Goal: Task Accomplishment & Management: Manage account settings

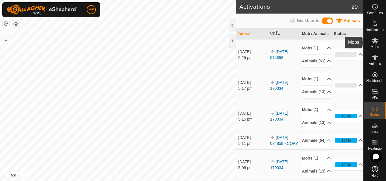
click at [375, 45] on span "Mobs" at bounding box center [375, 46] width 8 height 3
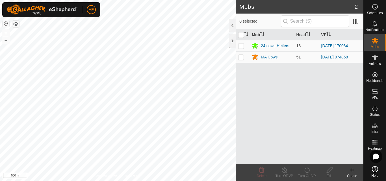
click at [267, 58] on div "MA Cows" at bounding box center [269, 57] width 17 height 6
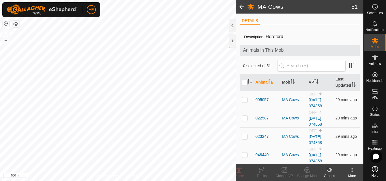
click at [244, 85] on input "checkbox" at bounding box center [245, 83] width 6 height 6
checkbox input "true"
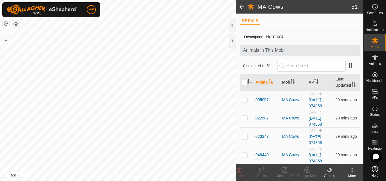
checkbox input "true"
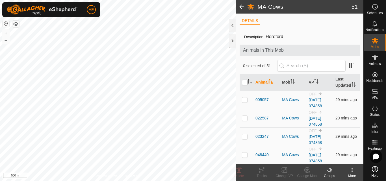
checkbox input "true"
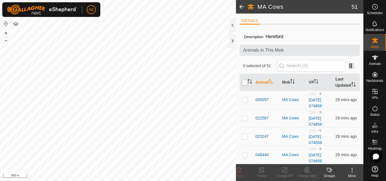
checkbox input "true"
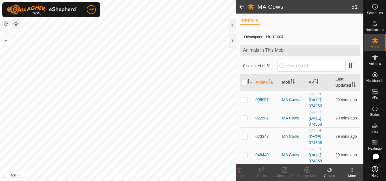
checkbox input "true"
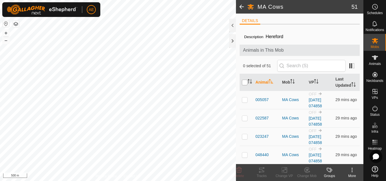
checkbox input "true"
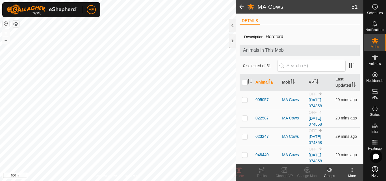
checkbox input "true"
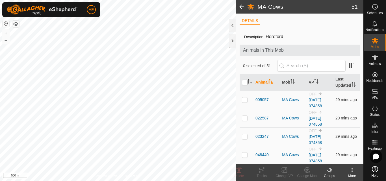
checkbox input "true"
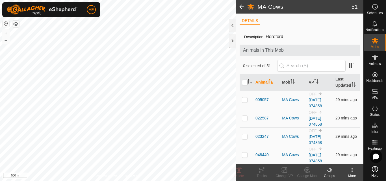
checkbox input "true"
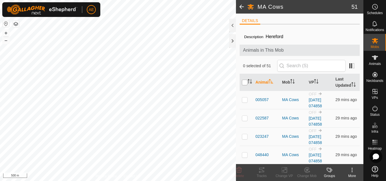
checkbox input "true"
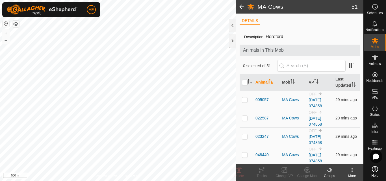
checkbox input "true"
click at [244, 85] on input "checkbox" at bounding box center [245, 83] width 6 height 6
checkbox input "false"
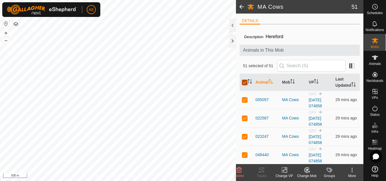
checkbox input "false"
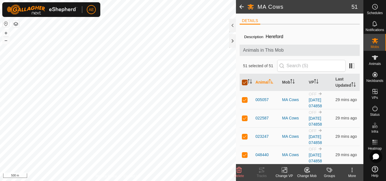
checkbox input "false"
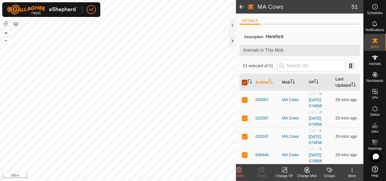
checkbox input "false"
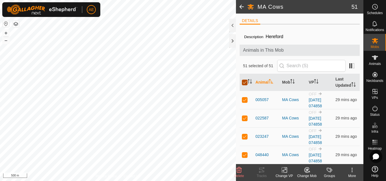
checkbox input "false"
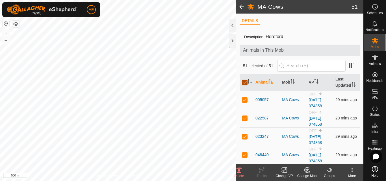
checkbox input "false"
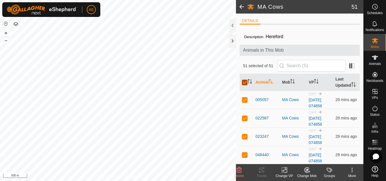
checkbox input "false"
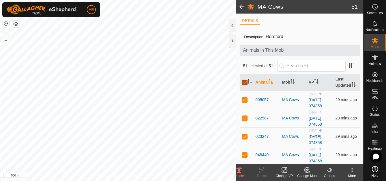
checkbox input "false"
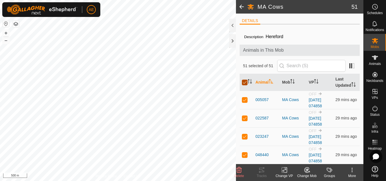
checkbox input "false"
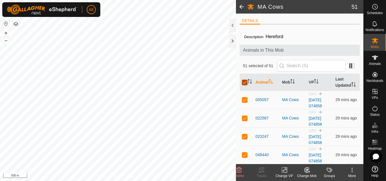
checkbox input "false"
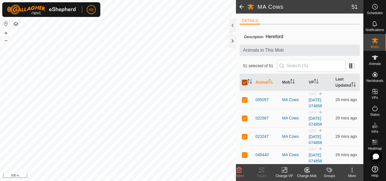
checkbox input "false"
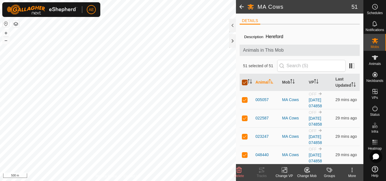
checkbox input "false"
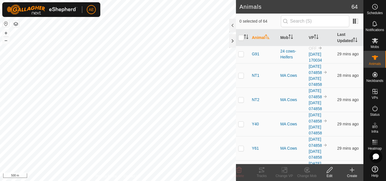
scroll to position [1100, 0]
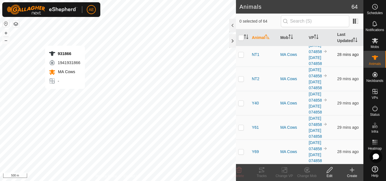
checkbox input "true"
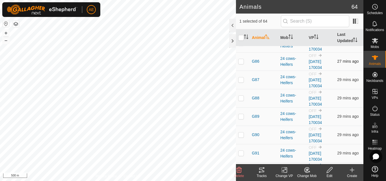
scroll to position [979, 0]
click at [307, 24] on input "text" at bounding box center [315, 21] width 68 height 12
type input "866"
checkbox input "true"
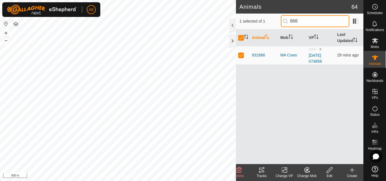
scroll to position [0, 0]
type input "866"
click at [240, 56] on p-checkbox at bounding box center [241, 55] width 6 height 5
checkbox input "false"
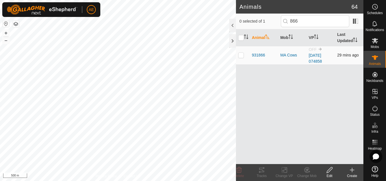
click at [240, 56] on p-checkbox at bounding box center [241, 55] width 6 height 5
checkbox input "true"
click at [306, 174] on div "Change Mob" at bounding box center [307, 176] width 23 height 5
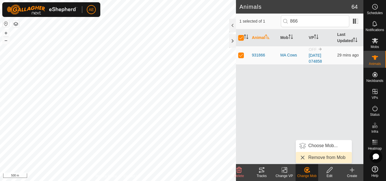
click at [320, 156] on link "Remove from Mob" at bounding box center [324, 157] width 56 height 11
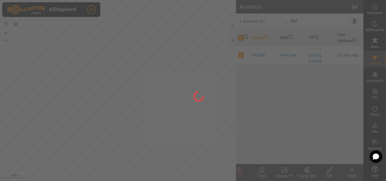
checkbox input "false"
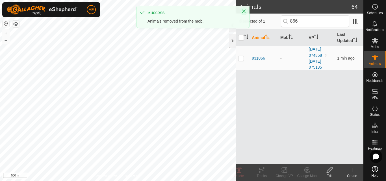
click at [243, 12] on icon "Close" at bounding box center [244, 12] width 4 height 4
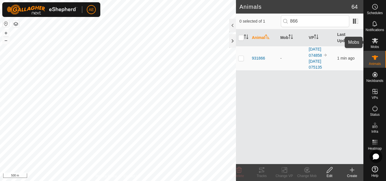
click at [374, 43] on icon at bounding box center [375, 40] width 6 height 5
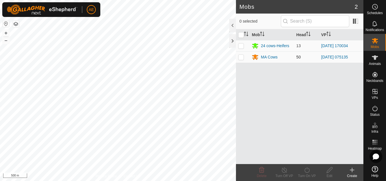
click at [241, 58] on p-checkbox at bounding box center [241, 57] width 6 height 5
checkbox input "true"
click at [307, 174] on div "Turn On VP" at bounding box center [307, 176] width 23 height 5
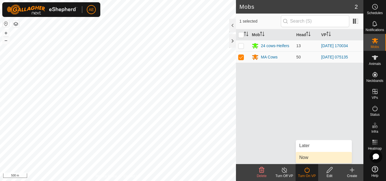
click at [302, 159] on link "Now" at bounding box center [324, 157] width 56 height 11
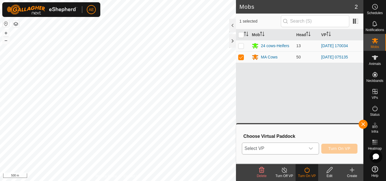
click at [311, 148] on icon "dropdown trigger" at bounding box center [311, 149] width 5 height 5
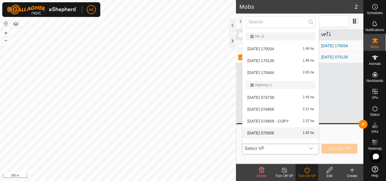
scroll to position [7, 0]
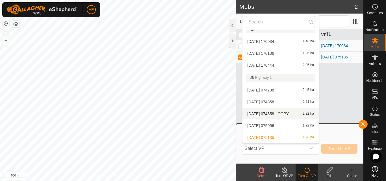
click at [6, 33] on button "+" at bounding box center [6, 33] width 7 height 7
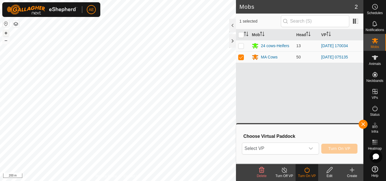
click at [6, 33] on button "+" at bounding box center [6, 33] width 7 height 7
click at [311, 148] on icon "dropdown trigger" at bounding box center [311, 149] width 5 height 5
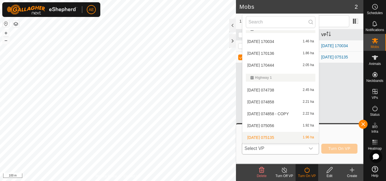
scroll to position [19, 0]
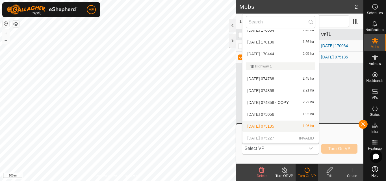
click at [305, 126] on li "2025-08-12 075135 1.96 ha" at bounding box center [281, 126] width 76 height 11
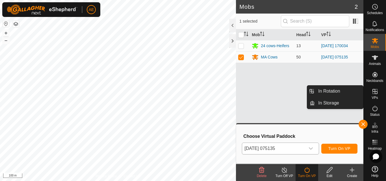
click at [376, 92] on icon at bounding box center [375, 91] width 7 height 7
click at [346, 102] on link "In Storage" at bounding box center [339, 103] width 48 height 11
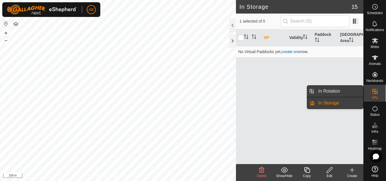
click at [333, 91] on link "In Rotation" at bounding box center [339, 91] width 48 height 11
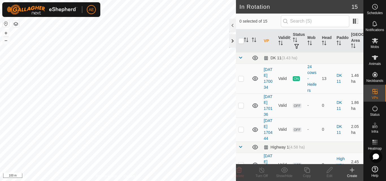
click at [232, 44] on div at bounding box center [232, 41] width 7 height 14
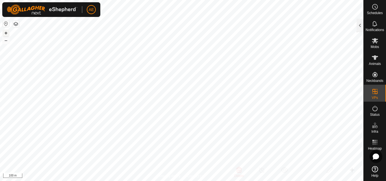
click at [6, 33] on button "+" at bounding box center [6, 33] width 7 height 7
checkbox input "true"
click at [360, 31] on div at bounding box center [360, 26] width 7 height 14
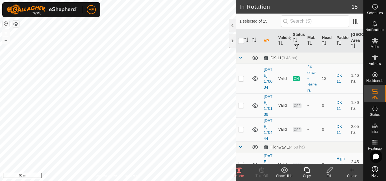
click at [330, 174] on div "Edit" at bounding box center [329, 176] width 23 height 5
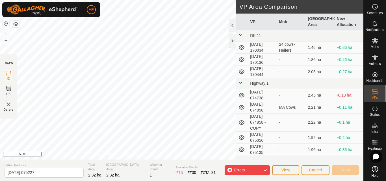
click at [264, 171] on icon at bounding box center [265, 170] width 5 height 7
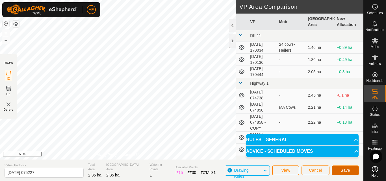
click at [348, 170] on span "Save" at bounding box center [346, 170] width 10 height 5
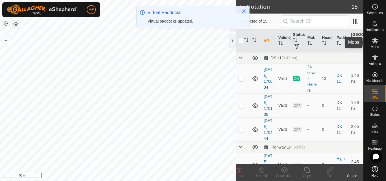
click at [376, 41] on icon at bounding box center [375, 40] width 6 height 5
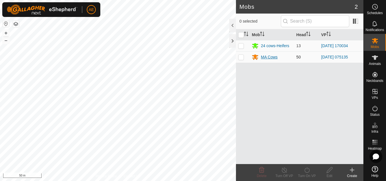
click at [267, 57] on div "MA Cows" at bounding box center [269, 57] width 17 height 6
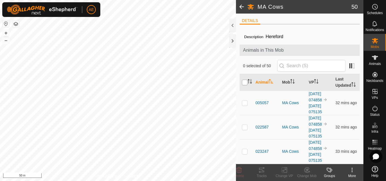
click at [244, 85] on input "checkbox" at bounding box center [245, 83] width 6 height 6
checkbox input "true"
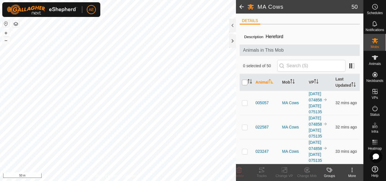
checkbox input "true"
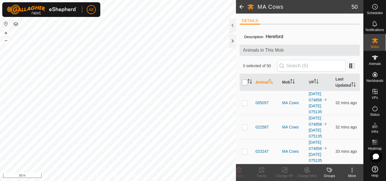
checkbox input "true"
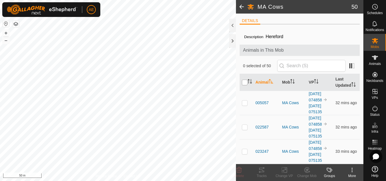
checkbox input "true"
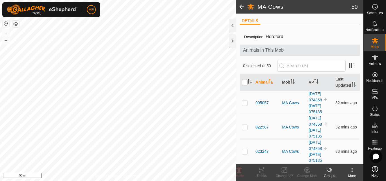
checkbox input "true"
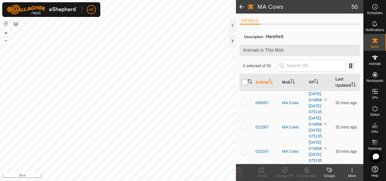
checkbox input "true"
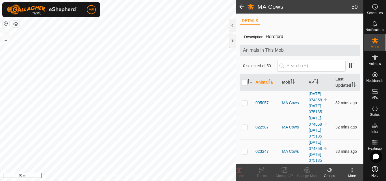
checkbox input "true"
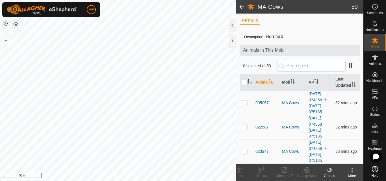
checkbox input "true"
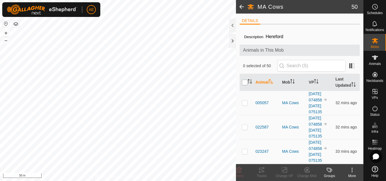
checkbox input "true"
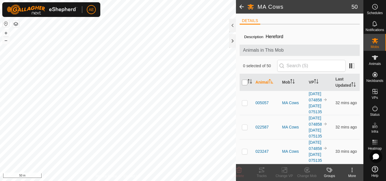
checkbox input "true"
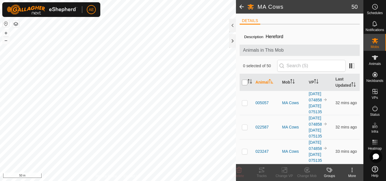
checkbox input "true"
click at [285, 173] on icon at bounding box center [286, 170] width 3 height 5
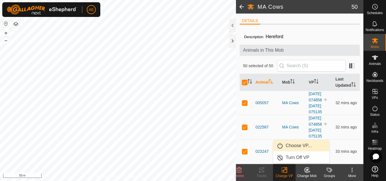
click at [294, 146] on link "Choose VP..." at bounding box center [302, 145] width 56 height 11
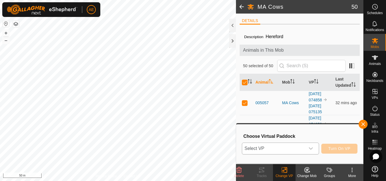
click at [312, 149] on icon "dropdown trigger" at bounding box center [311, 149] width 4 height 2
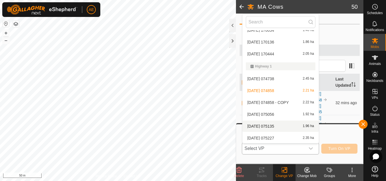
scroll to position [30, 0]
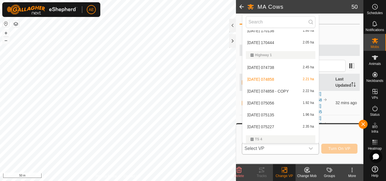
click at [309, 128] on li "2025-08-12 075227 2.35 ha" at bounding box center [281, 126] width 76 height 11
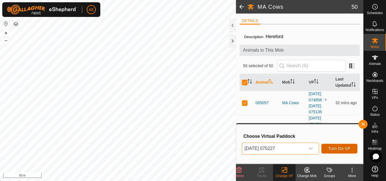
click at [343, 149] on span "Turn On VP" at bounding box center [340, 149] width 22 height 5
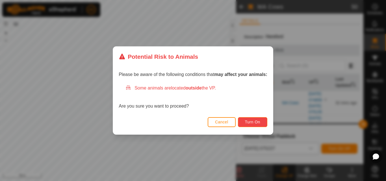
click at [265, 124] on button "Turn On" at bounding box center [252, 122] width 29 height 10
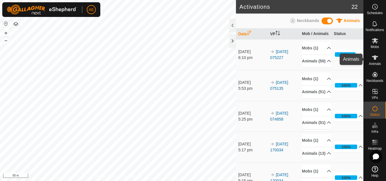
click at [373, 60] on icon at bounding box center [375, 57] width 7 height 7
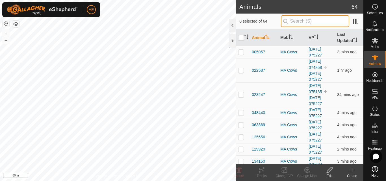
click at [318, 23] on input "text" at bounding box center [315, 21] width 68 height 12
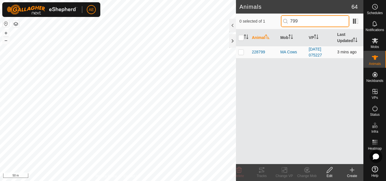
type input "799"
click at [240, 52] on p-checkbox at bounding box center [241, 52] width 6 height 5
checkbox input "true"
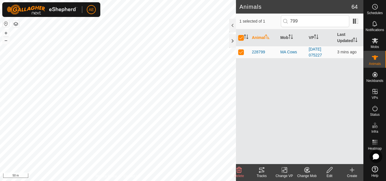
click at [329, 172] on icon at bounding box center [329, 170] width 7 height 7
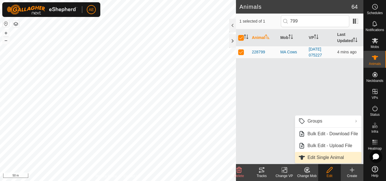
click at [323, 157] on link "Edit Single Animal" at bounding box center [328, 157] width 66 height 11
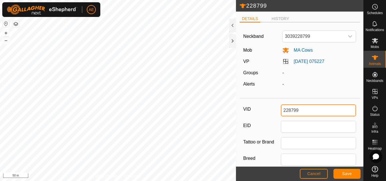
click at [307, 109] on input "228799" at bounding box center [318, 111] width 75 height 12
type input "B86"
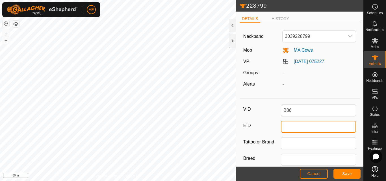
click at [305, 124] on input "EID" at bounding box center [318, 127] width 75 height 12
type input "942000039780270"
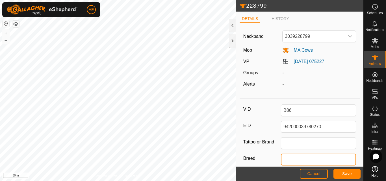
click at [326, 162] on input "Breed" at bounding box center [318, 160] width 75 height 12
type input "Hereford"
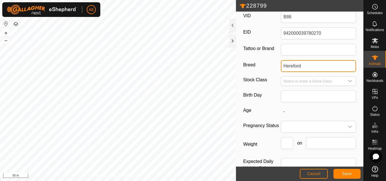
scroll to position [102, 0]
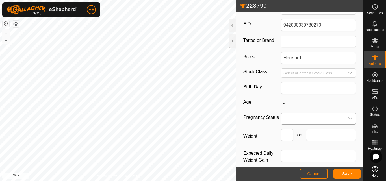
click at [345, 122] on div "dropdown trigger" at bounding box center [350, 118] width 11 height 11
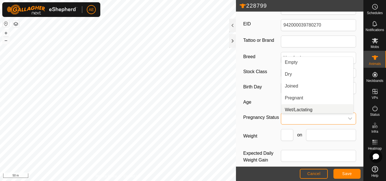
scroll to position [2, 0]
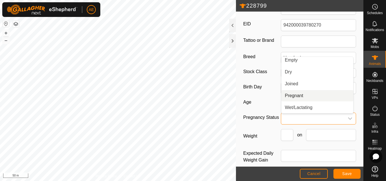
click at [306, 94] on li "Pregnant" at bounding box center [318, 95] width 72 height 11
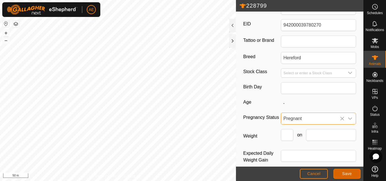
click at [353, 175] on button "Save" at bounding box center [347, 174] width 27 height 10
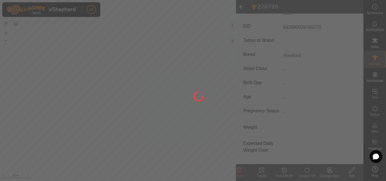
type input "228799"
type input "-"
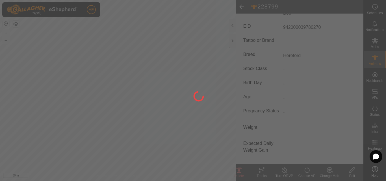
type input "-"
type input "B86"
type input "942000039780270"
type input "Hereford"
type input "0 kg"
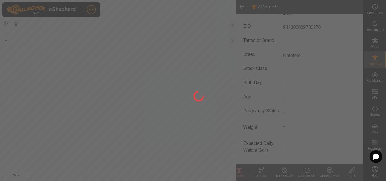
type input "Pregnant"
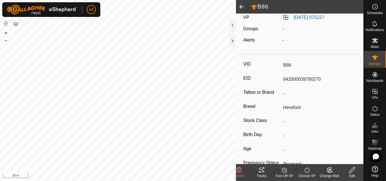
scroll to position [0, 0]
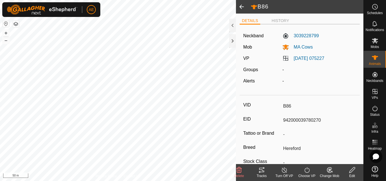
click at [242, 7] on span at bounding box center [241, 7] width 11 height 14
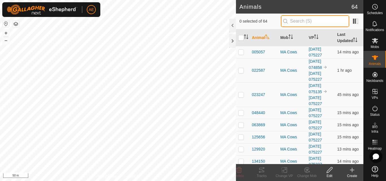
click at [310, 21] on input "text" at bounding box center [315, 21] width 68 height 12
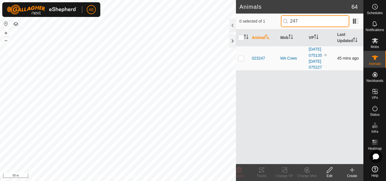
type input "247"
click at [241, 60] on p-checkbox at bounding box center [241, 58] width 6 height 5
checkbox input "true"
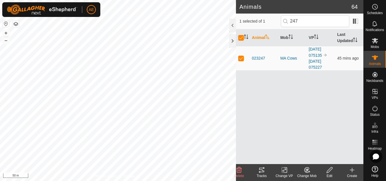
click at [330, 175] on div "Edit" at bounding box center [329, 176] width 23 height 5
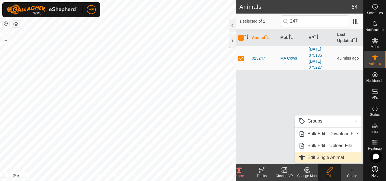
click at [326, 158] on link "Edit Single Animal" at bounding box center [328, 157] width 66 height 11
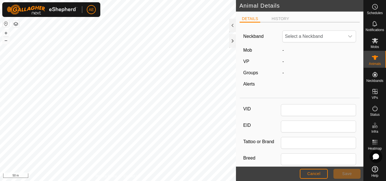
type input "023247"
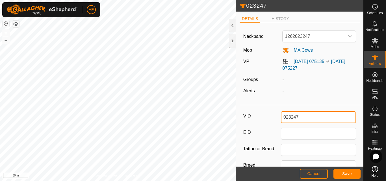
click at [302, 118] on input "023247" at bounding box center [318, 117] width 75 height 12
type input "Y36"
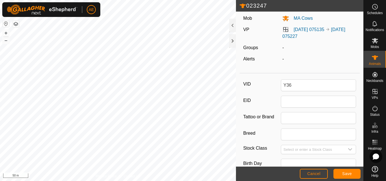
scroll to position [32, 0]
click at [300, 133] on input "Breed" at bounding box center [318, 134] width 75 height 12
type input "Hereford"
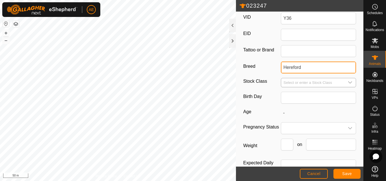
scroll to position [116, 0]
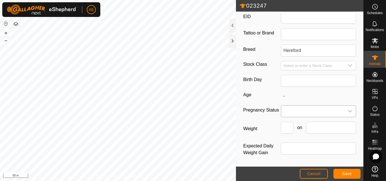
click at [325, 112] on span at bounding box center [312, 111] width 63 height 11
click at [311, 157] on li "Pregnant" at bounding box center [318, 159] width 72 height 11
click at [341, 174] on button "Save" at bounding box center [347, 174] width 27 height 10
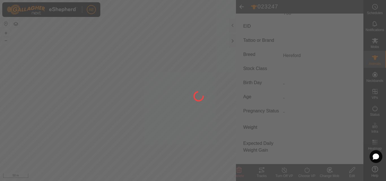
type input "023247"
type input "-"
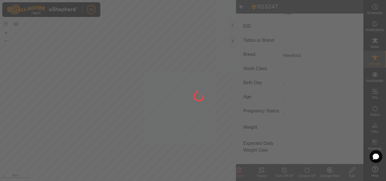
type input "-"
type input "Y36"
type input "Hereford"
type input "0 kg"
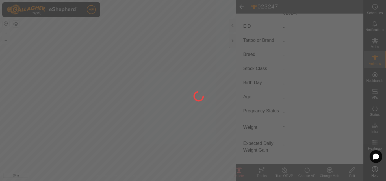
type input "Pregnant"
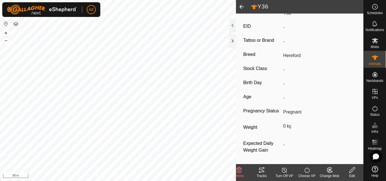
click at [241, 6] on span at bounding box center [241, 7] width 11 height 14
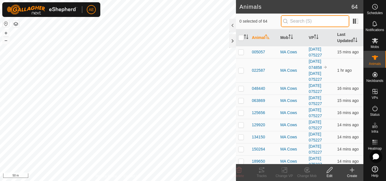
click at [301, 22] on input "text" at bounding box center [315, 21] width 68 height 12
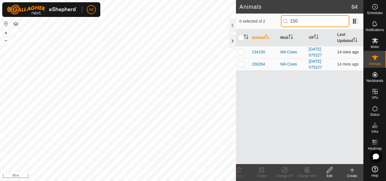
type input "150"
click at [242, 53] on p-checkbox at bounding box center [241, 52] width 6 height 5
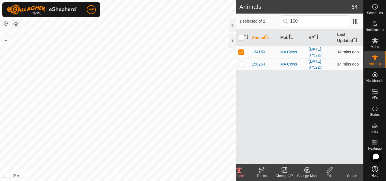
checkbox input "true"
click at [330, 173] on icon at bounding box center [329, 170] width 7 height 7
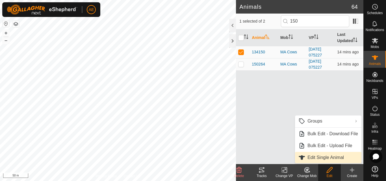
click at [326, 155] on link "Edit Single Animal" at bounding box center [328, 157] width 66 height 11
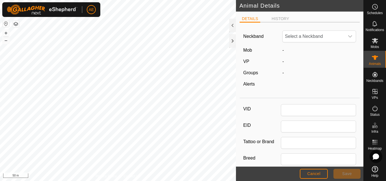
type input "134150"
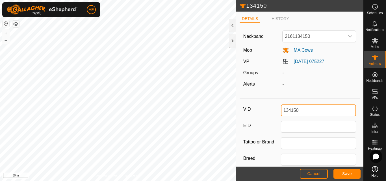
click at [307, 112] on input "134150" at bounding box center [318, 111] width 75 height 12
type input "B71"
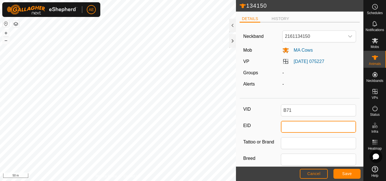
click at [306, 126] on input "EID" at bounding box center [318, 127] width 75 height 12
type input "942000040726314"
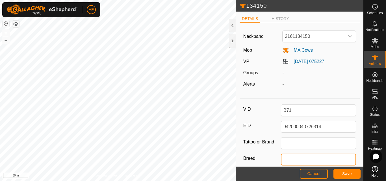
click at [321, 156] on input "Breed" at bounding box center [318, 160] width 75 height 12
type input "Hereford"
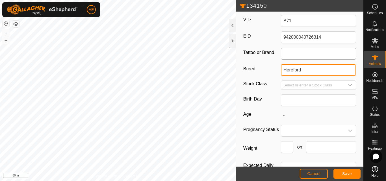
scroll to position [90, 0]
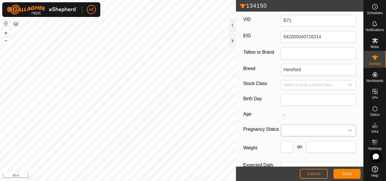
drag, startPoint x: 328, startPoint y: 132, endPoint x: 348, endPoint y: 134, distance: 19.5
click at [348, 134] on div "dropdown trigger" at bounding box center [350, 130] width 11 height 11
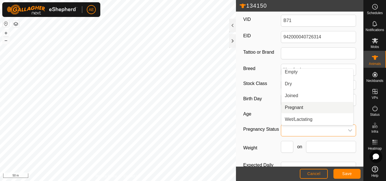
click at [317, 109] on li "Pregnant" at bounding box center [318, 107] width 72 height 11
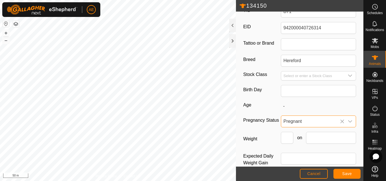
scroll to position [109, 0]
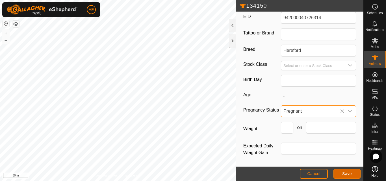
click at [351, 173] on span "Save" at bounding box center [348, 174] width 10 height 5
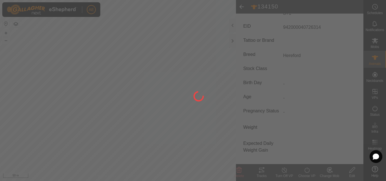
type input "134150"
type input "-"
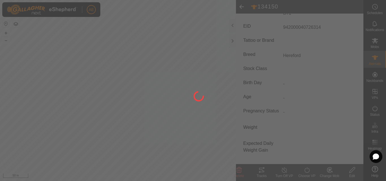
type input "-"
type input "B71"
type input "942000040726314"
type input "Hereford"
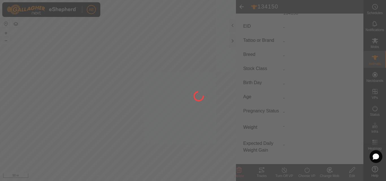
type input "0 kg"
type input "Pregnant"
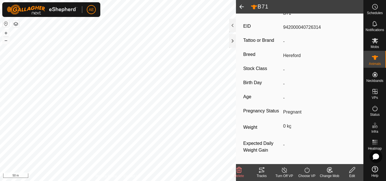
click at [244, 8] on span at bounding box center [241, 7] width 11 height 14
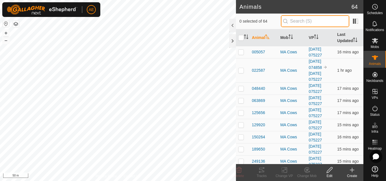
click at [316, 22] on input "text" at bounding box center [315, 21] width 68 height 12
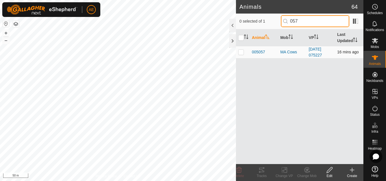
type input "057"
click at [240, 52] on p-checkbox at bounding box center [241, 52] width 6 height 5
checkbox input "true"
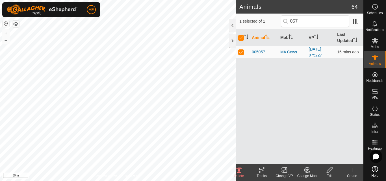
click at [330, 171] on icon at bounding box center [329, 170] width 7 height 7
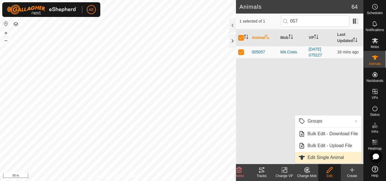
click at [325, 160] on link "Edit Single Animal" at bounding box center [328, 157] width 66 height 11
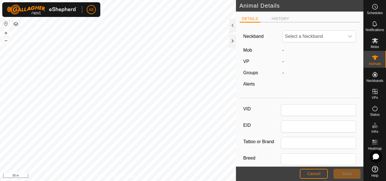
type input "005057"
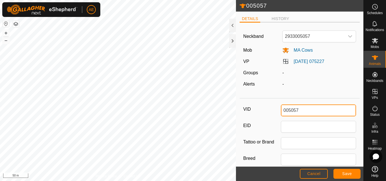
click at [305, 110] on input "005057" at bounding box center [318, 111] width 75 height 12
type input "NT7"
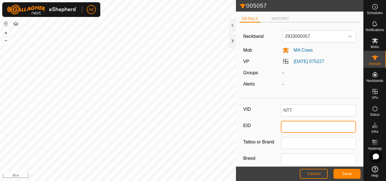
click at [305, 125] on input "EID" at bounding box center [318, 127] width 75 height 12
type input "942000045121295"
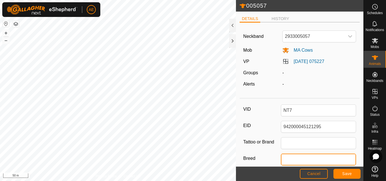
click at [304, 160] on input "Breed" at bounding box center [318, 160] width 75 height 12
type input "Hereford"
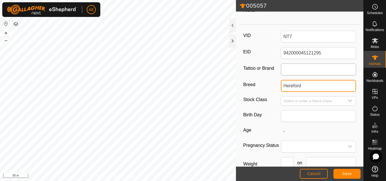
scroll to position [105, 0]
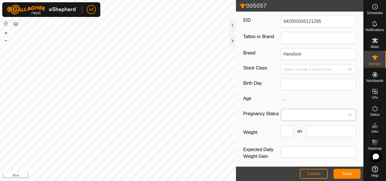
click at [348, 116] on icon "dropdown trigger" at bounding box center [350, 115] width 5 height 5
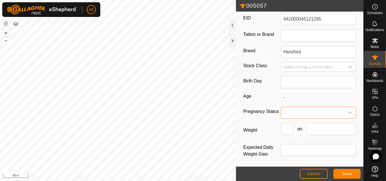
click at [348, 113] on icon "dropdown trigger" at bounding box center [350, 113] width 5 height 5
click at [305, 160] on li "Pregnant" at bounding box center [318, 161] width 72 height 11
click at [347, 174] on span "Save" at bounding box center [348, 174] width 10 height 5
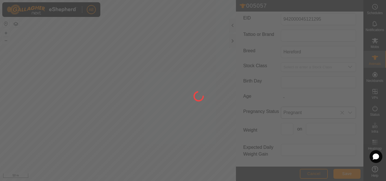
type input "005057"
type input "-"
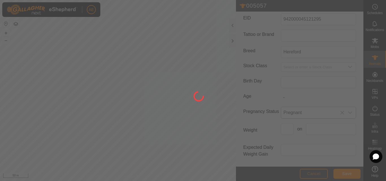
type input "-"
type input "NT7"
type input "942000045121295"
type input "Hereford"
type input "0 kg"
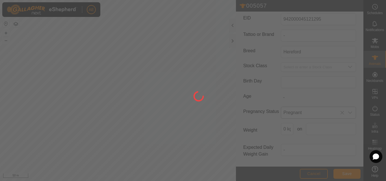
scroll to position [93, 0]
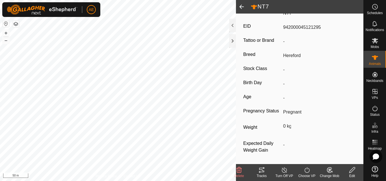
click at [242, 6] on span at bounding box center [241, 7] width 11 height 14
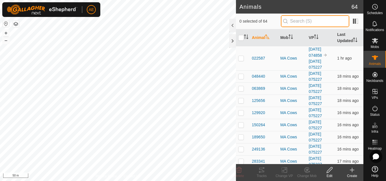
click at [296, 21] on input "text" at bounding box center [315, 21] width 68 height 12
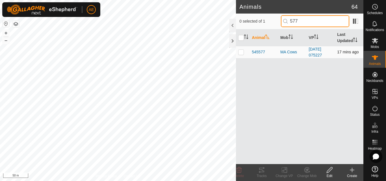
type input "577"
click at [240, 55] on td at bounding box center [243, 52] width 14 height 12
checkbox input "true"
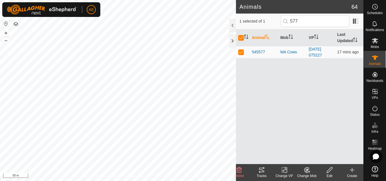
click at [327, 175] on div "Edit" at bounding box center [329, 176] width 23 height 5
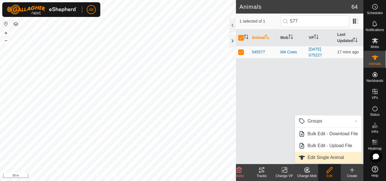
click at [335, 158] on link "Edit Single Animal" at bounding box center [328, 157] width 66 height 11
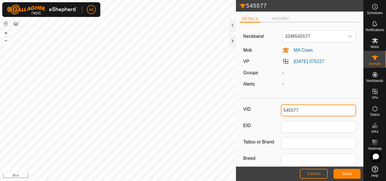
click at [303, 110] on input "545577" at bounding box center [318, 111] width 75 height 12
type input "Y64"
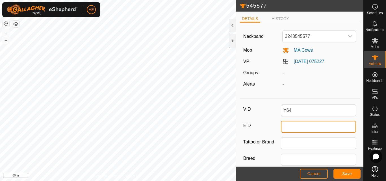
click at [302, 127] on input "EID" at bounding box center [318, 127] width 75 height 12
type input "942000032729264"
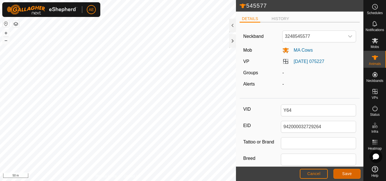
click at [348, 175] on span "Save" at bounding box center [348, 174] width 10 height 5
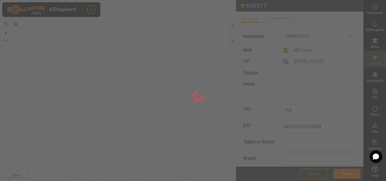
type input "545577"
type input "-"
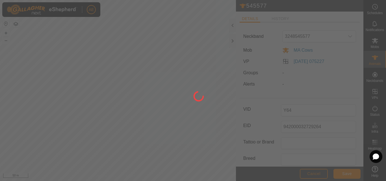
type input "-"
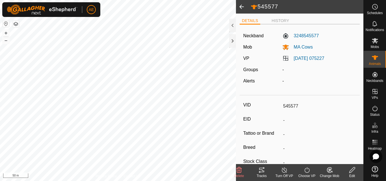
type input "Y64"
type input "942000032729264"
type input "0 kg"
click at [242, 6] on span at bounding box center [241, 7] width 11 height 14
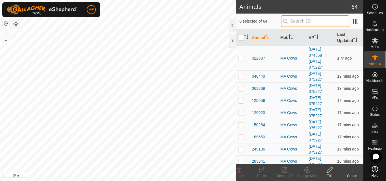
click at [296, 24] on input "text" at bounding box center [315, 21] width 68 height 12
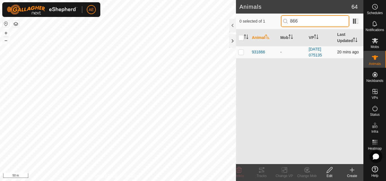
type input "866"
click at [241, 53] on p-checkbox at bounding box center [241, 52] width 6 height 5
checkbox input "true"
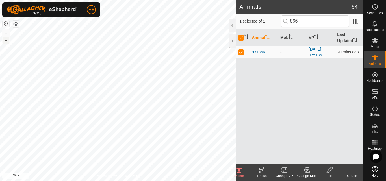
click at [7, 42] on button "–" at bounding box center [6, 40] width 7 height 7
click at [304, 22] on input "866" at bounding box center [315, 21] width 68 height 12
type input "86"
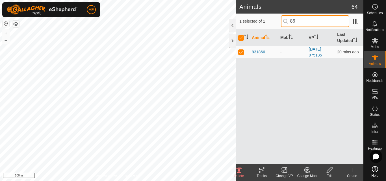
checkbox input "false"
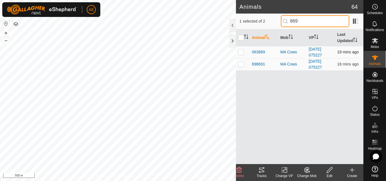
type input "869"
click at [240, 53] on p-checkbox at bounding box center [241, 52] width 6 height 5
checkbox input "true"
click at [329, 173] on icon at bounding box center [329, 170] width 7 height 7
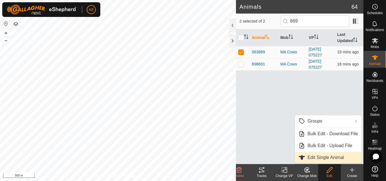
click at [326, 156] on span "Edit Single Animal" at bounding box center [326, 157] width 36 height 7
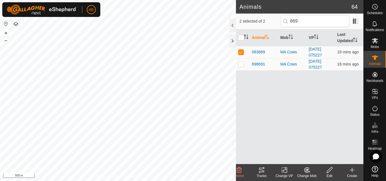
click at [331, 170] on icon at bounding box center [329, 170] width 7 height 7
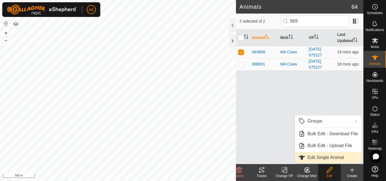
click at [324, 161] on link "Edit Single Animal" at bounding box center [328, 157] width 66 height 11
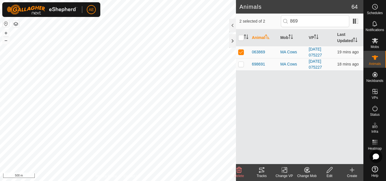
click at [329, 172] on icon at bounding box center [329, 170] width 7 height 7
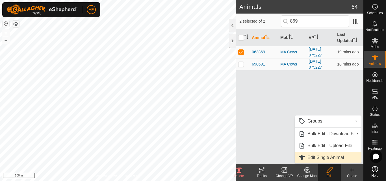
click at [324, 158] on link "Edit Single Animal" at bounding box center [328, 157] width 66 height 11
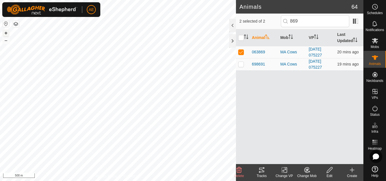
click at [7, 35] on button "+" at bounding box center [6, 33] width 7 height 7
click at [300, 20] on input "869" at bounding box center [315, 21] width 68 height 12
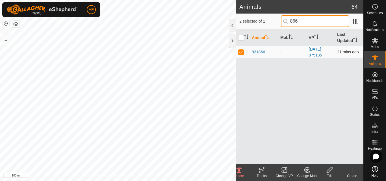
type input "866"
click at [240, 52] on p-checkbox at bounding box center [241, 52] width 6 height 5
checkbox input "false"
click at [312, 20] on input "866" at bounding box center [315, 21] width 68 height 12
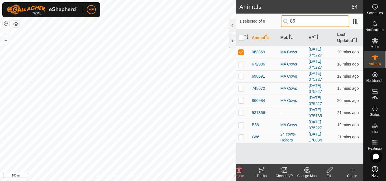
type input "869"
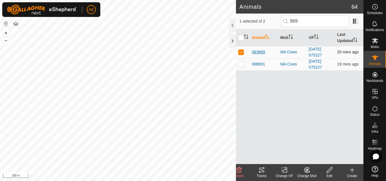
click at [256, 53] on span "063869" at bounding box center [258, 52] width 13 height 6
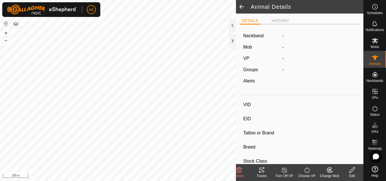
type input "063869"
type input "-"
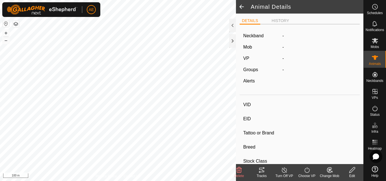
type input "-"
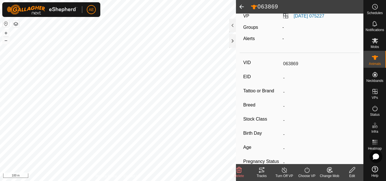
scroll to position [43, 0]
click at [353, 173] on icon at bounding box center [352, 170] width 7 height 7
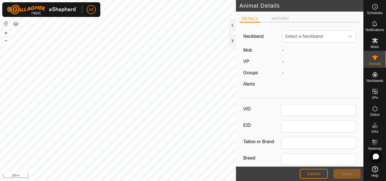
type input "063869"
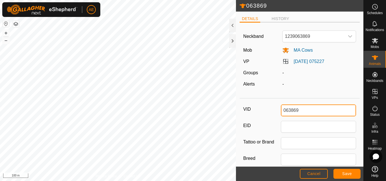
click at [303, 113] on input "063869" at bounding box center [318, 111] width 75 height 12
type input "Y27"
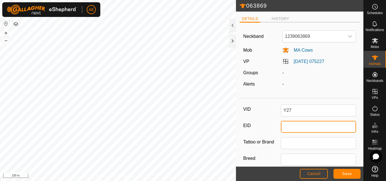
click at [299, 125] on input "EID" at bounding box center [318, 127] width 75 height 12
type input "942000015466212"
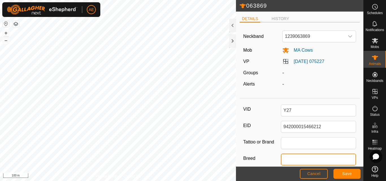
click at [306, 163] on input "Breed" at bounding box center [318, 160] width 75 height 12
type input "Hereford"
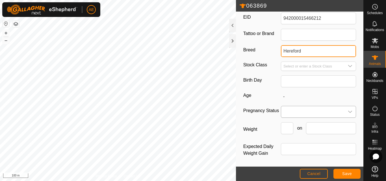
scroll to position [109, 0]
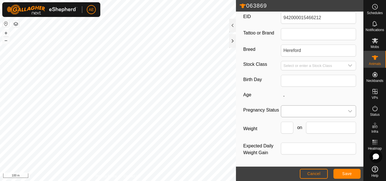
click at [348, 110] on icon "dropdown trigger" at bounding box center [350, 111] width 5 height 5
click at [300, 157] on li "Pregnant" at bounding box center [318, 159] width 72 height 11
click at [348, 175] on span "Save" at bounding box center [348, 174] width 10 height 5
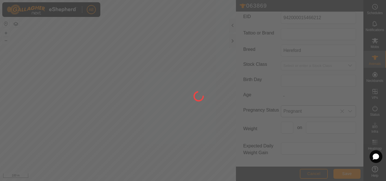
type input "063869"
type input "-"
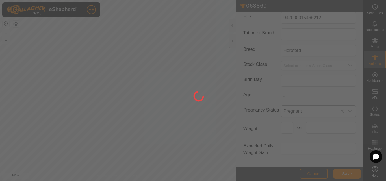
type input "-"
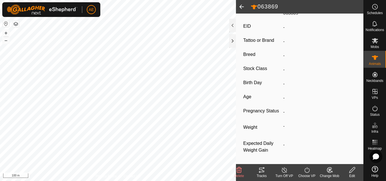
type input "Y27"
type input "942000015466212"
type input "Hereford"
type input "0 kg"
type input "Pregnant"
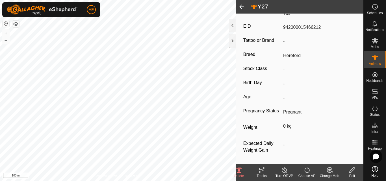
click at [239, 7] on span at bounding box center [241, 7] width 11 height 14
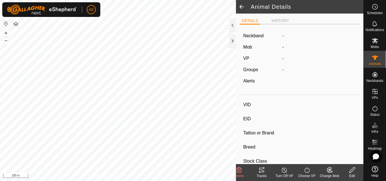
type input "Y27"
type input "942000015466212"
type input "-"
type input "Hereford"
type input "-"
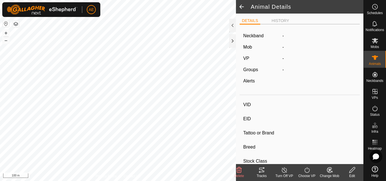
type input "Pregnant"
type input "0 kg"
type input "-"
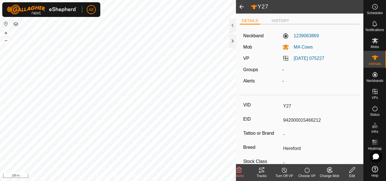
click at [242, 8] on span at bounding box center [241, 7] width 11 height 14
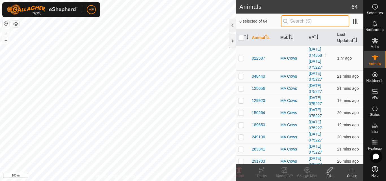
click at [313, 23] on input "text" at bounding box center [315, 21] width 68 height 12
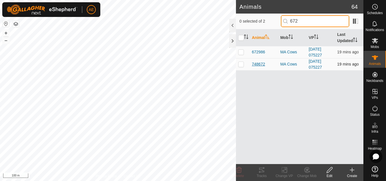
type input "672"
click at [262, 64] on span "748672" at bounding box center [258, 64] width 13 height 6
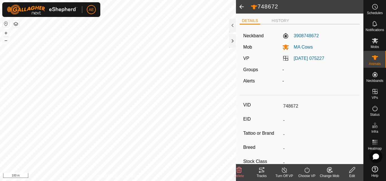
click at [352, 172] on icon at bounding box center [352, 170] width 7 height 7
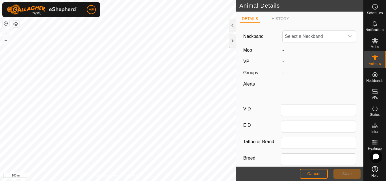
type input "748672"
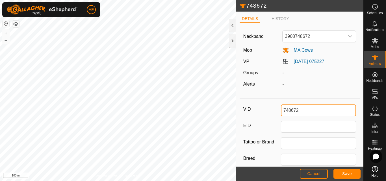
click at [302, 112] on input "748672" at bounding box center [318, 111] width 75 height 12
type input "Y67"
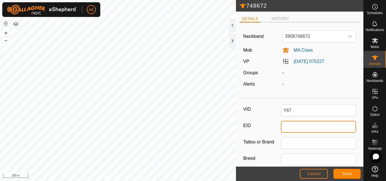
click at [300, 128] on input "EID" at bounding box center [318, 127] width 75 height 12
type input "942000031975894"
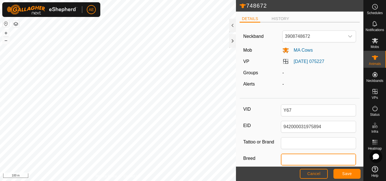
click at [297, 160] on input "Breed" at bounding box center [318, 160] width 75 height 12
type input "Hereford"
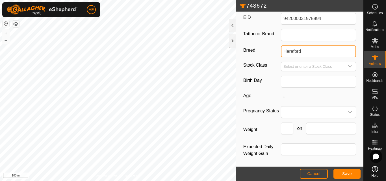
scroll to position [109, 0]
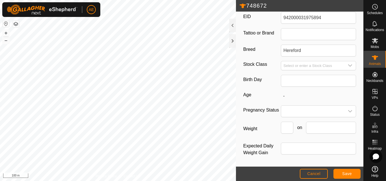
click at [314, 113] on span at bounding box center [312, 111] width 63 height 11
click at [295, 158] on span "Pregnant" at bounding box center [294, 159] width 18 height 7
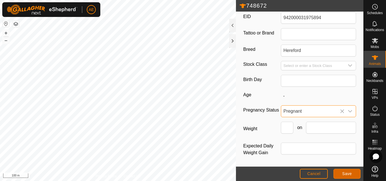
click at [343, 177] on button "Save" at bounding box center [347, 174] width 27 height 10
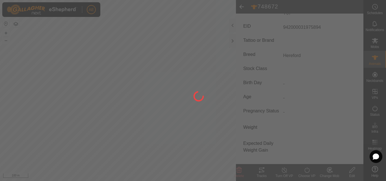
type input "748672"
type input "-"
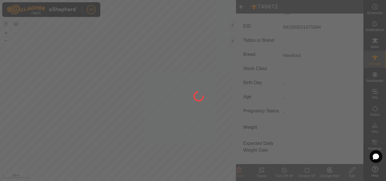
type input "-"
type input "Y67"
type input "942000031975894"
type input "Hereford"
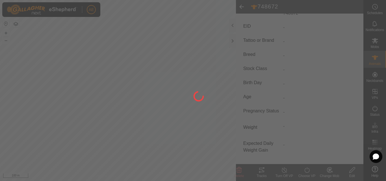
type input "0 kg"
type input "Pregnant"
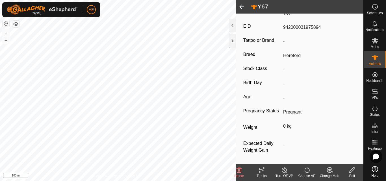
click at [241, 6] on span at bounding box center [241, 7] width 11 height 14
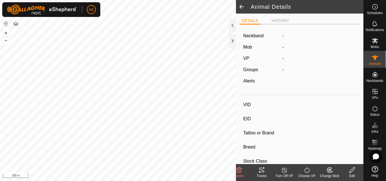
type input "Y67"
type input "942000031975894"
type input "-"
type input "Hereford"
type input "-"
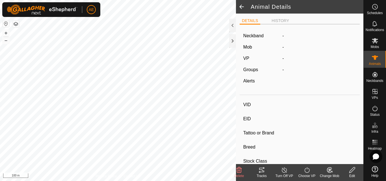
type input "Pregnant"
type input "0 kg"
type input "-"
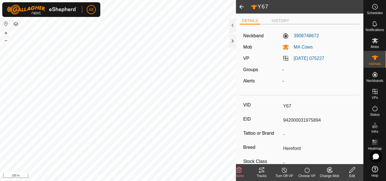
click at [243, 8] on span at bounding box center [241, 7] width 11 height 14
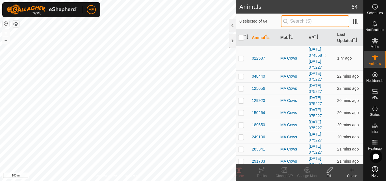
click at [292, 25] on input "text" at bounding box center [315, 21] width 68 height 12
type input "279"
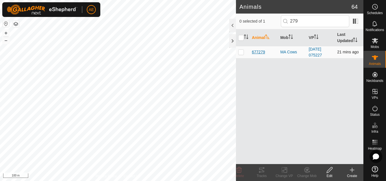
click at [258, 50] on span "677279" at bounding box center [258, 52] width 13 height 6
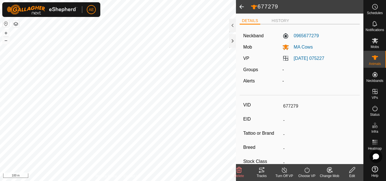
click at [350, 173] on icon at bounding box center [353, 170] width 6 height 6
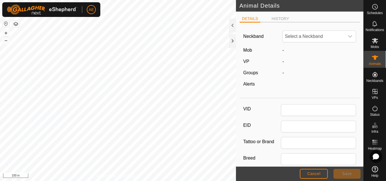
type input "677279"
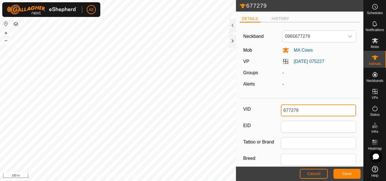
click at [316, 111] on input "677279" at bounding box center [318, 111] width 75 height 12
type input "Y63"
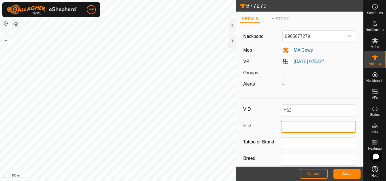
click at [315, 124] on input "EID" at bounding box center [318, 127] width 75 height 12
type input "94200003272942"
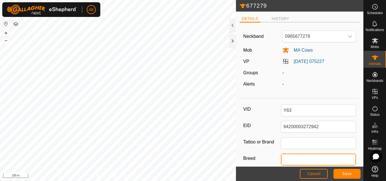
click at [311, 159] on input "Breed" at bounding box center [318, 160] width 75 height 12
type input "Hereford"
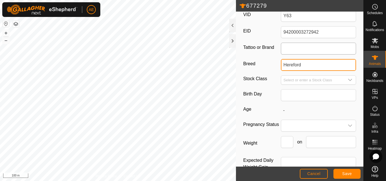
scroll to position [95, 0]
click at [323, 125] on span at bounding box center [312, 125] width 63 height 11
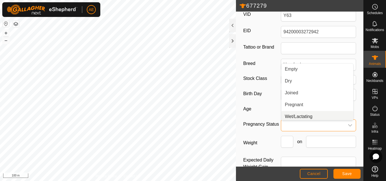
scroll to position [2, 0]
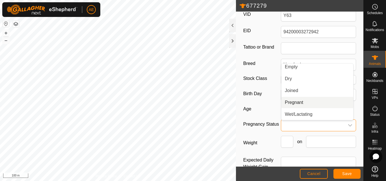
click at [299, 102] on li "Pregnant" at bounding box center [318, 102] width 72 height 11
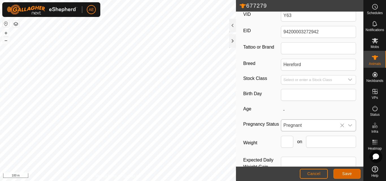
click at [343, 172] on span "Save" at bounding box center [348, 174] width 10 height 5
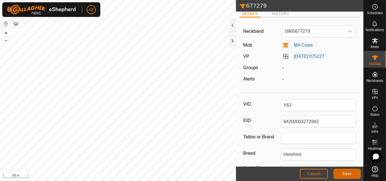
scroll to position [0, 0]
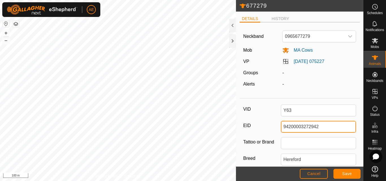
click at [312, 128] on input "94200003272942" at bounding box center [318, 127] width 75 height 12
type input "942000032729042"
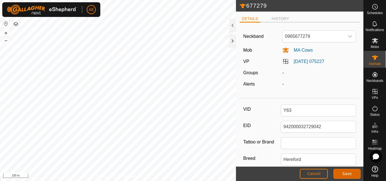
click at [347, 174] on span "Save" at bounding box center [348, 174] width 10 height 5
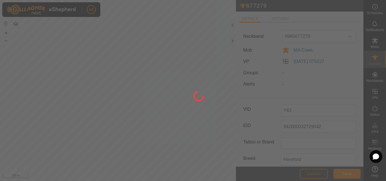
type input "677279"
type input "-"
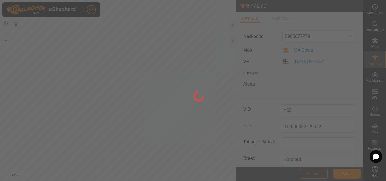
type input "-"
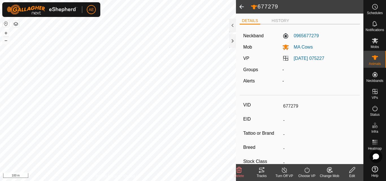
type input "Y63"
type input "942000032729042"
type input "Hereford"
type input "0 kg"
click at [242, 7] on span at bounding box center [241, 7] width 11 height 14
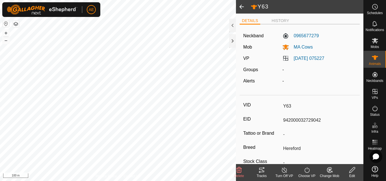
click at [242, 7] on span at bounding box center [241, 7] width 11 height 14
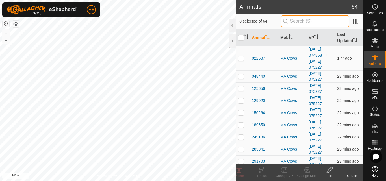
click at [290, 21] on input "text" at bounding box center [315, 21] width 68 height 12
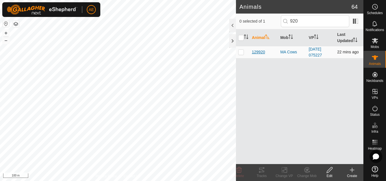
click at [257, 52] on span "129920" at bounding box center [258, 52] width 13 height 6
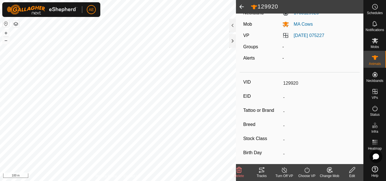
scroll to position [23, 0]
click at [354, 172] on icon at bounding box center [352, 170] width 7 height 7
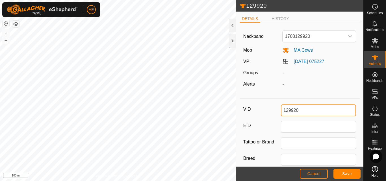
click at [303, 110] on input "129920" at bounding box center [318, 111] width 75 height 12
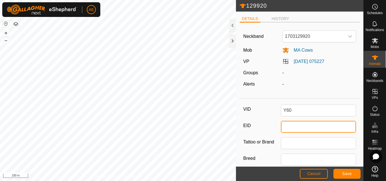
click at [302, 127] on input "EID" at bounding box center [318, 127] width 75 height 12
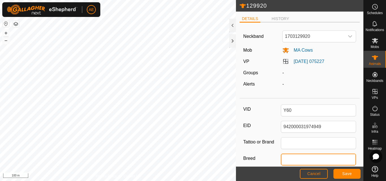
click at [297, 159] on input "Breed" at bounding box center [318, 160] width 75 height 12
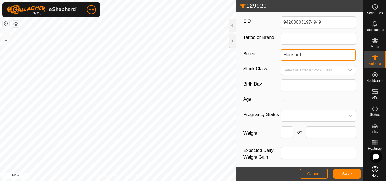
scroll to position [109, 0]
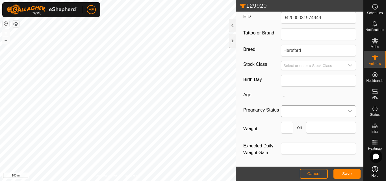
click at [307, 110] on span at bounding box center [312, 111] width 63 height 11
click at [290, 163] on li "Pregnant" at bounding box center [318, 159] width 72 height 11
click at [350, 175] on span "Save" at bounding box center [348, 174] width 10 height 5
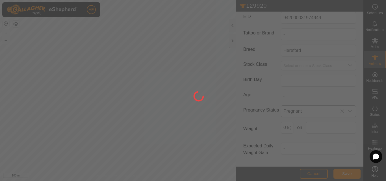
scroll to position [93, 0]
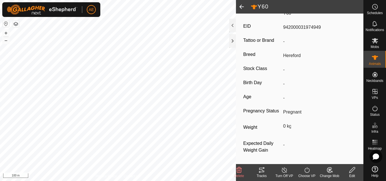
click at [244, 7] on span at bounding box center [241, 7] width 11 height 14
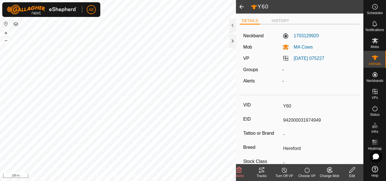
click at [244, 8] on span at bounding box center [241, 7] width 11 height 14
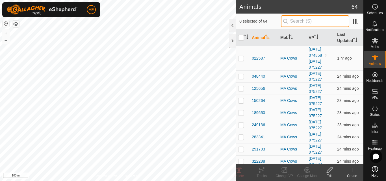
click at [295, 23] on input "text" at bounding box center [315, 21] width 68 height 12
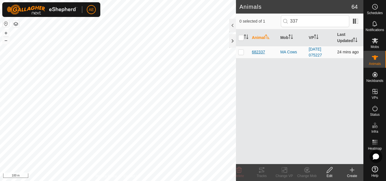
click at [257, 51] on span "682337" at bounding box center [258, 52] width 13 height 6
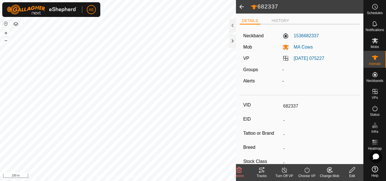
click at [352, 174] on div "Edit" at bounding box center [352, 176] width 23 height 5
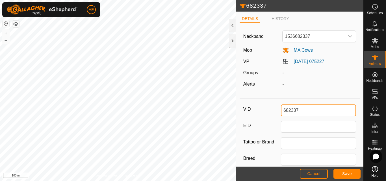
click at [305, 109] on input "682337" at bounding box center [318, 111] width 75 height 12
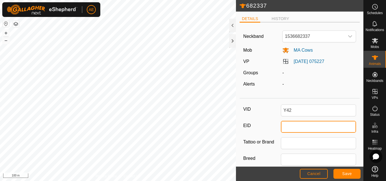
click at [307, 126] on input "EID" at bounding box center [318, 127] width 75 height 12
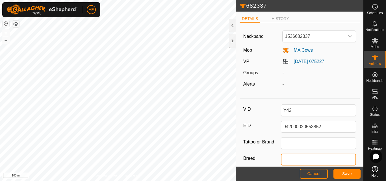
click at [301, 161] on input "Breed" at bounding box center [318, 160] width 75 height 12
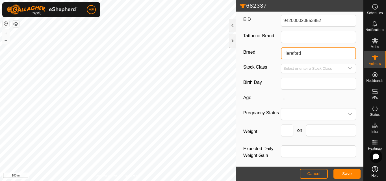
scroll to position [109, 0]
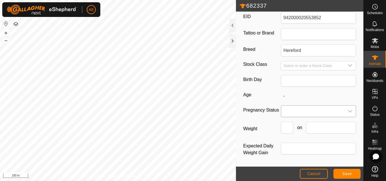
click at [295, 110] on span at bounding box center [312, 111] width 63 height 11
click at [291, 163] on li "Pregnant" at bounding box center [318, 159] width 72 height 11
click at [346, 174] on span "Save" at bounding box center [348, 174] width 10 height 5
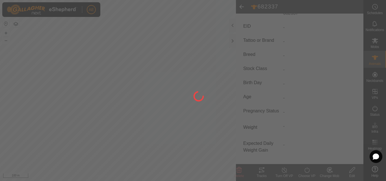
scroll to position [93, 0]
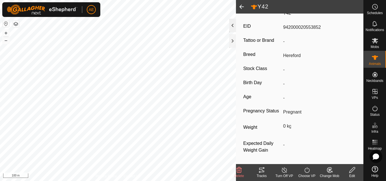
click at [233, 27] on div at bounding box center [232, 26] width 7 height 14
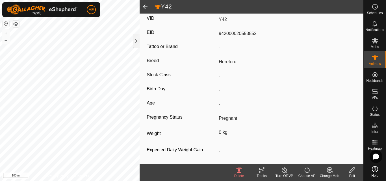
scroll to position [87, 0]
click at [144, 6] on span at bounding box center [145, 7] width 11 height 14
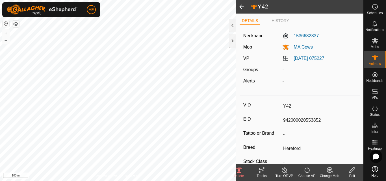
click at [242, 8] on span at bounding box center [241, 7] width 11 height 14
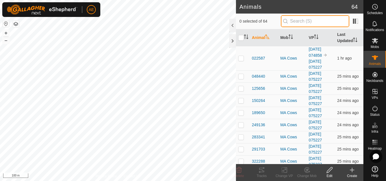
click at [297, 21] on input "text" at bounding box center [315, 21] width 68 height 12
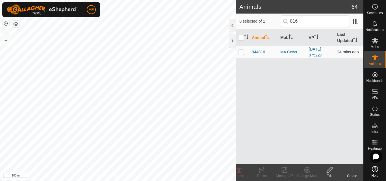
click at [255, 52] on span "944816" at bounding box center [258, 52] width 13 height 6
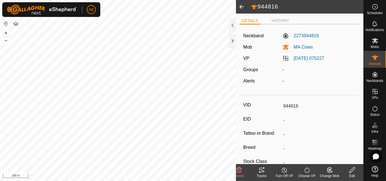
click at [353, 173] on icon at bounding box center [352, 170] width 7 height 7
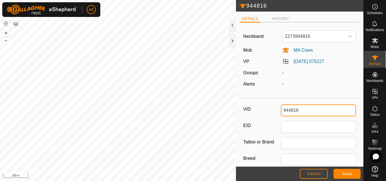
click at [303, 109] on input "944816" at bounding box center [318, 111] width 75 height 12
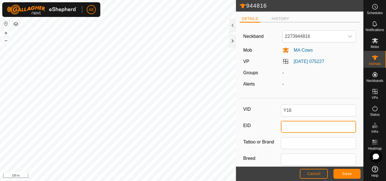
click at [302, 125] on input "EID" at bounding box center [318, 127] width 75 height 12
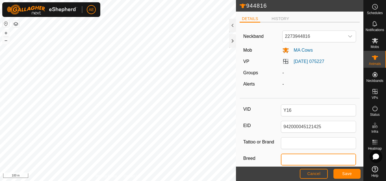
click at [306, 159] on input "Breed" at bounding box center [318, 160] width 75 height 12
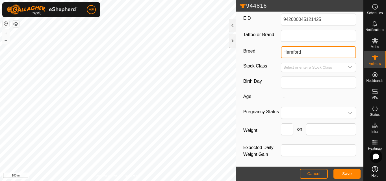
scroll to position [109, 0]
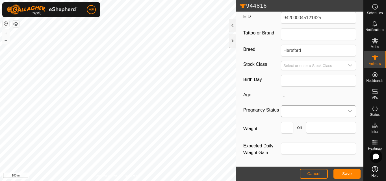
click at [289, 113] on span at bounding box center [312, 111] width 63 height 11
click at [288, 160] on li "Pregnant" at bounding box center [318, 159] width 72 height 11
click at [345, 171] on button "Save" at bounding box center [347, 174] width 27 height 10
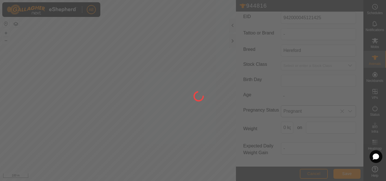
scroll to position [93, 0]
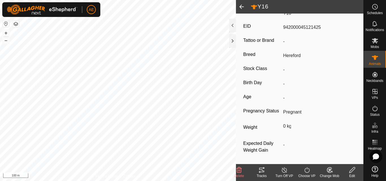
click at [242, 9] on span at bounding box center [241, 7] width 11 height 14
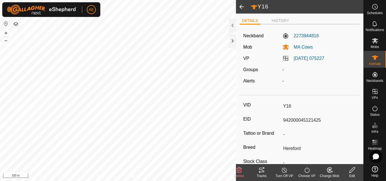
click at [243, 8] on span at bounding box center [241, 7] width 11 height 14
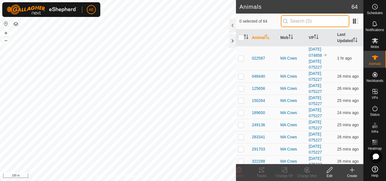
click at [290, 20] on input "text" at bounding box center [315, 21] width 68 height 12
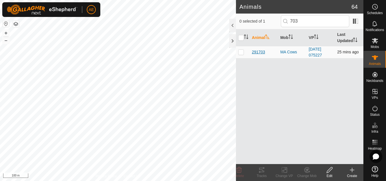
click at [260, 51] on span "291703" at bounding box center [258, 52] width 13 height 6
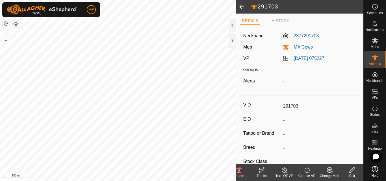
click at [354, 175] on div "Edit" at bounding box center [352, 176] width 23 height 5
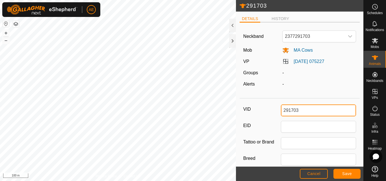
click at [299, 114] on input "291703" at bounding box center [318, 111] width 75 height 12
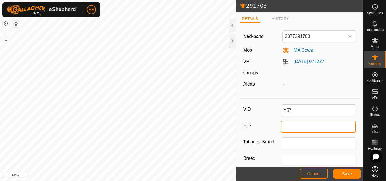
click at [300, 124] on input "EID" at bounding box center [318, 127] width 75 height 12
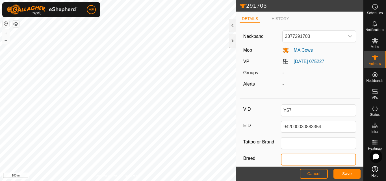
click at [297, 157] on input "Breed" at bounding box center [318, 160] width 75 height 12
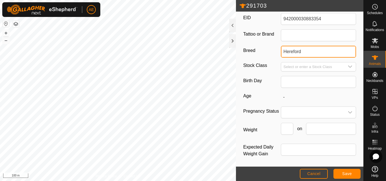
scroll to position [108, 0]
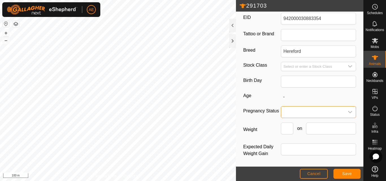
click at [298, 109] on span at bounding box center [312, 112] width 63 height 11
click at [289, 160] on li "Pregnant" at bounding box center [318, 160] width 72 height 11
click at [342, 174] on button "Save" at bounding box center [347, 174] width 27 height 10
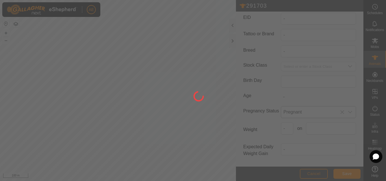
scroll to position [93, 0]
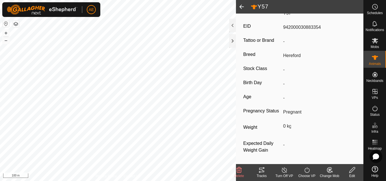
click at [242, 5] on span at bounding box center [241, 7] width 11 height 14
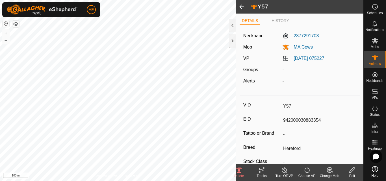
click at [242, 5] on span at bounding box center [241, 7] width 11 height 14
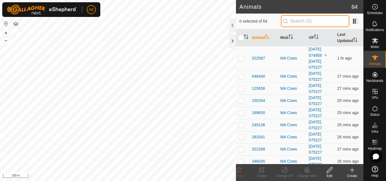
click at [301, 21] on input "text" at bounding box center [315, 21] width 68 height 12
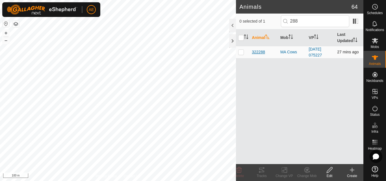
click at [257, 51] on span "322288" at bounding box center [258, 52] width 13 height 6
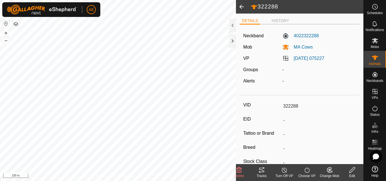
click at [353, 176] on div "Edit" at bounding box center [352, 176] width 23 height 5
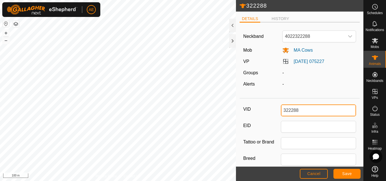
click at [325, 109] on input "322288" at bounding box center [318, 111] width 75 height 12
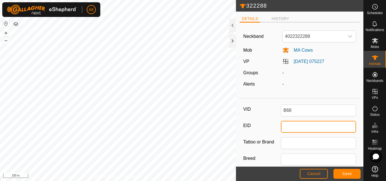
click at [309, 126] on input "EID" at bounding box center [318, 127] width 75 height 12
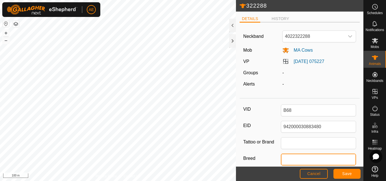
click at [303, 161] on input "Breed" at bounding box center [318, 160] width 75 height 12
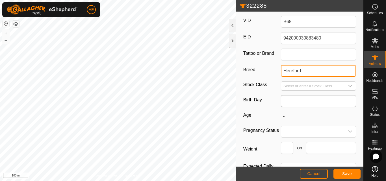
scroll to position [109, 0]
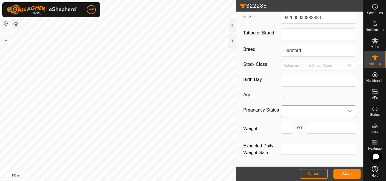
click at [293, 113] on span at bounding box center [312, 111] width 63 height 11
click at [292, 113] on span at bounding box center [312, 111] width 63 height 11
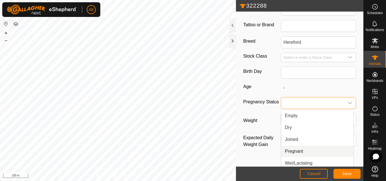
click at [290, 153] on li "Pregnant" at bounding box center [318, 151] width 72 height 11
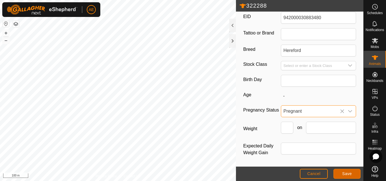
click at [345, 175] on span "Save" at bounding box center [348, 174] width 10 height 5
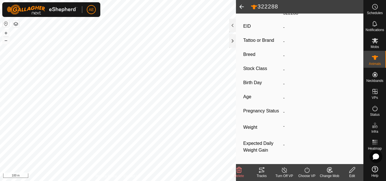
scroll to position [93, 0]
click at [240, 7] on span at bounding box center [241, 7] width 11 height 14
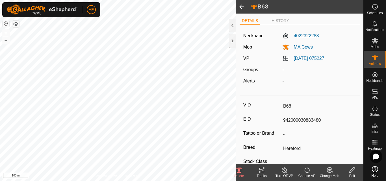
click at [240, 7] on span at bounding box center [241, 7] width 11 height 14
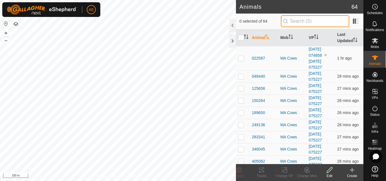
click at [294, 21] on input "text" at bounding box center [315, 21] width 68 height 12
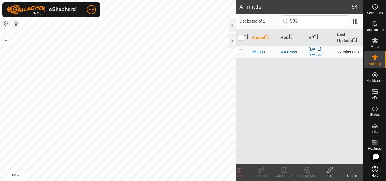
click at [257, 54] on span "452993" at bounding box center [258, 52] width 13 height 6
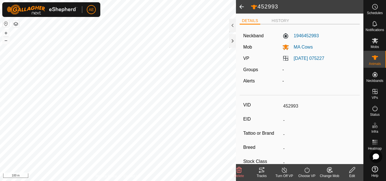
click at [354, 175] on div "Edit" at bounding box center [352, 176] width 23 height 5
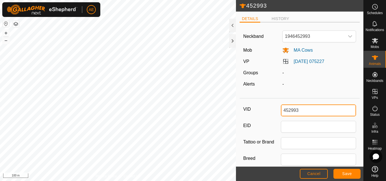
click at [321, 111] on input "452993" at bounding box center [318, 111] width 75 height 12
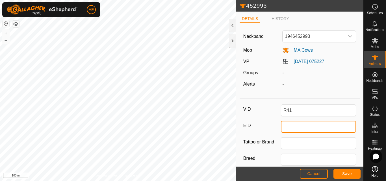
click at [318, 129] on input "EID" at bounding box center [318, 127] width 75 height 12
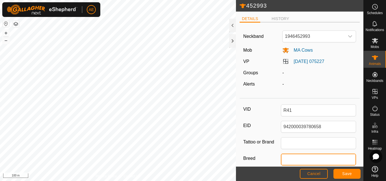
click at [310, 160] on input "Breed" at bounding box center [318, 160] width 75 height 12
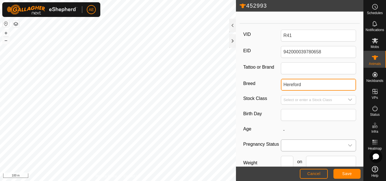
scroll to position [109, 0]
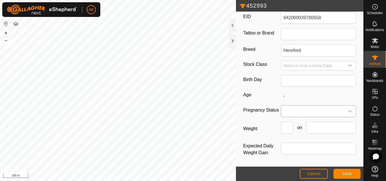
click at [296, 112] on span at bounding box center [312, 111] width 63 height 11
click at [293, 163] on li "Pregnant" at bounding box center [318, 159] width 72 height 11
click at [343, 174] on span "Save" at bounding box center [348, 174] width 10 height 5
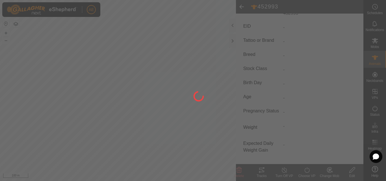
scroll to position [93, 0]
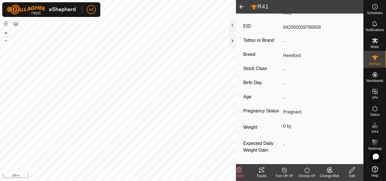
click at [241, 7] on span at bounding box center [241, 7] width 11 height 14
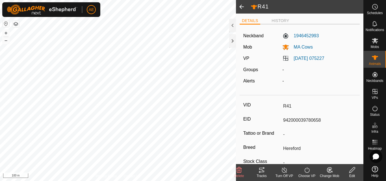
click at [241, 7] on span at bounding box center [241, 7] width 11 height 14
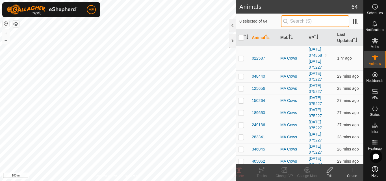
click at [304, 23] on input "text" at bounding box center [315, 21] width 68 height 12
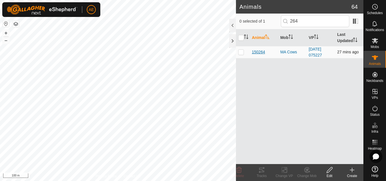
click at [260, 53] on span "150264" at bounding box center [258, 52] width 13 height 6
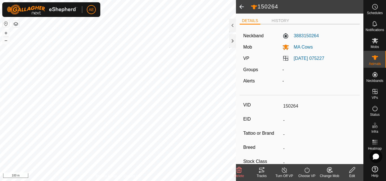
click at [354, 174] on div "Edit" at bounding box center [352, 176] width 23 height 5
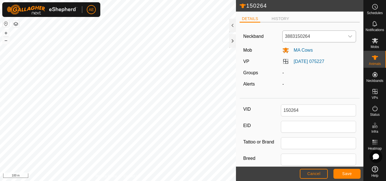
click at [309, 37] on span "3883150264" at bounding box center [314, 36] width 62 height 11
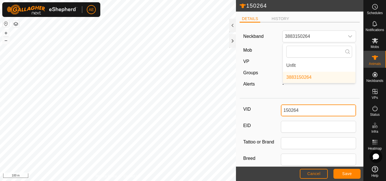
click at [321, 113] on input "150264" at bounding box center [318, 111] width 75 height 12
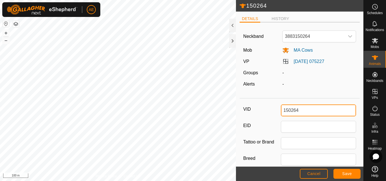
click at [321, 113] on input "150264" at bounding box center [318, 111] width 75 height 12
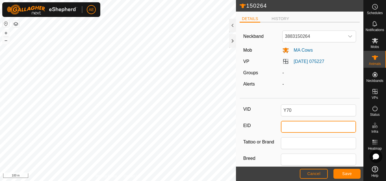
click at [310, 130] on input "EID" at bounding box center [318, 127] width 75 height 12
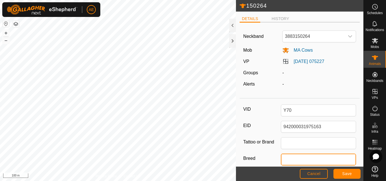
click at [307, 158] on input "Breed" at bounding box center [318, 160] width 75 height 12
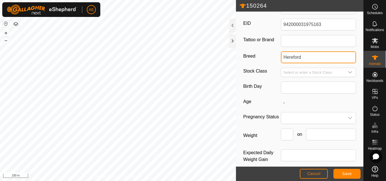
scroll to position [109, 0]
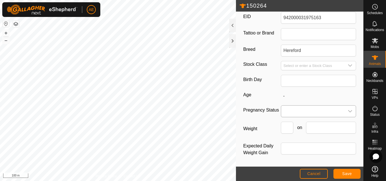
click at [298, 114] on span at bounding box center [312, 111] width 63 height 11
click at [300, 114] on span at bounding box center [312, 111] width 63 height 11
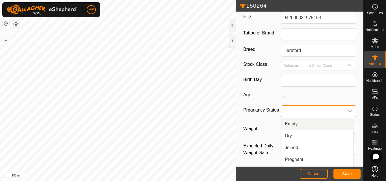
scroll to position [117, 0]
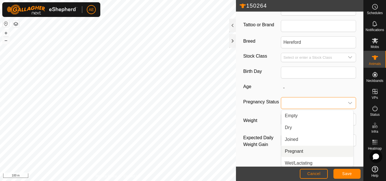
click at [294, 152] on li "Pregnant" at bounding box center [318, 151] width 72 height 11
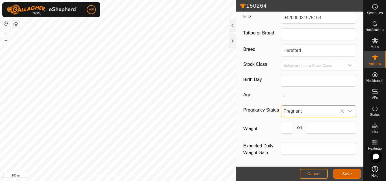
click at [342, 174] on button "Save" at bounding box center [347, 174] width 27 height 10
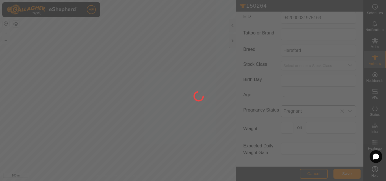
scroll to position [93, 0]
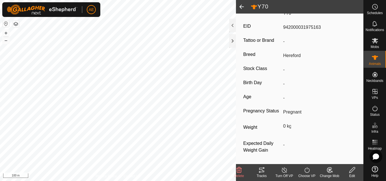
click at [242, 5] on span at bounding box center [241, 7] width 11 height 14
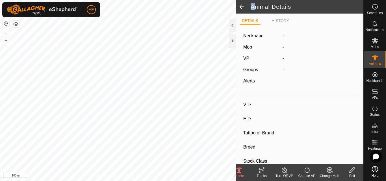
click at [242, 5] on span at bounding box center [241, 7] width 11 height 14
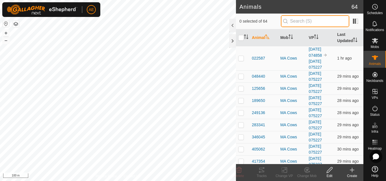
click at [300, 20] on input "text" at bounding box center [315, 21] width 68 height 12
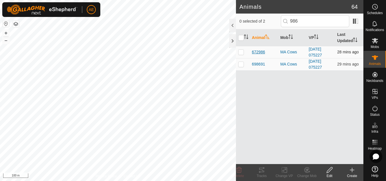
click at [257, 53] on span "672986" at bounding box center [258, 52] width 13 height 6
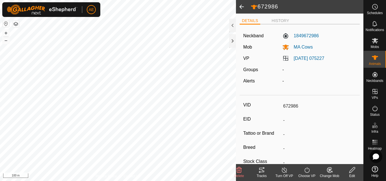
click at [353, 174] on div "Edit" at bounding box center [352, 176] width 23 height 5
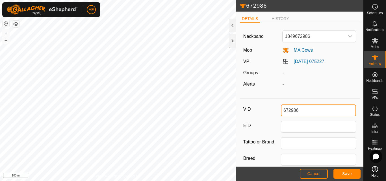
click at [303, 113] on input "672986" at bounding box center [318, 111] width 75 height 12
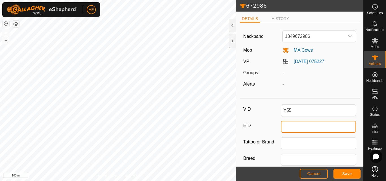
click at [304, 126] on input "EID" at bounding box center [318, 127] width 75 height 12
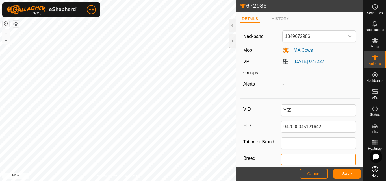
click at [303, 159] on input "Breed" at bounding box center [318, 160] width 75 height 12
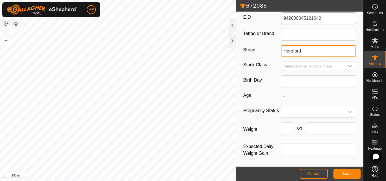
scroll to position [109, 0]
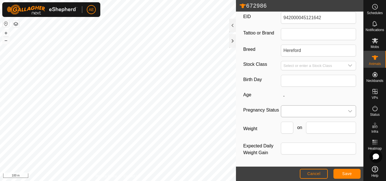
click at [304, 110] on span at bounding box center [312, 111] width 63 height 11
click at [298, 158] on li "Pregnant" at bounding box center [318, 159] width 72 height 11
click at [349, 174] on span "Save" at bounding box center [348, 174] width 10 height 5
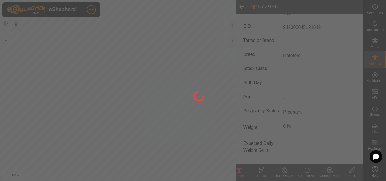
scroll to position [93, 0]
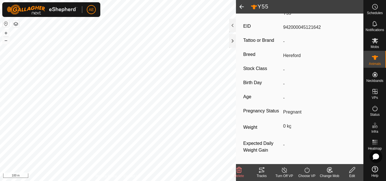
click at [242, 8] on span at bounding box center [241, 7] width 11 height 14
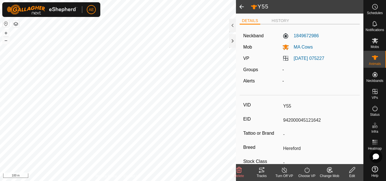
click at [242, 8] on span at bounding box center [241, 7] width 11 height 14
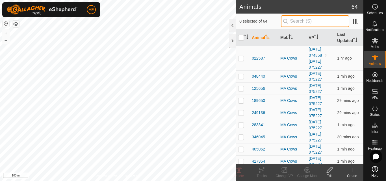
click at [291, 20] on input "text" at bounding box center [315, 21] width 68 height 12
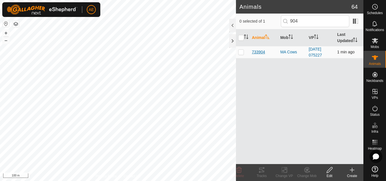
click at [260, 50] on span "733904" at bounding box center [258, 52] width 13 height 6
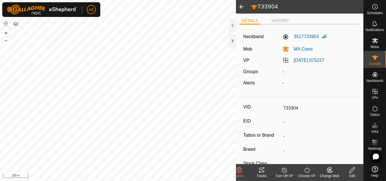
click at [355, 175] on div "Edit" at bounding box center [352, 176] width 23 height 5
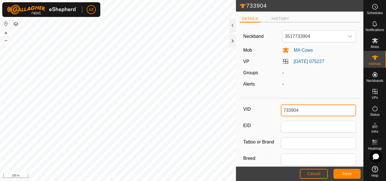
click at [312, 109] on input "733904" at bounding box center [318, 111] width 75 height 12
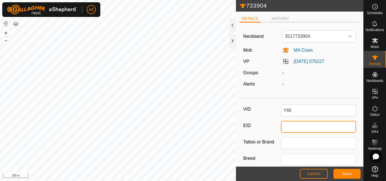
click at [309, 126] on input "EID" at bounding box center [318, 127] width 75 height 12
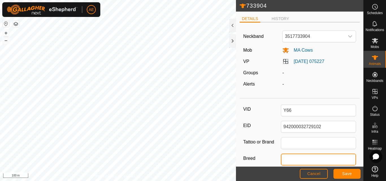
click at [300, 160] on input "Breed" at bounding box center [318, 160] width 75 height 12
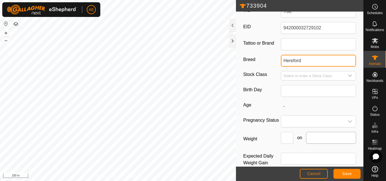
scroll to position [109, 0]
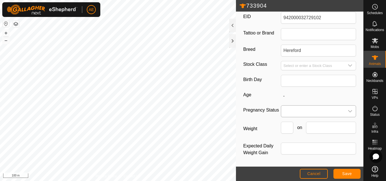
click at [294, 114] on span at bounding box center [312, 111] width 63 height 11
click at [291, 113] on span at bounding box center [312, 111] width 63 height 11
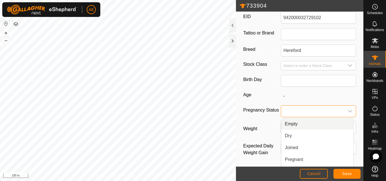
scroll to position [117, 0]
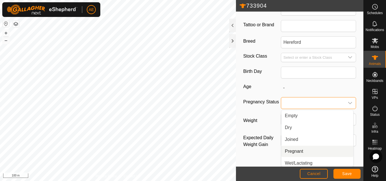
click at [289, 153] on li "Pregnant" at bounding box center [318, 151] width 72 height 11
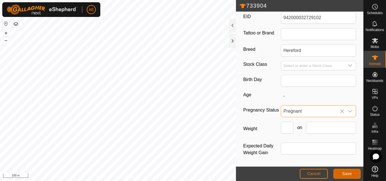
click at [343, 173] on span "Save" at bounding box center [348, 174] width 10 height 5
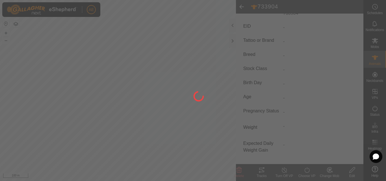
scroll to position [95, 0]
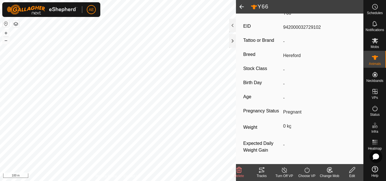
click at [240, 8] on span at bounding box center [241, 7] width 11 height 14
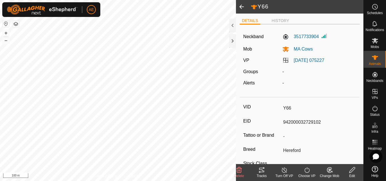
click at [240, 8] on span at bounding box center [241, 7] width 11 height 14
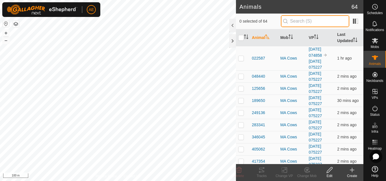
click at [299, 17] on input "text" at bounding box center [315, 21] width 68 height 12
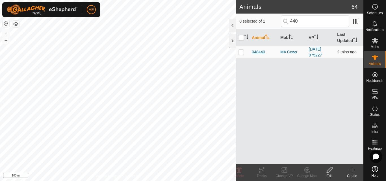
click at [260, 53] on span "048440" at bounding box center [258, 52] width 13 height 6
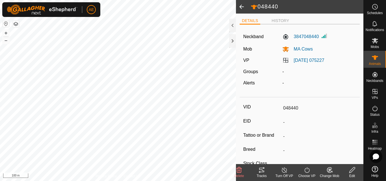
click at [354, 172] on icon at bounding box center [352, 170] width 7 height 7
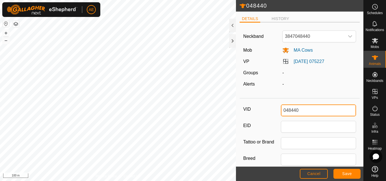
click at [320, 112] on input "048440" at bounding box center [318, 111] width 75 height 12
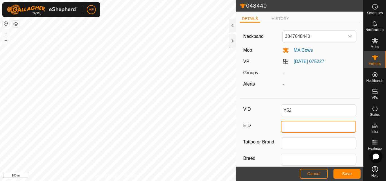
click at [312, 127] on input "EID" at bounding box center [318, 127] width 75 height 12
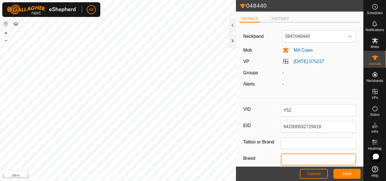
click at [305, 158] on input "Breed" at bounding box center [318, 160] width 75 height 12
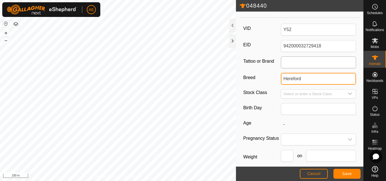
scroll to position [109, 0]
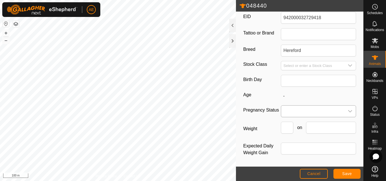
click at [294, 115] on span at bounding box center [312, 111] width 63 height 11
click at [289, 161] on span "Pregnant" at bounding box center [294, 159] width 18 height 7
click at [341, 175] on button "Save" at bounding box center [347, 174] width 27 height 10
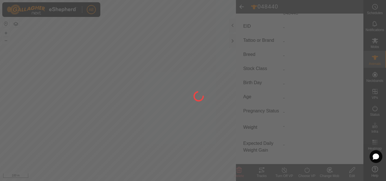
scroll to position [95, 0]
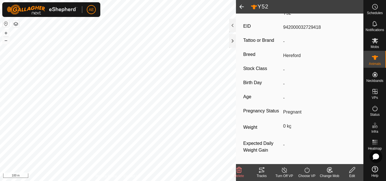
click at [241, 7] on span at bounding box center [241, 7] width 11 height 14
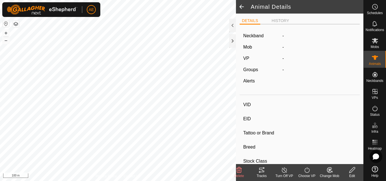
click at [241, 7] on span at bounding box center [241, 7] width 11 height 14
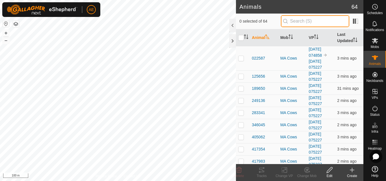
click at [315, 23] on input "text" at bounding box center [315, 21] width 68 height 12
click at [316, 23] on input "text" at bounding box center [315, 21] width 68 height 12
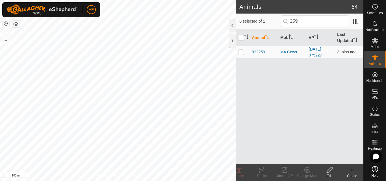
click at [257, 50] on span "922259" at bounding box center [258, 52] width 13 height 6
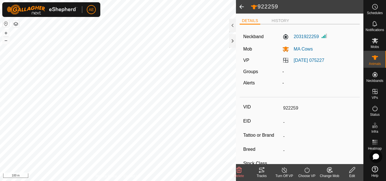
click at [352, 172] on icon at bounding box center [353, 170] width 6 height 6
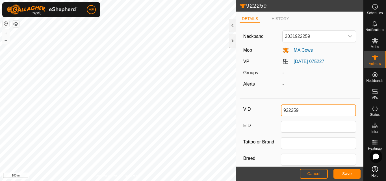
click at [316, 112] on input "922259" at bounding box center [318, 111] width 75 height 12
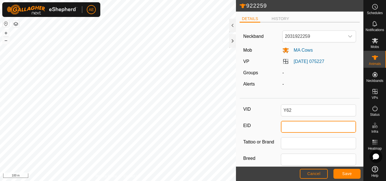
click at [314, 125] on input "EID" at bounding box center [318, 127] width 75 height 12
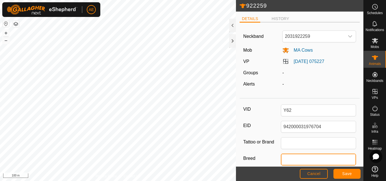
click at [305, 159] on input "Breed" at bounding box center [318, 160] width 75 height 12
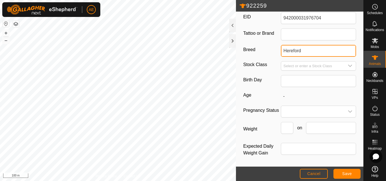
scroll to position [109, 0]
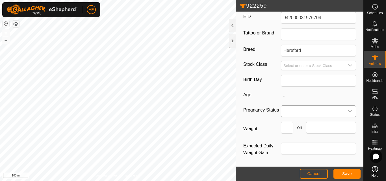
click at [292, 111] on span at bounding box center [312, 111] width 63 height 11
click at [291, 159] on li "Pregnant" at bounding box center [318, 159] width 72 height 11
click at [346, 172] on span "Save" at bounding box center [348, 174] width 10 height 5
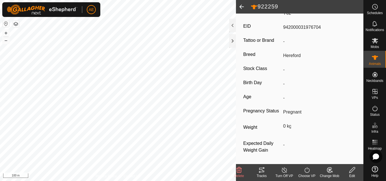
scroll to position [95, 0]
click at [239, 7] on span at bounding box center [241, 7] width 11 height 14
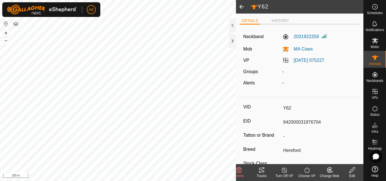
click at [239, 7] on span at bounding box center [241, 7] width 11 height 14
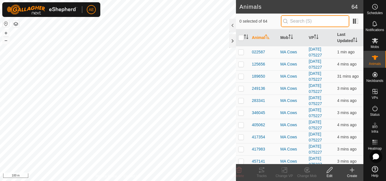
click at [290, 23] on input "text" at bounding box center [315, 21] width 68 height 12
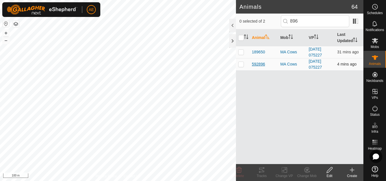
click at [261, 64] on span "592896" at bounding box center [258, 64] width 13 height 6
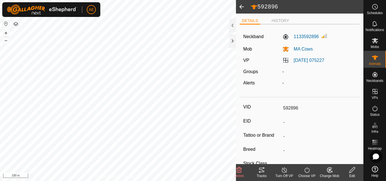
click at [353, 173] on icon at bounding box center [352, 170] width 7 height 7
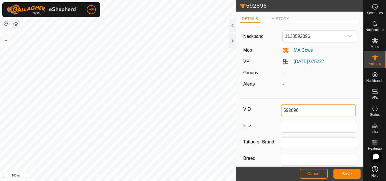
click at [305, 112] on input "592896" at bounding box center [318, 111] width 75 height 12
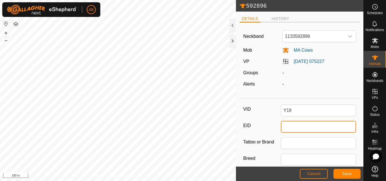
click at [301, 129] on input "EID" at bounding box center [318, 127] width 75 height 12
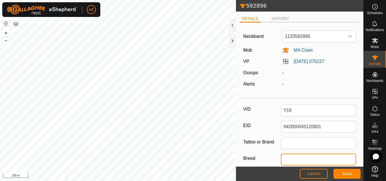
click at [292, 158] on input "Breed" at bounding box center [318, 160] width 75 height 12
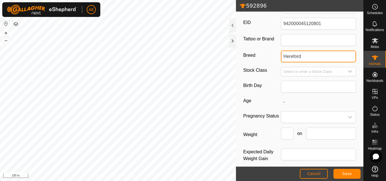
scroll to position [104, 0]
click at [294, 119] on span at bounding box center [312, 116] width 63 height 11
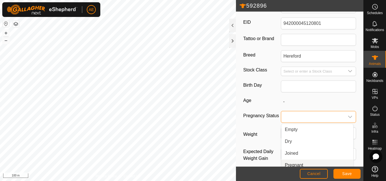
scroll to position [108, 0]
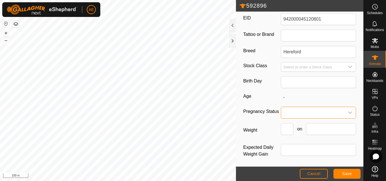
click at [295, 110] on span at bounding box center [312, 112] width 63 height 11
click at [289, 161] on li "Pregnant" at bounding box center [318, 161] width 72 height 11
click at [348, 174] on span "Save" at bounding box center [348, 174] width 10 height 5
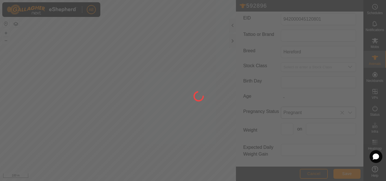
scroll to position [95, 0]
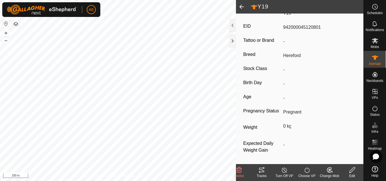
click at [243, 5] on span at bounding box center [241, 7] width 11 height 14
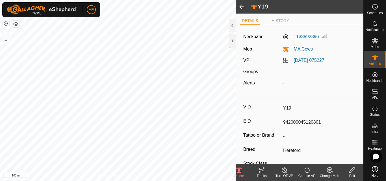
click at [243, 5] on span at bounding box center [241, 7] width 11 height 14
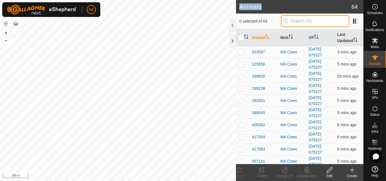
click at [294, 21] on input "text" at bounding box center [315, 21] width 68 height 12
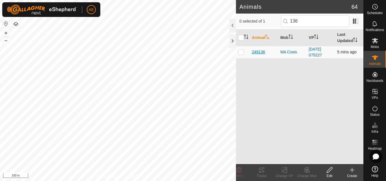
click at [260, 52] on span "249136" at bounding box center [258, 52] width 13 height 6
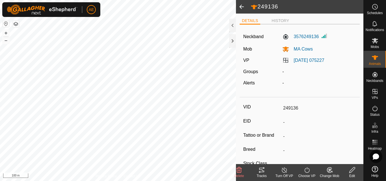
click at [352, 172] on icon at bounding box center [353, 170] width 6 height 6
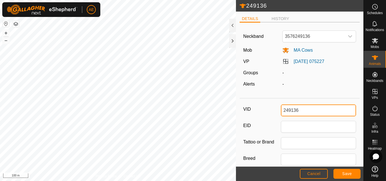
click at [313, 112] on input "249136" at bounding box center [318, 111] width 75 height 12
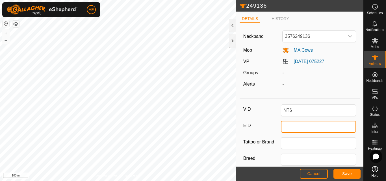
click at [304, 129] on input "EID" at bounding box center [318, 127] width 75 height 12
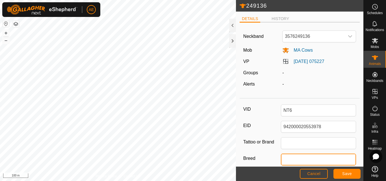
click at [300, 158] on input "Breed" at bounding box center [318, 160] width 75 height 12
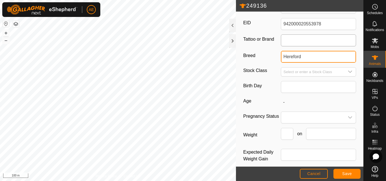
scroll to position [103, 0]
click at [307, 118] on span at bounding box center [312, 117] width 63 height 11
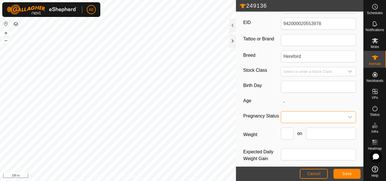
scroll to position [108, 0]
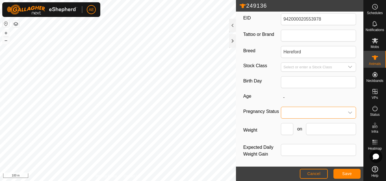
click at [298, 114] on span at bounding box center [312, 112] width 63 height 11
click at [290, 160] on li "Pregnant" at bounding box center [318, 161] width 72 height 11
click at [343, 172] on span "Save" at bounding box center [348, 174] width 10 height 5
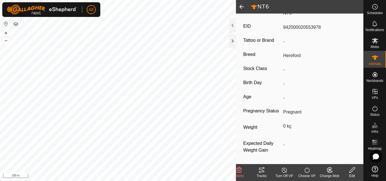
scroll to position [95, 0]
click at [240, 8] on span at bounding box center [241, 7] width 11 height 14
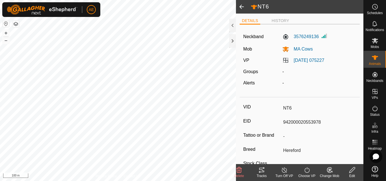
click at [240, 8] on span at bounding box center [241, 7] width 11 height 14
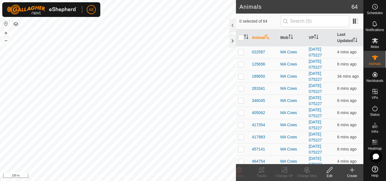
click at [294, 20] on input "text" at bounding box center [315, 21] width 68 height 12
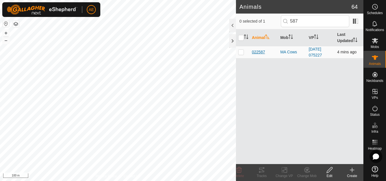
click at [256, 52] on span "022587" at bounding box center [258, 52] width 13 height 6
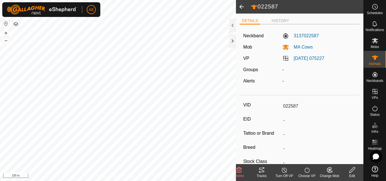
click at [354, 174] on div "Edit" at bounding box center [352, 176] width 23 height 5
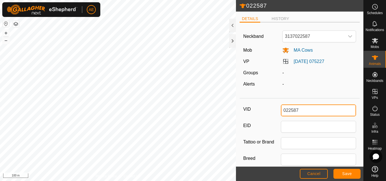
click at [314, 110] on input "022587" at bounding box center [318, 111] width 75 height 12
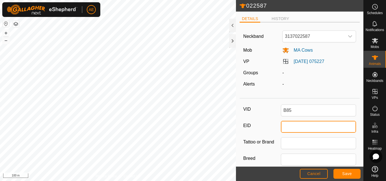
click at [314, 127] on input "EID" at bounding box center [318, 127] width 75 height 12
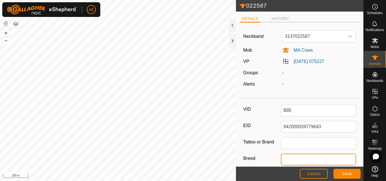
click at [296, 162] on input "Breed" at bounding box center [318, 160] width 75 height 12
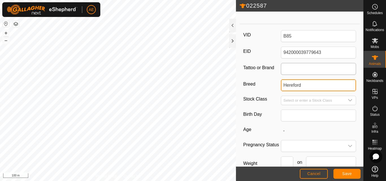
scroll to position [97, 0]
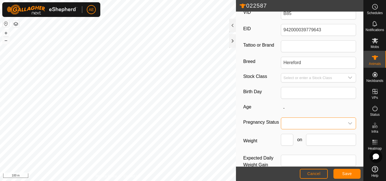
click at [287, 127] on span at bounding box center [312, 123] width 63 height 11
click at [290, 102] on li "Pregnant" at bounding box center [318, 100] width 72 height 11
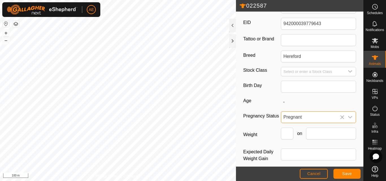
scroll to position [109, 0]
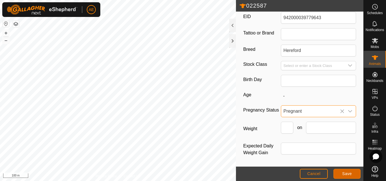
click at [341, 176] on button "Save" at bounding box center [347, 174] width 27 height 10
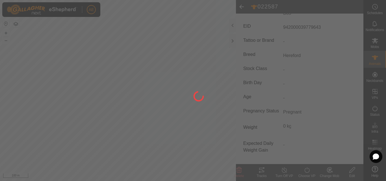
scroll to position [93, 0]
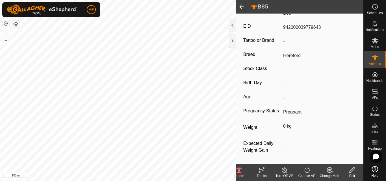
click at [241, 6] on span at bounding box center [241, 7] width 11 height 14
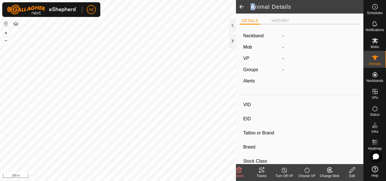
click at [241, 6] on span at bounding box center [241, 7] width 11 height 14
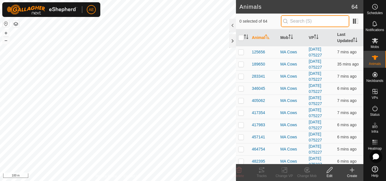
click at [321, 25] on input "text" at bounding box center [315, 21] width 68 height 12
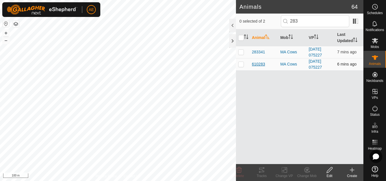
click at [259, 64] on span "610283" at bounding box center [258, 64] width 13 height 6
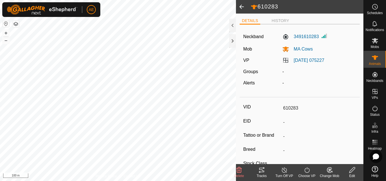
click at [353, 175] on div "Edit" at bounding box center [352, 176] width 23 height 5
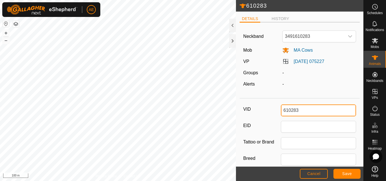
click at [310, 111] on input "610283" at bounding box center [318, 111] width 75 height 12
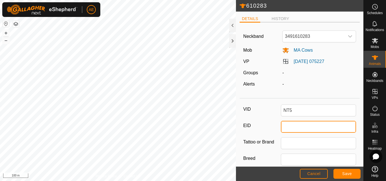
click at [306, 126] on input "EID" at bounding box center [318, 127] width 75 height 12
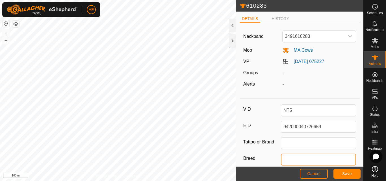
click at [296, 160] on input "Breed" at bounding box center [318, 160] width 75 height 12
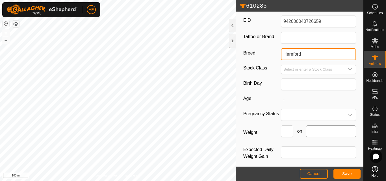
scroll to position [109, 0]
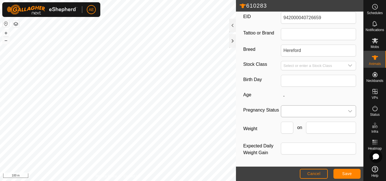
click at [298, 112] on span at bounding box center [312, 111] width 63 height 11
click at [296, 161] on li "Pregnant" at bounding box center [318, 159] width 72 height 11
click at [343, 175] on span "Save" at bounding box center [348, 174] width 10 height 5
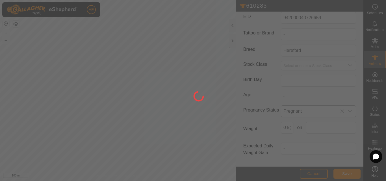
scroll to position [95, 0]
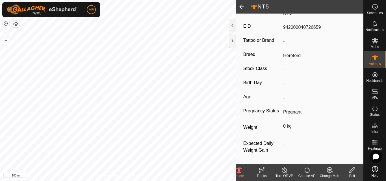
click at [240, 7] on span at bounding box center [241, 7] width 11 height 14
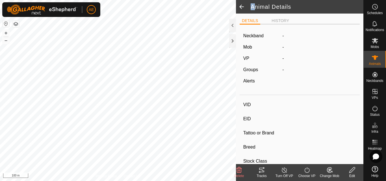
click at [240, 7] on span at bounding box center [241, 7] width 11 height 14
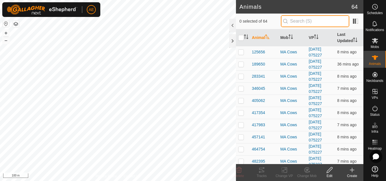
click at [289, 25] on input "text" at bounding box center [315, 21] width 68 height 12
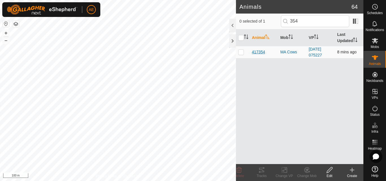
click at [260, 50] on span "417354" at bounding box center [258, 52] width 13 height 6
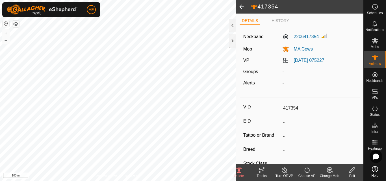
click at [351, 173] on icon at bounding box center [352, 170] width 7 height 7
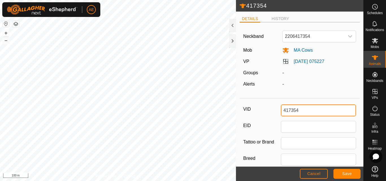
click at [309, 109] on input "417354" at bounding box center [318, 111] width 75 height 12
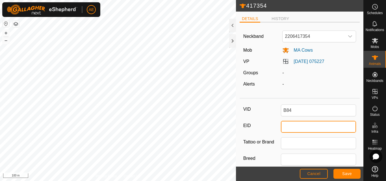
click at [307, 123] on input "EID" at bounding box center [318, 127] width 75 height 12
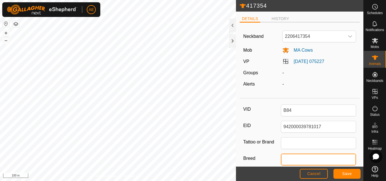
click at [304, 162] on input "Breed" at bounding box center [318, 160] width 75 height 12
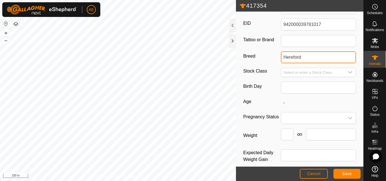
scroll to position [109, 0]
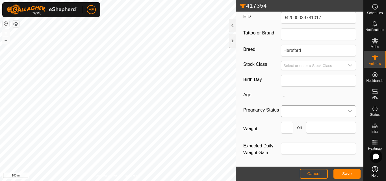
click at [294, 112] on span at bounding box center [312, 111] width 63 height 11
click at [294, 160] on li "Pregnant" at bounding box center [318, 159] width 72 height 11
click at [349, 176] on span "Save" at bounding box center [348, 174] width 10 height 5
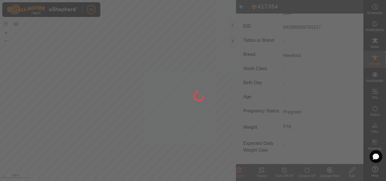
scroll to position [95, 0]
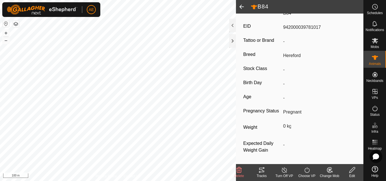
click at [243, 8] on span at bounding box center [241, 7] width 11 height 14
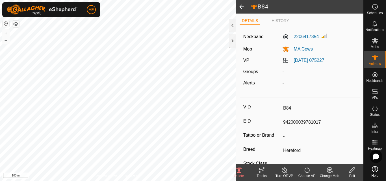
click at [243, 8] on span at bounding box center [241, 7] width 11 height 14
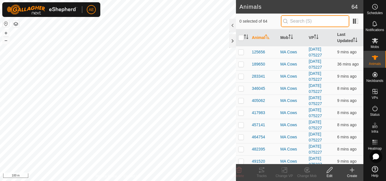
click at [289, 21] on input "text" at bounding box center [315, 21] width 68 height 12
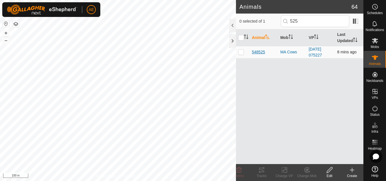
click at [261, 51] on span "548525" at bounding box center [258, 52] width 13 height 6
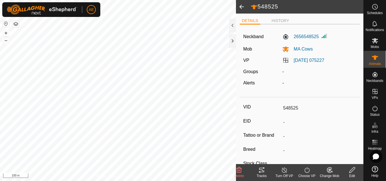
click at [354, 173] on icon at bounding box center [352, 170] width 7 height 7
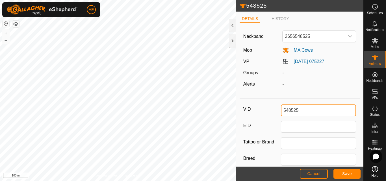
click at [311, 109] on input "548525" at bounding box center [318, 111] width 75 height 12
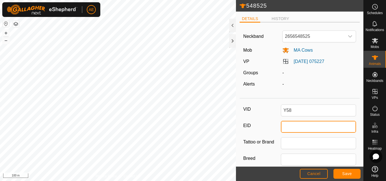
click at [303, 126] on input "EID" at bounding box center [318, 127] width 75 height 12
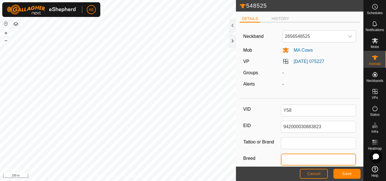
click at [300, 159] on input "Breed" at bounding box center [318, 160] width 75 height 12
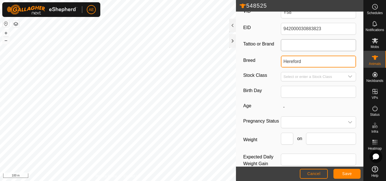
scroll to position [98, 0]
click at [302, 123] on span at bounding box center [312, 122] width 63 height 11
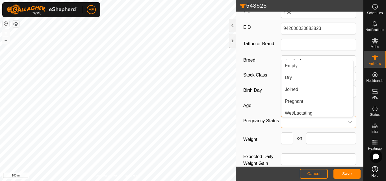
scroll to position [2, 0]
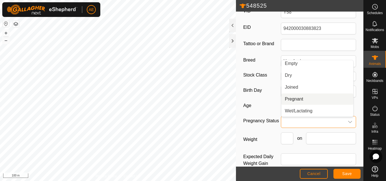
click at [294, 99] on li "Pregnant" at bounding box center [318, 99] width 72 height 11
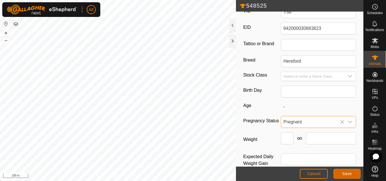
click at [347, 175] on span "Save" at bounding box center [348, 174] width 10 height 5
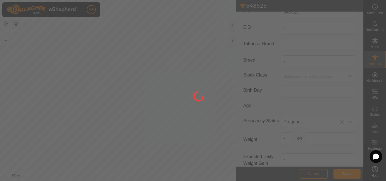
scroll to position [94, 0]
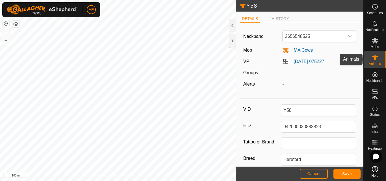
click at [376, 60] on icon at bounding box center [375, 57] width 7 height 7
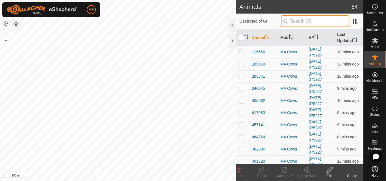
click at [333, 20] on input "text" at bounding box center [315, 21] width 68 height 12
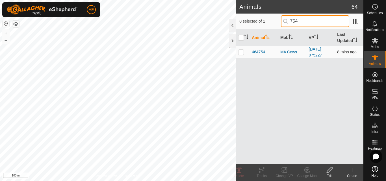
type input "754"
click at [262, 53] on span "464754" at bounding box center [258, 52] width 13 height 6
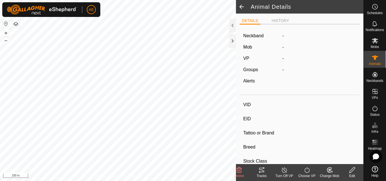
type input "464754"
type input "-"
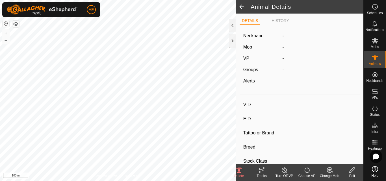
type input "-"
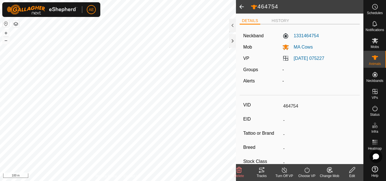
click at [354, 176] on div "Edit" at bounding box center [352, 176] width 23 height 5
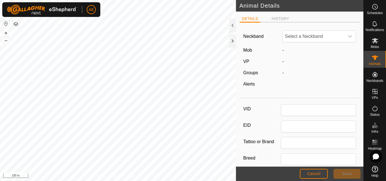
type input "464754"
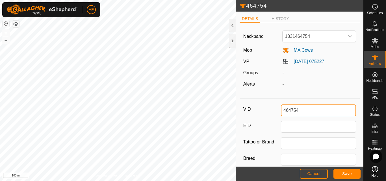
click at [320, 111] on input "464754" at bounding box center [318, 111] width 75 height 12
type input "Y45"
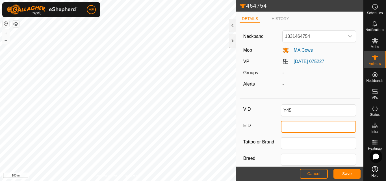
click at [312, 127] on input "EID" at bounding box center [318, 127] width 75 height 12
type input "942000030883213"
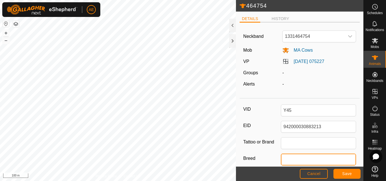
click at [305, 160] on input "Breed" at bounding box center [318, 160] width 75 height 12
type input "Hereford"
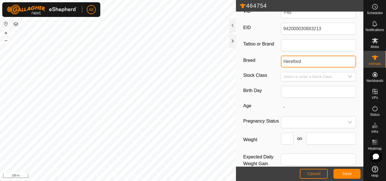
scroll to position [109, 0]
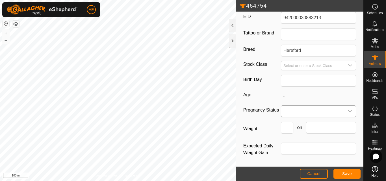
click at [296, 115] on span at bounding box center [312, 111] width 63 height 11
click at [295, 162] on li "Pregnant" at bounding box center [318, 159] width 72 height 11
click at [350, 176] on button "Save" at bounding box center [347, 174] width 27 height 10
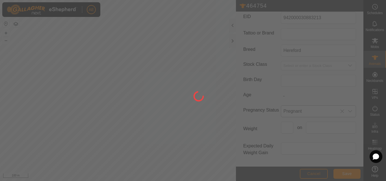
type input "464754"
type input "-"
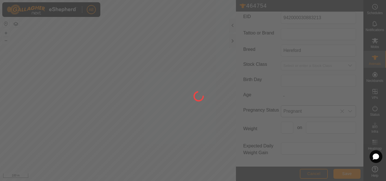
type input "-"
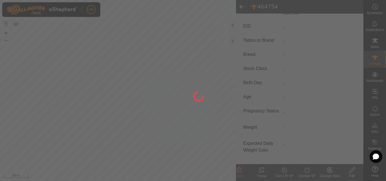
scroll to position [93, 0]
type input "Y45"
type input "942000030883213"
type input "Hereford"
type input "0 kg"
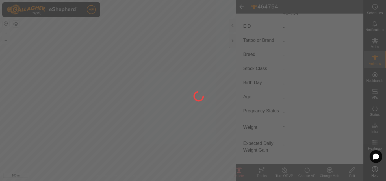
type input "Pregnant"
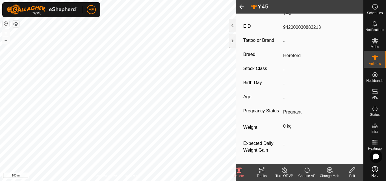
click at [240, 7] on span at bounding box center [241, 7] width 11 height 14
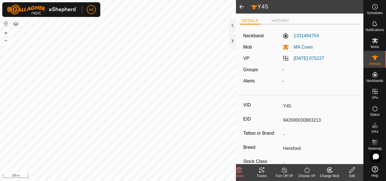
click at [240, 7] on span at bounding box center [241, 7] width 11 height 14
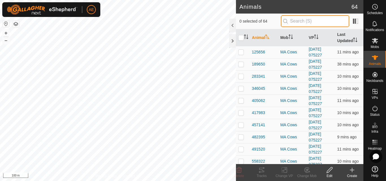
click at [294, 20] on input "text" at bounding box center [315, 21] width 68 height 12
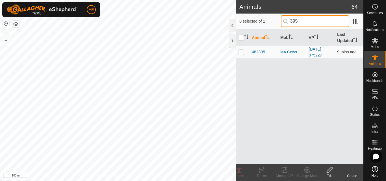
type input "395"
click at [257, 51] on span "482395" at bounding box center [258, 52] width 13 height 6
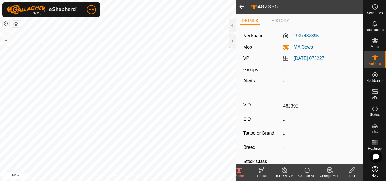
click at [355, 172] on icon at bounding box center [352, 170] width 7 height 7
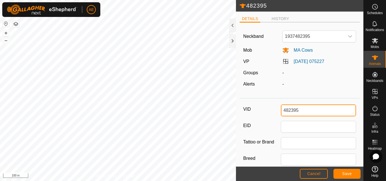
click at [329, 114] on input "482395" at bounding box center [318, 111] width 75 height 12
type input "Y17"
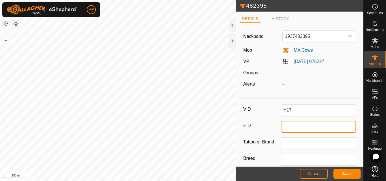
click at [326, 126] on input "EID" at bounding box center [318, 127] width 75 height 12
type input "942000015465964"
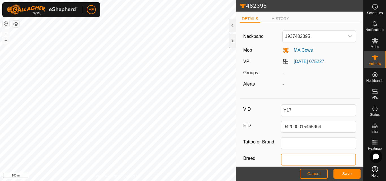
click at [307, 158] on input "Breed" at bounding box center [318, 160] width 75 height 12
type input "Hereford"
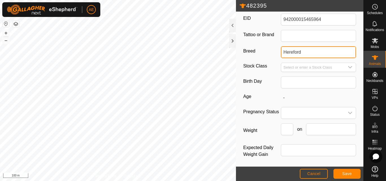
scroll to position [109, 0]
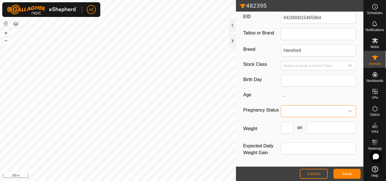
click at [295, 108] on span at bounding box center [312, 111] width 63 height 11
click at [291, 159] on li "Pregnant" at bounding box center [318, 159] width 72 height 11
click at [343, 177] on button "Save" at bounding box center [347, 174] width 27 height 10
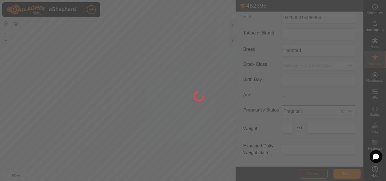
type input "482395"
type input "-"
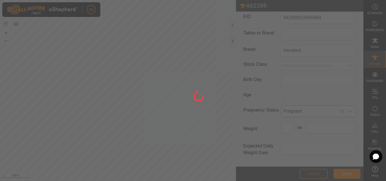
type input "-"
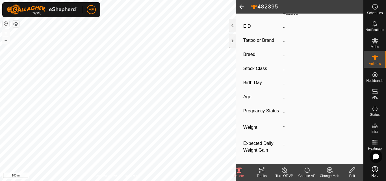
type input "Y17"
type input "942000015465964"
type input "Hereford"
type input "0 kg"
type input "Pregnant"
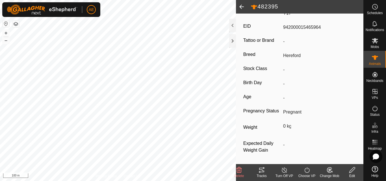
scroll to position [93, 0]
click at [240, 7] on span at bounding box center [241, 7] width 11 height 14
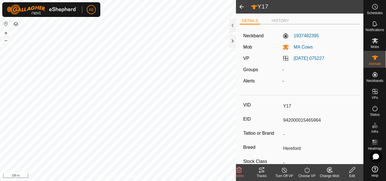
click at [240, 7] on span at bounding box center [241, 7] width 11 height 14
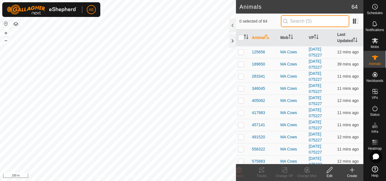
click at [292, 21] on input "text" at bounding box center [315, 21] width 68 height 12
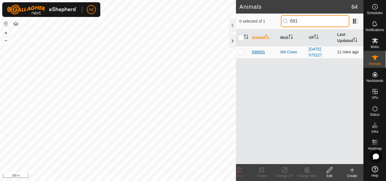
type input "691"
click at [260, 50] on span "698691" at bounding box center [258, 52] width 13 height 6
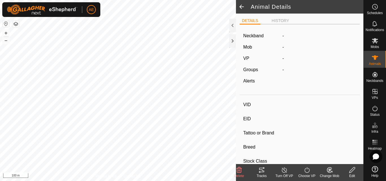
type input "698691"
type input "-"
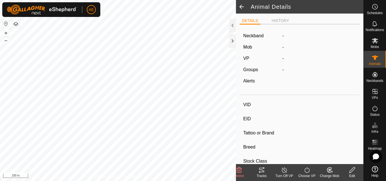
type input "-"
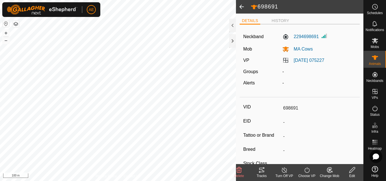
click at [352, 175] on div "Edit" at bounding box center [352, 176] width 23 height 5
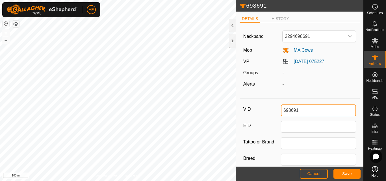
click at [301, 113] on input "698691" at bounding box center [318, 111] width 75 height 12
type input "B83"
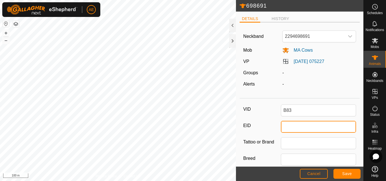
click at [299, 127] on input "EID" at bounding box center [318, 127] width 75 height 12
type input "942000042647666"
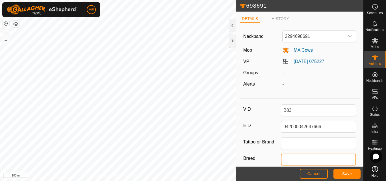
click at [298, 157] on input "Breed" at bounding box center [318, 160] width 75 height 12
type input "Hereford"
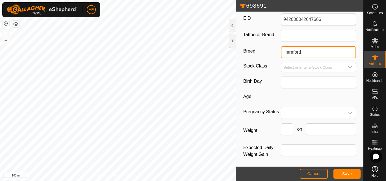
scroll to position [109, 0]
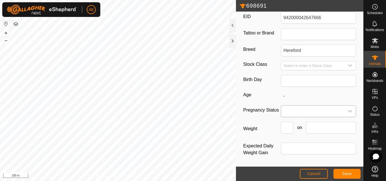
click at [290, 111] on span at bounding box center [312, 111] width 63 height 11
click at [292, 158] on li "Pregnant" at bounding box center [318, 159] width 72 height 11
click at [342, 174] on button "Save" at bounding box center [347, 174] width 27 height 10
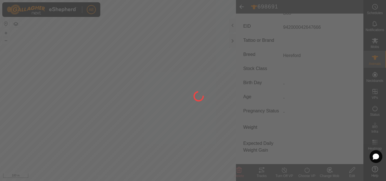
type input "698691"
type input "-"
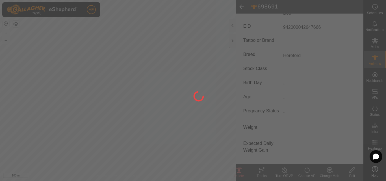
type input "-"
type input "B83"
type input "942000042647666"
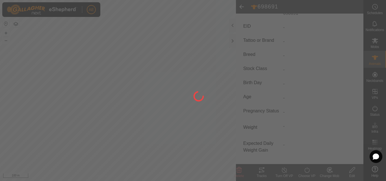
type input "Hereford"
type input "0 kg"
type input "Pregnant"
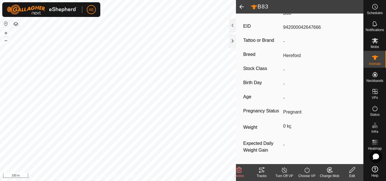
click at [240, 8] on span at bounding box center [241, 7] width 11 height 14
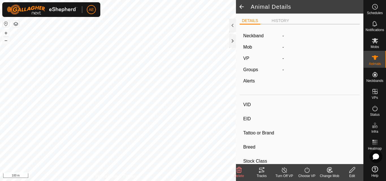
type input "B83"
type input "942000042647666"
type input "-"
type input "Hereford"
type input "-"
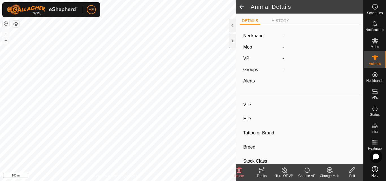
type input "Pregnant"
type input "0 kg"
type input "-"
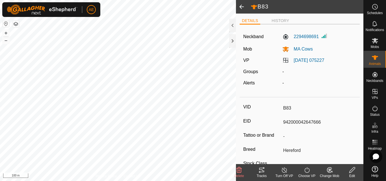
click at [240, 8] on span at bounding box center [241, 7] width 11 height 14
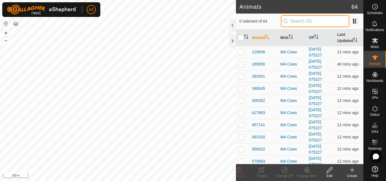
click at [311, 23] on input "text" at bounding box center [315, 21] width 68 height 12
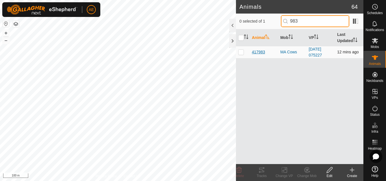
type input "983"
click at [262, 50] on span "417983" at bounding box center [258, 52] width 13 height 6
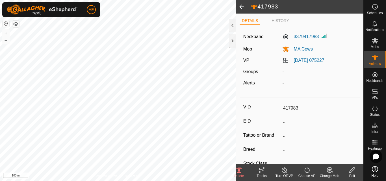
click at [353, 174] on div "Edit" at bounding box center [352, 176] width 23 height 5
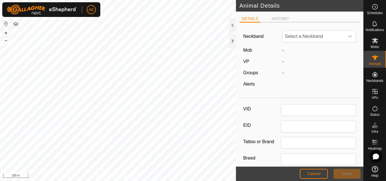
type input "417983"
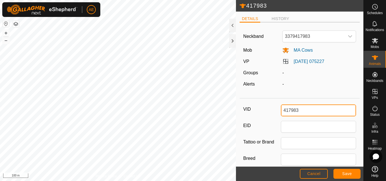
click at [303, 110] on input "417983" at bounding box center [318, 111] width 75 height 12
type input "B69"
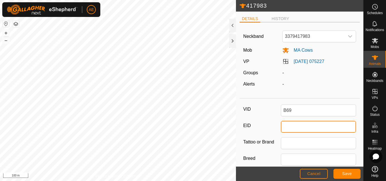
click at [311, 127] on input "EID" at bounding box center [318, 127] width 75 height 12
type input "942000030812637"
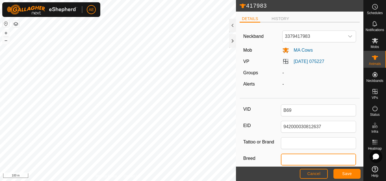
click at [303, 158] on input "Breed" at bounding box center [318, 160] width 75 height 12
type input "Hereford"
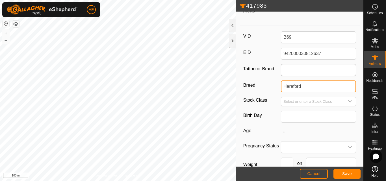
scroll to position [109, 0]
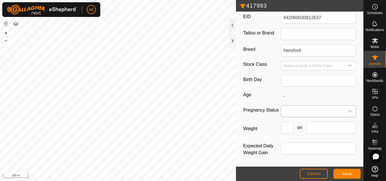
click at [302, 112] on span at bounding box center [312, 111] width 63 height 11
click at [298, 160] on li "Pregnant" at bounding box center [318, 159] width 72 height 11
click at [345, 175] on span "Save" at bounding box center [348, 174] width 10 height 5
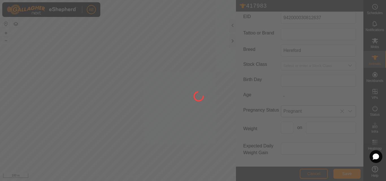
type input "417983"
type input "-"
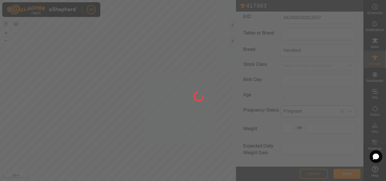
type input "-"
type input "B69"
type input "942000030812637"
type input "Hereford"
type input "0 kg"
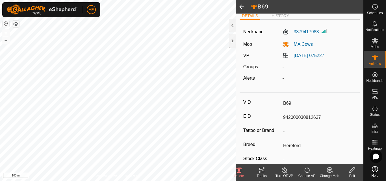
scroll to position [0, 0]
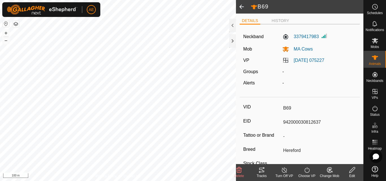
click at [242, 8] on span at bounding box center [241, 7] width 11 height 14
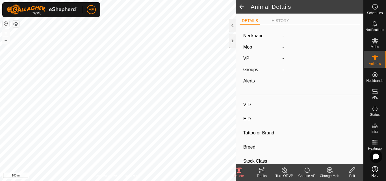
type input "B69"
type input "942000030812637"
type input "-"
type input "Hereford"
type input "-"
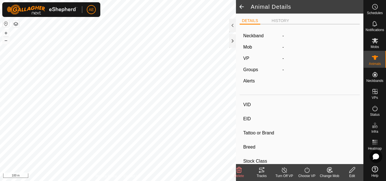
type input "Pregnant"
type input "0 kg"
type input "-"
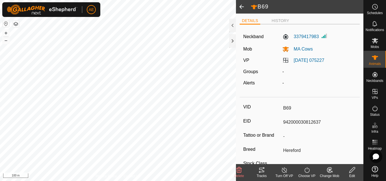
click at [242, 8] on span at bounding box center [241, 7] width 11 height 14
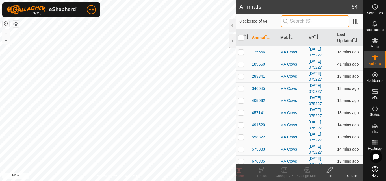
click at [294, 21] on input "text" at bounding box center [315, 21] width 68 height 12
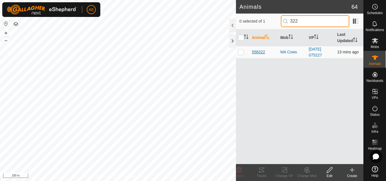
type input "322"
click at [259, 51] on span "558322" at bounding box center [258, 52] width 13 height 6
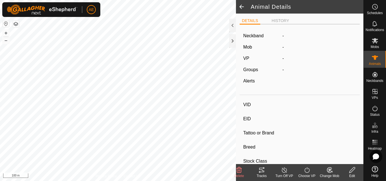
type input "558322"
type input "-"
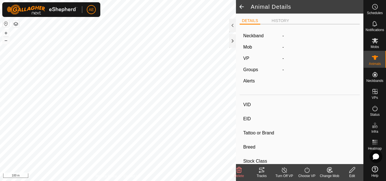
type input "-"
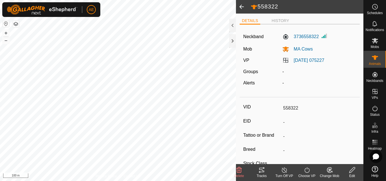
click at [352, 173] on icon at bounding box center [352, 170] width 7 height 7
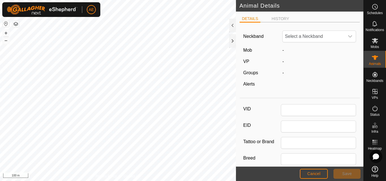
type input "558322"
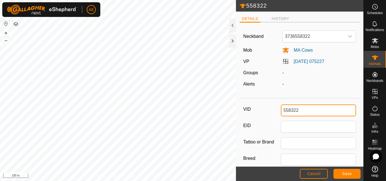
click at [310, 108] on input "558322" at bounding box center [318, 111] width 75 height 12
type input "Y48"
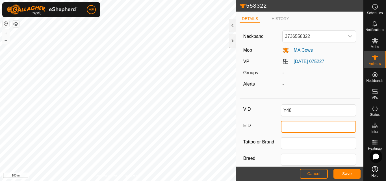
click at [306, 126] on input "EID" at bounding box center [318, 127] width 75 height 12
type input "942000040726985"
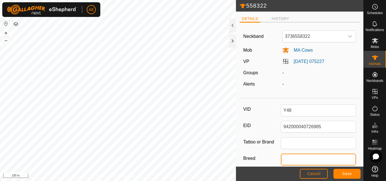
click at [310, 157] on input "Breed" at bounding box center [318, 160] width 75 height 12
type input "Hereford"
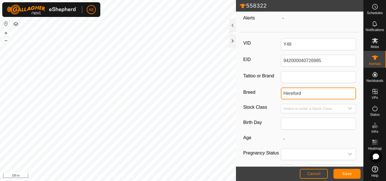
scroll to position [109, 0]
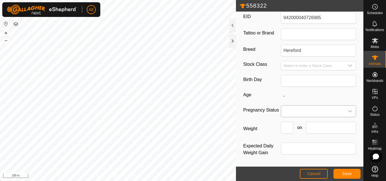
click at [302, 113] on span at bounding box center [312, 111] width 63 height 11
click at [291, 162] on li "Pregnant" at bounding box center [318, 159] width 72 height 11
click at [347, 174] on span "Save" at bounding box center [348, 174] width 10 height 5
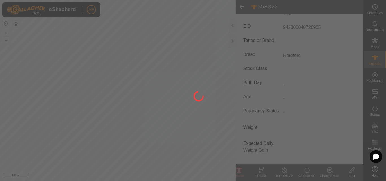
type input "558322"
type input "-"
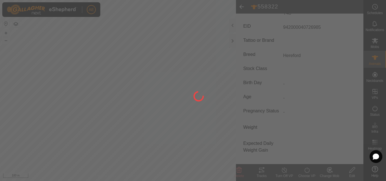
type input "-"
type input "Y48"
type input "942000040726985"
type input "Hereford"
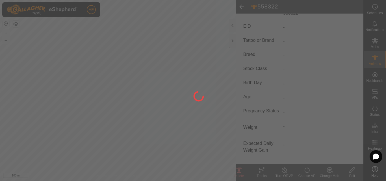
type input "0 kg"
type input "Pregnant"
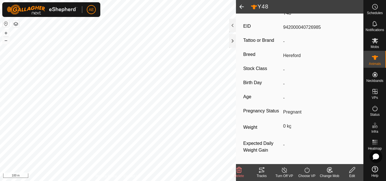
click at [243, 7] on span at bounding box center [241, 7] width 11 height 14
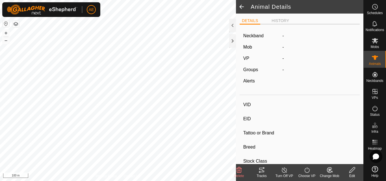
type input "Y48"
type input "942000040726985"
type input "-"
type input "Hereford"
type input "-"
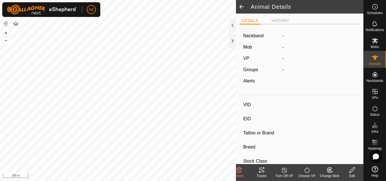
type input "Pregnant"
type input "0 kg"
type input "-"
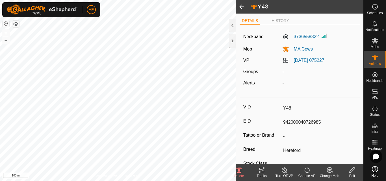
click at [243, 7] on span at bounding box center [241, 7] width 11 height 14
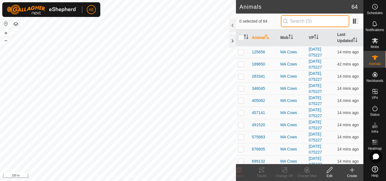
click at [293, 22] on input "text" at bounding box center [315, 21] width 68 height 12
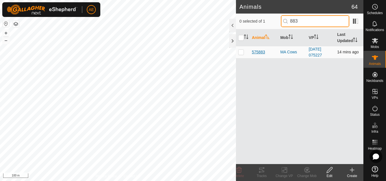
type input "883"
click at [259, 50] on span "575883" at bounding box center [258, 52] width 13 height 6
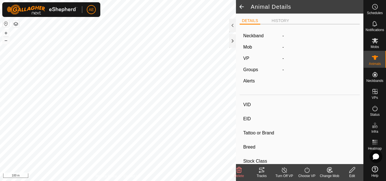
type input "575883"
type input "-"
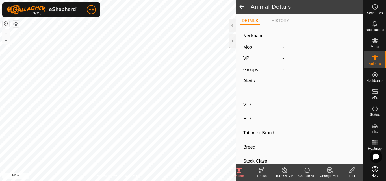
type input "-"
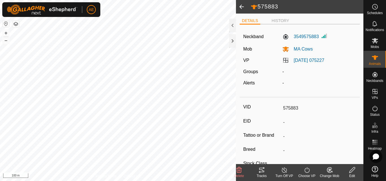
click at [353, 173] on icon at bounding box center [352, 170] width 7 height 7
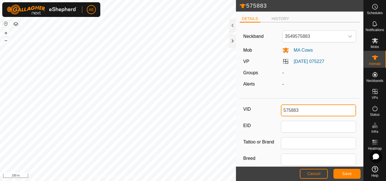
click at [316, 112] on input "575883" at bounding box center [318, 111] width 75 height 12
type input "NT4"
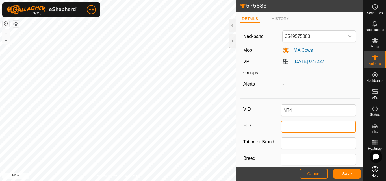
click at [309, 124] on input "EID" at bounding box center [318, 127] width 75 height 12
type input "942000040726649"
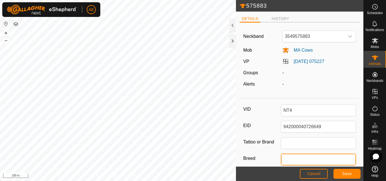
click at [308, 163] on input "Breed" at bounding box center [318, 160] width 75 height 12
type input "Hereford"
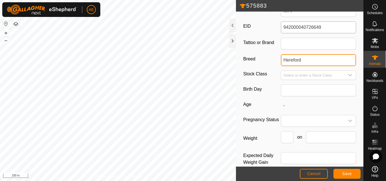
scroll to position [109, 0]
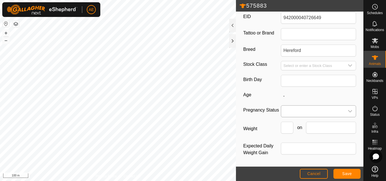
click at [306, 110] on span at bounding box center [312, 111] width 63 height 11
click at [302, 159] on li "Pregnant" at bounding box center [318, 159] width 72 height 11
click at [350, 175] on span "Save" at bounding box center [348, 174] width 10 height 5
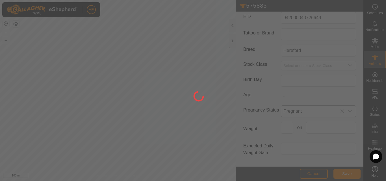
type input "575883"
type input "-"
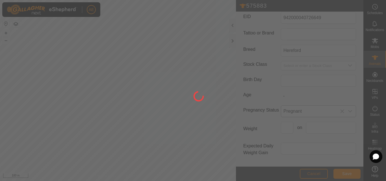
type input "-"
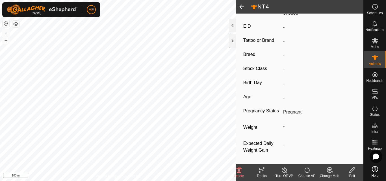
type input "NT4"
type input "942000040726649"
type input "Hereford"
type input "0 kg"
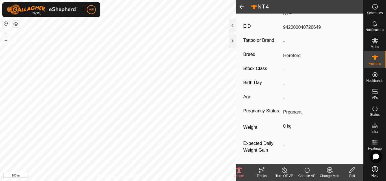
click at [242, 6] on span at bounding box center [241, 7] width 11 height 14
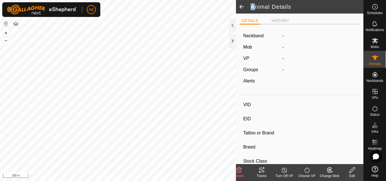
click at [242, 6] on span at bounding box center [241, 7] width 11 height 14
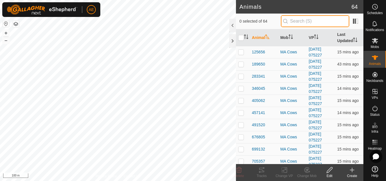
click at [293, 20] on input "text" at bounding box center [315, 21] width 68 height 12
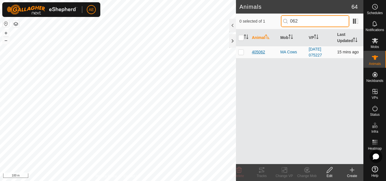
type input "062"
click at [258, 53] on span "405062" at bounding box center [258, 52] width 13 height 6
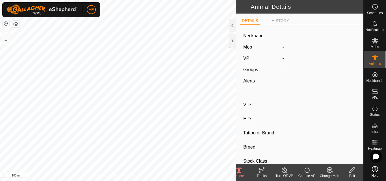
type input "405062"
type input "-"
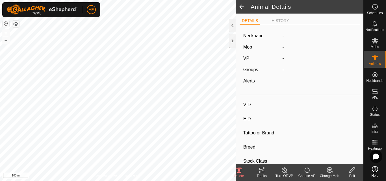
type input "-"
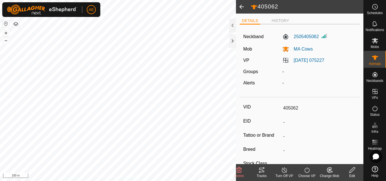
click at [350, 173] on icon at bounding box center [352, 170] width 7 height 7
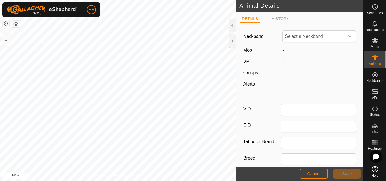
type input "405062"
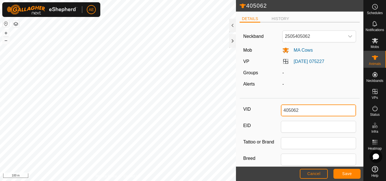
click at [319, 113] on input "405062" at bounding box center [318, 111] width 75 height 12
type input "Y68"
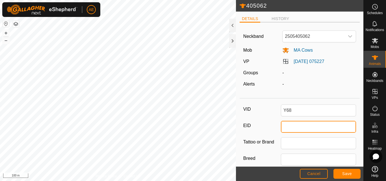
click at [317, 129] on input "EID" at bounding box center [318, 127] width 75 height 12
type input "942000031975714"
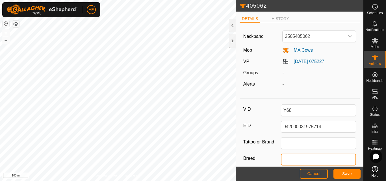
click at [313, 161] on input "Breed" at bounding box center [318, 160] width 75 height 12
type input "Hereford"
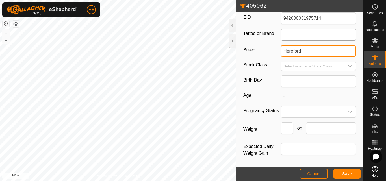
scroll to position [109, 0]
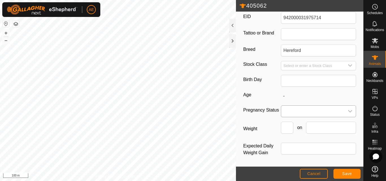
click at [305, 113] on span at bounding box center [312, 111] width 63 height 11
click at [296, 163] on li "Pregnant" at bounding box center [318, 159] width 72 height 11
click at [342, 173] on button "Save" at bounding box center [347, 174] width 27 height 10
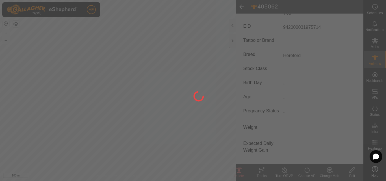
type input "405062"
type input "-"
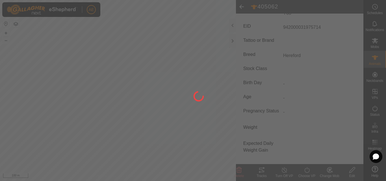
type input "-"
type input "Y68"
type input "942000031975714"
type input "Hereford"
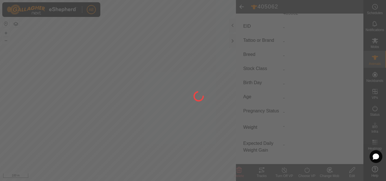
type input "0 kg"
type input "Pregnant"
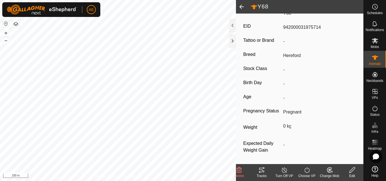
click at [241, 8] on span at bounding box center [241, 7] width 11 height 14
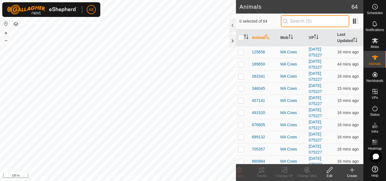
click at [290, 20] on input "text" at bounding box center [315, 21] width 68 height 12
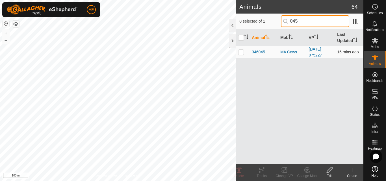
type input "045"
click at [259, 50] on span "346045" at bounding box center [258, 52] width 13 height 6
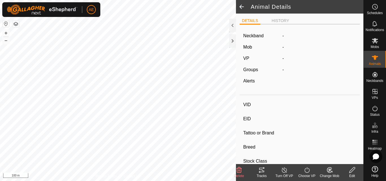
type input "346045"
type input "-"
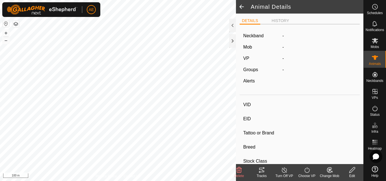
type input "-"
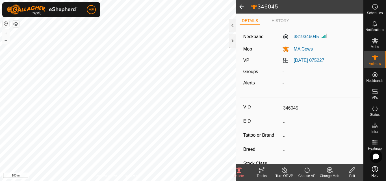
click at [351, 171] on icon at bounding box center [352, 170] width 7 height 7
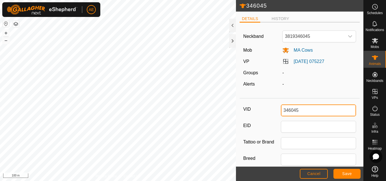
click at [312, 108] on input "346045" at bounding box center [318, 111] width 75 height 12
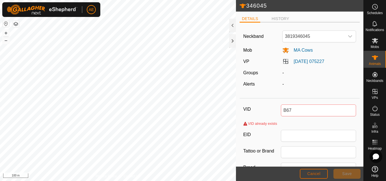
click at [319, 175] on span "Cancel" at bounding box center [313, 174] width 13 height 5
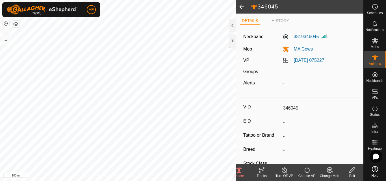
click at [242, 8] on span at bounding box center [241, 7] width 11 height 14
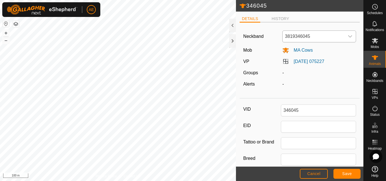
click at [315, 35] on span "3819346045" at bounding box center [314, 36] width 62 height 11
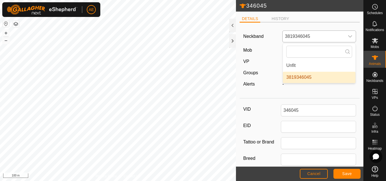
click at [315, 35] on span "3819346045" at bounding box center [314, 36] width 62 height 11
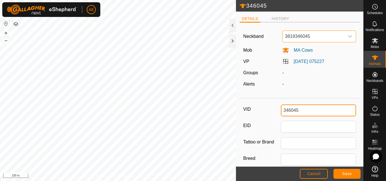
click at [307, 113] on input "346045" at bounding box center [318, 111] width 75 height 12
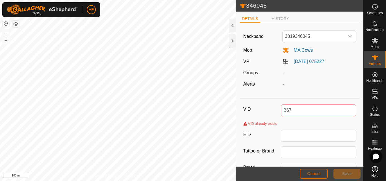
click at [311, 174] on span "Cancel" at bounding box center [313, 174] width 13 height 5
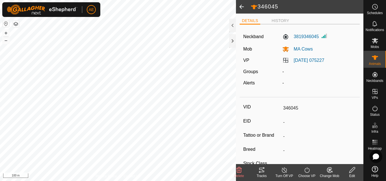
click at [242, 10] on span at bounding box center [241, 7] width 11 height 14
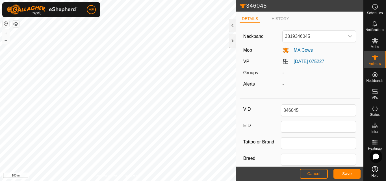
click at [242, 11] on header "346045" at bounding box center [300, 6] width 128 height 12
click at [315, 175] on span "Cancel" at bounding box center [313, 174] width 13 height 5
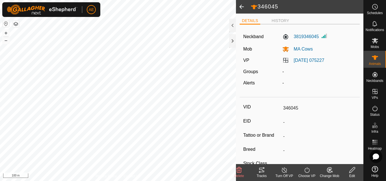
click at [241, 8] on span at bounding box center [241, 7] width 11 height 14
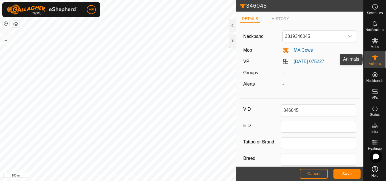
click at [373, 60] on icon at bounding box center [375, 57] width 7 height 7
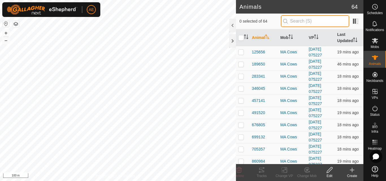
click at [313, 18] on input "text" at bounding box center [315, 21] width 68 height 12
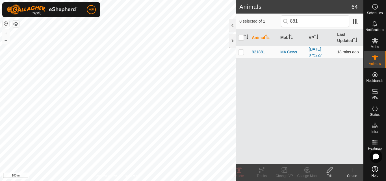
click at [261, 52] on span "921881" at bounding box center [258, 52] width 13 height 6
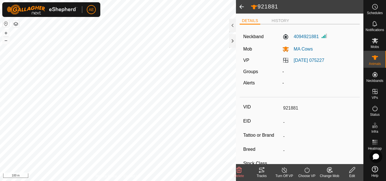
click at [353, 171] on icon at bounding box center [353, 170] width 6 height 6
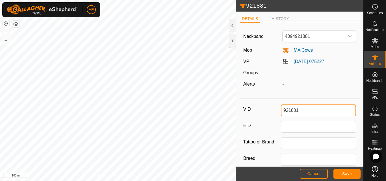
click at [315, 115] on input "921881" at bounding box center [318, 111] width 75 height 12
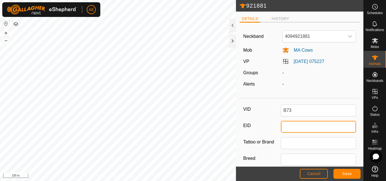
click at [313, 126] on input "EID" at bounding box center [318, 127] width 75 height 12
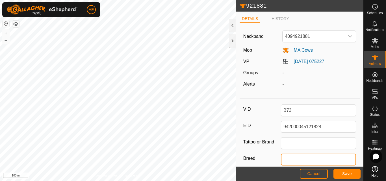
click at [300, 160] on input "Breed" at bounding box center [318, 160] width 75 height 12
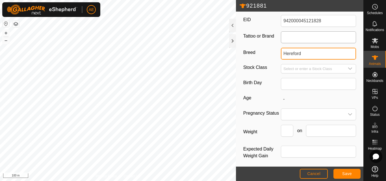
scroll to position [109, 0]
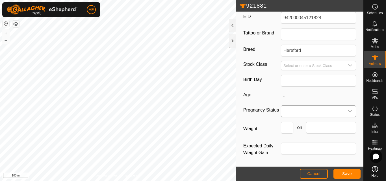
click at [295, 107] on span at bounding box center [312, 111] width 63 height 11
click at [293, 160] on li "Pregnant" at bounding box center [318, 159] width 72 height 11
click at [346, 175] on span "Save" at bounding box center [348, 174] width 10 height 5
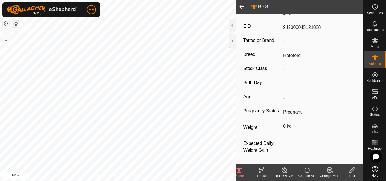
scroll to position [95, 0]
click at [241, 8] on span at bounding box center [241, 7] width 11 height 14
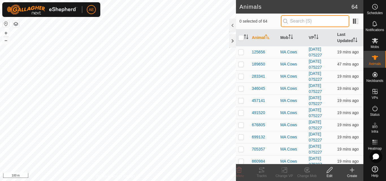
click at [303, 22] on input "text" at bounding box center [315, 21] width 68 height 12
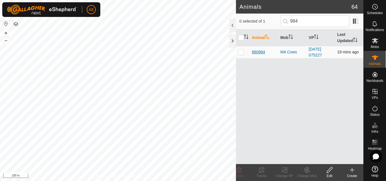
click at [262, 51] on span "860984" at bounding box center [258, 52] width 13 height 6
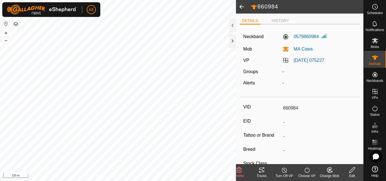
click at [351, 175] on div "Edit" at bounding box center [352, 176] width 23 height 5
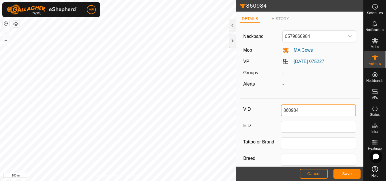
click at [314, 108] on input "860984" at bounding box center [318, 111] width 75 height 12
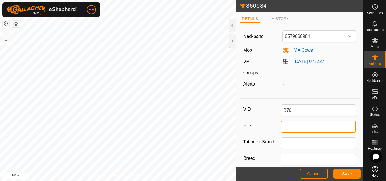
click at [303, 128] on input "EID" at bounding box center [318, 127] width 75 height 12
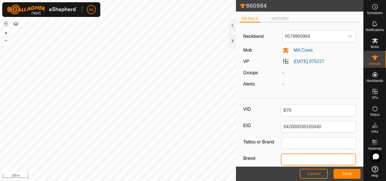
click at [300, 157] on input "Breed" at bounding box center [318, 160] width 75 height 12
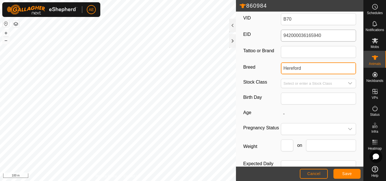
scroll to position [92, 0]
click at [294, 127] on span at bounding box center [312, 128] width 63 height 11
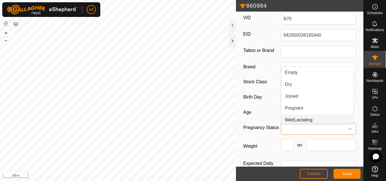
scroll to position [2, 0]
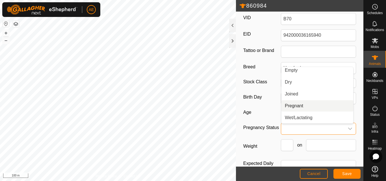
click at [292, 107] on li "Pregnant" at bounding box center [318, 105] width 72 height 11
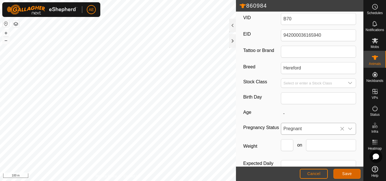
click at [341, 173] on button "Save" at bounding box center [347, 174] width 27 height 10
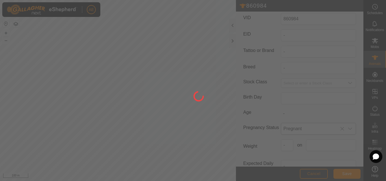
scroll to position [89, 0]
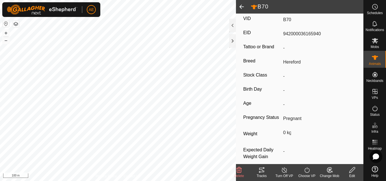
click at [243, 6] on span at bounding box center [241, 7] width 11 height 14
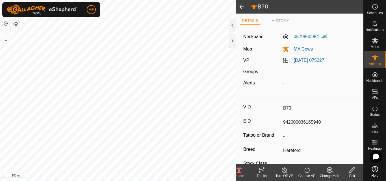
click at [243, 6] on span at bounding box center [241, 7] width 11 height 14
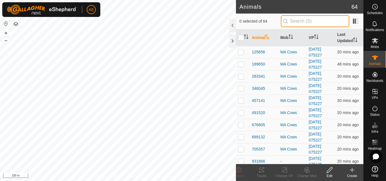
click at [290, 21] on input "text" at bounding box center [315, 21] width 68 height 12
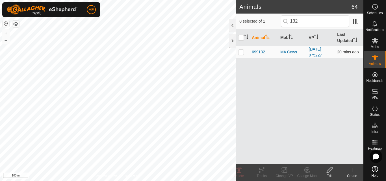
click at [263, 52] on span "699132" at bounding box center [258, 52] width 13 height 6
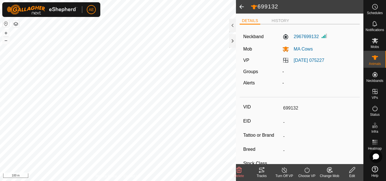
click at [353, 176] on div "Edit" at bounding box center [352, 176] width 23 height 5
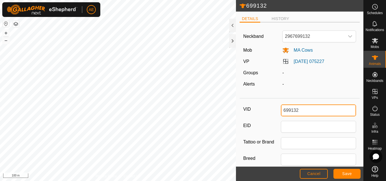
click at [308, 108] on input "699132" at bounding box center [318, 111] width 75 height 12
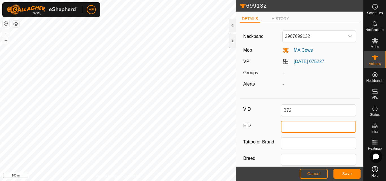
click at [296, 130] on input "EID" at bounding box center [318, 127] width 75 height 12
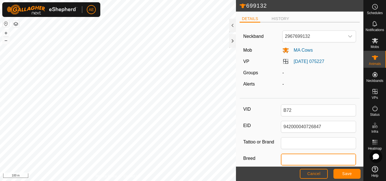
click at [297, 155] on input "Breed" at bounding box center [318, 160] width 75 height 12
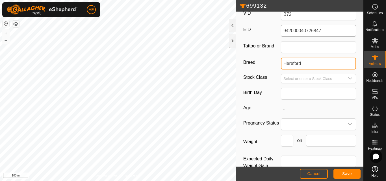
scroll to position [109, 0]
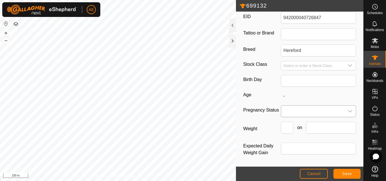
click at [291, 110] on span at bounding box center [312, 111] width 63 height 11
click at [288, 161] on li "Pregnant" at bounding box center [318, 159] width 72 height 11
click at [348, 176] on span "Save" at bounding box center [348, 174] width 10 height 5
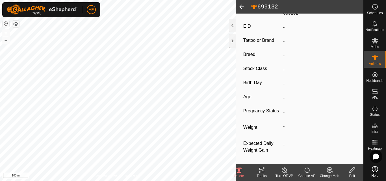
scroll to position [95, 0]
click at [243, 6] on span at bounding box center [241, 7] width 11 height 14
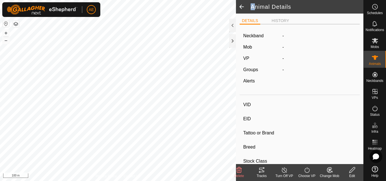
click at [243, 6] on span at bounding box center [241, 7] width 11 height 14
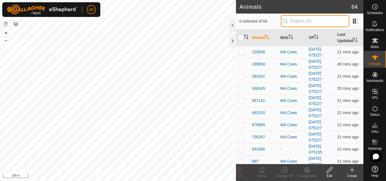
click at [294, 21] on input "text" at bounding box center [315, 21] width 68 height 12
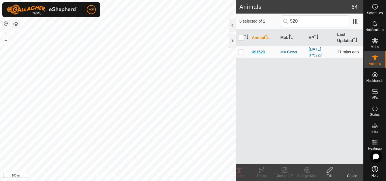
click at [258, 53] on span "491520" at bounding box center [258, 52] width 13 height 6
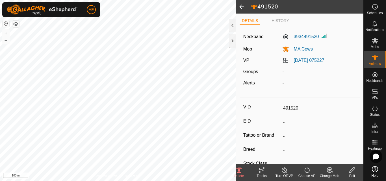
click at [354, 172] on icon at bounding box center [352, 170] width 7 height 7
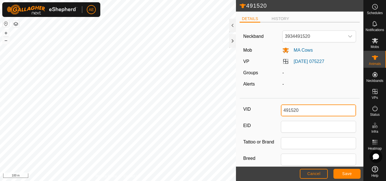
click at [317, 113] on input "491520" at bounding box center [318, 111] width 75 height 12
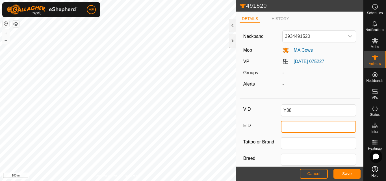
click at [317, 128] on input "EID" at bounding box center [318, 127] width 75 height 12
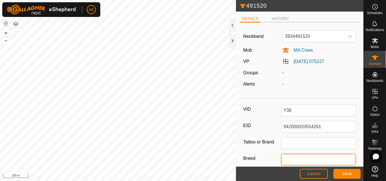
click at [305, 157] on input "Breed" at bounding box center [318, 160] width 75 height 12
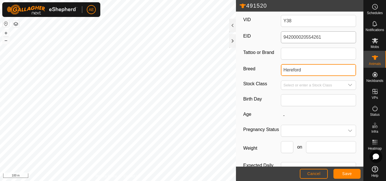
scroll to position [109, 0]
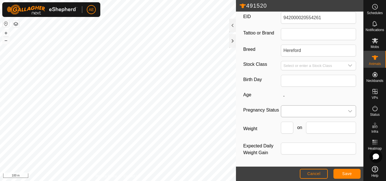
click at [300, 113] on span at bounding box center [312, 111] width 63 height 11
click at [292, 158] on li "Pregnant" at bounding box center [318, 159] width 72 height 11
click at [342, 172] on button "Save" at bounding box center [347, 174] width 27 height 10
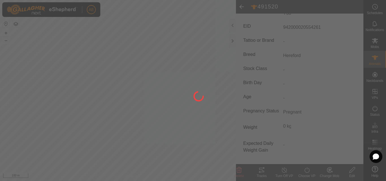
scroll to position [95, 0]
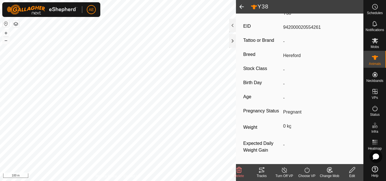
click at [241, 6] on span at bounding box center [241, 7] width 11 height 14
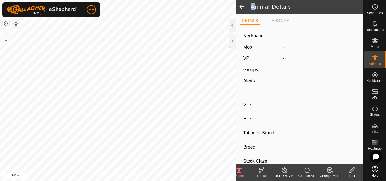
click at [241, 6] on span at bounding box center [241, 7] width 11 height 14
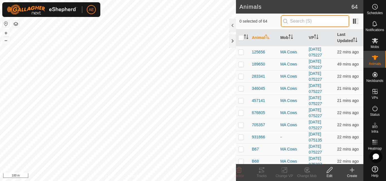
click at [292, 22] on input "text" at bounding box center [315, 21] width 68 height 12
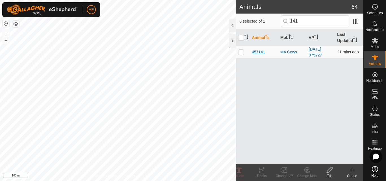
click at [260, 53] on span "457141" at bounding box center [258, 52] width 13 height 6
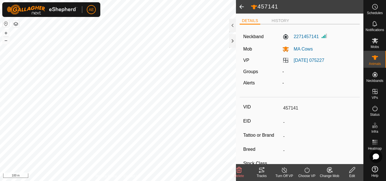
click at [351, 174] on div "Edit" at bounding box center [352, 176] width 23 height 5
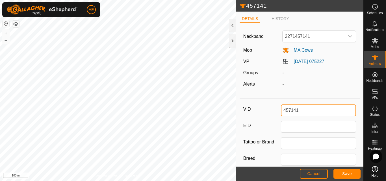
click at [311, 110] on input "457141" at bounding box center [318, 111] width 75 height 12
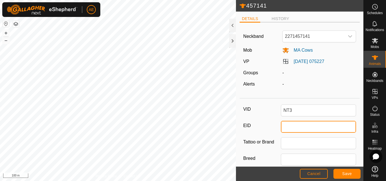
click at [302, 128] on input "EID" at bounding box center [318, 127] width 75 height 12
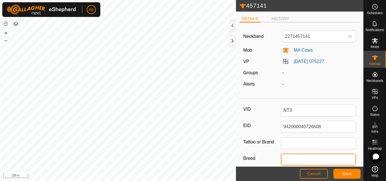
click at [300, 159] on input "Breed" at bounding box center [318, 160] width 75 height 12
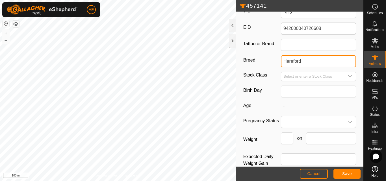
scroll to position [99, 0]
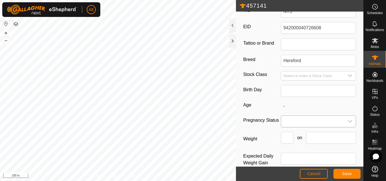
click at [290, 124] on span at bounding box center [312, 121] width 63 height 11
click at [289, 100] on li "Pregnant" at bounding box center [318, 98] width 72 height 11
click at [347, 172] on span "Save" at bounding box center [348, 174] width 10 height 5
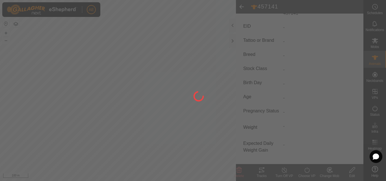
scroll to position [95, 0]
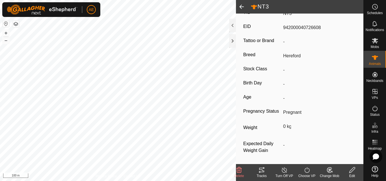
click at [241, 5] on span at bounding box center [241, 7] width 11 height 14
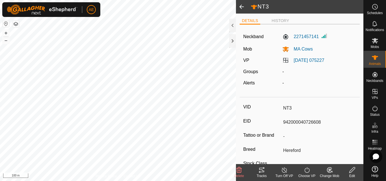
click at [241, 5] on span at bounding box center [241, 7] width 11 height 14
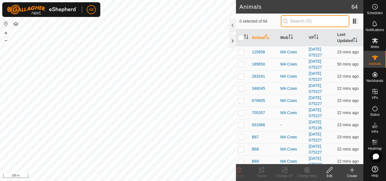
click at [296, 22] on input "text" at bounding box center [315, 21] width 68 height 12
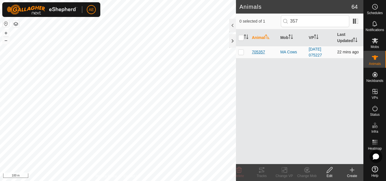
click at [259, 51] on span "705357" at bounding box center [258, 52] width 13 height 6
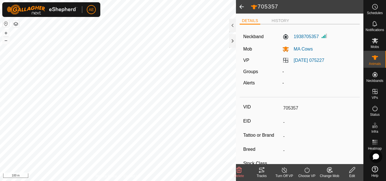
click at [354, 174] on div "Edit" at bounding box center [352, 176] width 23 height 5
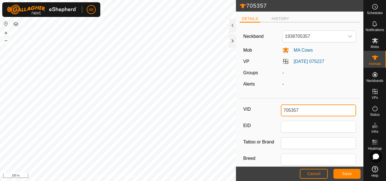
click at [340, 115] on input "705357" at bounding box center [318, 111] width 75 height 12
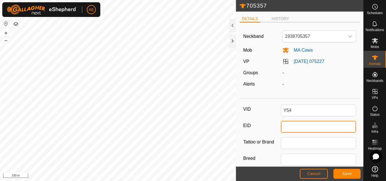
click at [341, 129] on input "EID" at bounding box center [318, 127] width 75 height 12
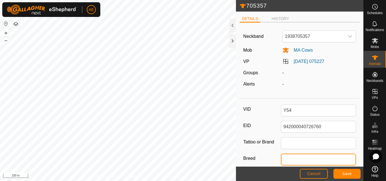
click at [334, 157] on input "Breed" at bounding box center [318, 160] width 75 height 12
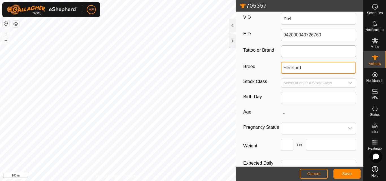
scroll to position [109, 0]
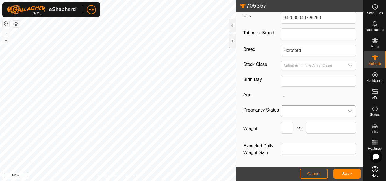
click at [292, 113] on span at bounding box center [312, 111] width 63 height 11
click at [292, 157] on li "Pregnant" at bounding box center [318, 159] width 72 height 11
click at [345, 173] on span "Save" at bounding box center [348, 174] width 10 height 5
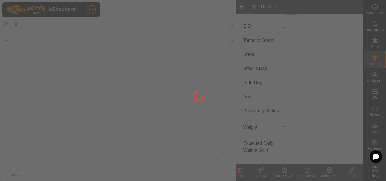
scroll to position [95, 0]
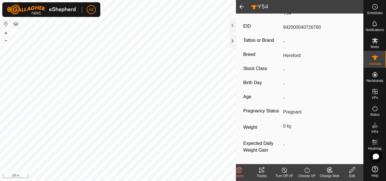
click at [243, 7] on span at bounding box center [241, 7] width 11 height 14
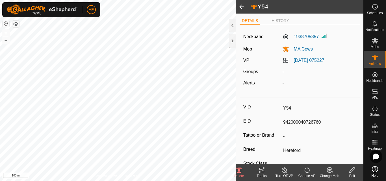
click at [241, 2] on span at bounding box center [241, 7] width 11 height 14
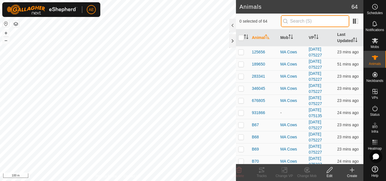
click at [291, 21] on input "text" at bounding box center [315, 21] width 68 height 12
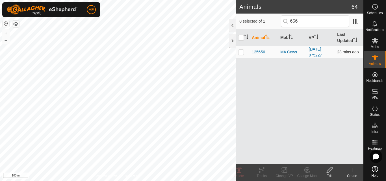
click at [257, 51] on span "125656" at bounding box center [258, 52] width 13 height 6
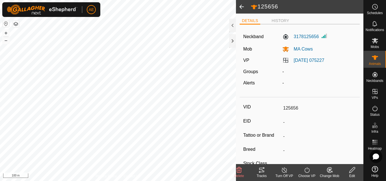
click at [354, 174] on div "Edit" at bounding box center [352, 176] width 23 height 5
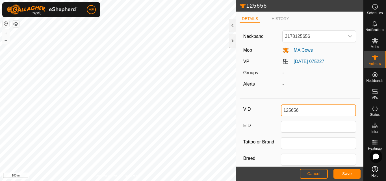
click at [313, 114] on input "125656" at bounding box center [318, 111] width 75 height 12
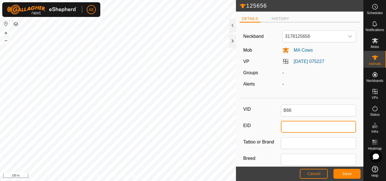
click at [311, 124] on input "EID" at bounding box center [318, 127] width 75 height 12
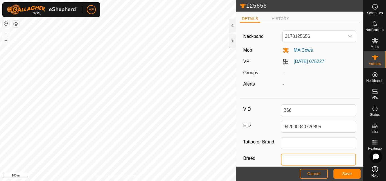
click at [305, 158] on input "Breed" at bounding box center [318, 160] width 75 height 12
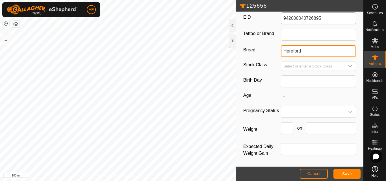
scroll to position [109, 0]
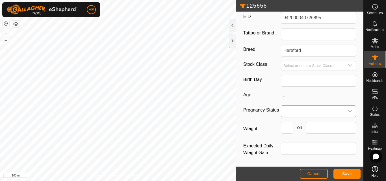
click at [287, 109] on span at bounding box center [312, 111] width 63 height 11
click at [294, 109] on span at bounding box center [312, 111] width 63 height 11
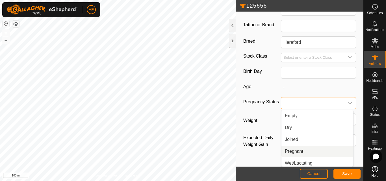
click at [294, 148] on li "Pregnant" at bounding box center [318, 151] width 72 height 11
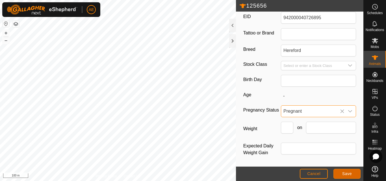
click at [346, 177] on button "Save" at bounding box center [347, 174] width 27 height 10
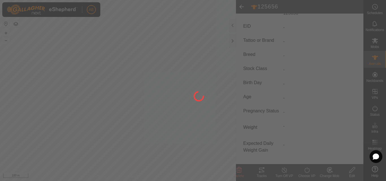
scroll to position [95, 0]
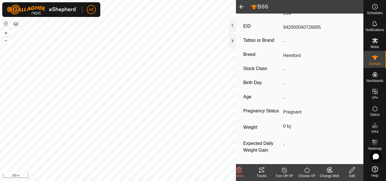
click at [243, 7] on span at bounding box center [241, 7] width 11 height 14
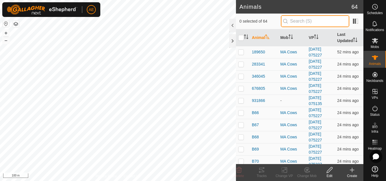
click at [292, 19] on input "text" at bounding box center [315, 21] width 68 height 12
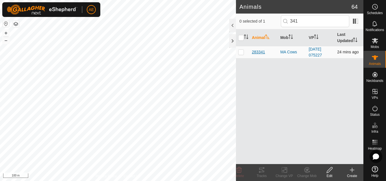
click at [256, 50] on span "283341" at bounding box center [258, 52] width 13 height 6
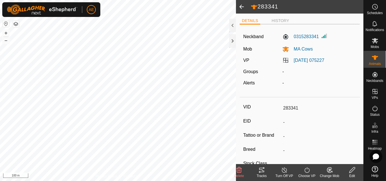
click at [354, 169] on icon at bounding box center [352, 170] width 7 height 7
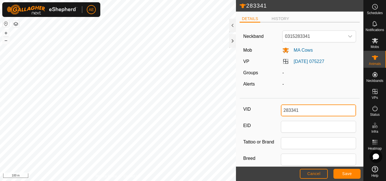
click at [311, 110] on input "283341" at bounding box center [318, 111] width 75 height 12
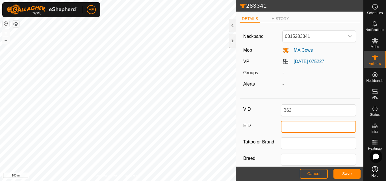
click at [308, 126] on input "EID" at bounding box center [318, 127] width 75 height 12
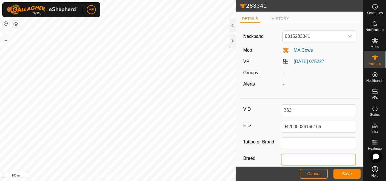
click at [306, 164] on input "Breed" at bounding box center [318, 160] width 75 height 12
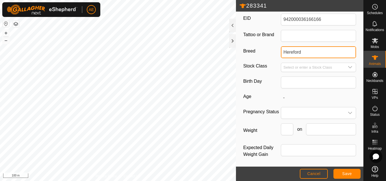
scroll to position [109, 0]
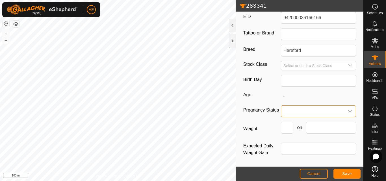
click at [285, 108] on span at bounding box center [312, 111] width 63 height 11
click at [288, 160] on li "Pregnant" at bounding box center [318, 159] width 72 height 11
click at [352, 173] on span "Save" at bounding box center [348, 174] width 10 height 5
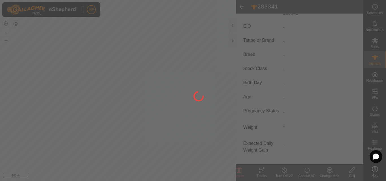
scroll to position [95, 0]
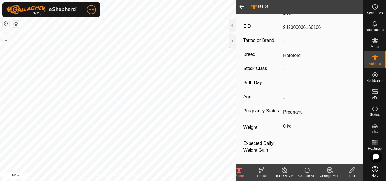
click at [244, 6] on span at bounding box center [241, 7] width 11 height 14
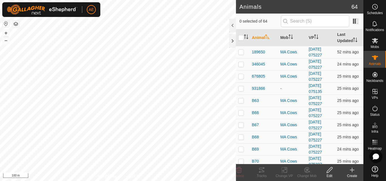
click at [286, 23] on p-inputicon at bounding box center [285, 21] width 5 height 5
click at [294, 21] on input "text" at bounding box center [315, 21] width 68 height 12
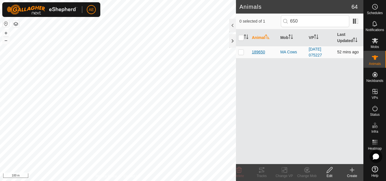
click at [261, 53] on span "189650" at bounding box center [258, 52] width 13 height 6
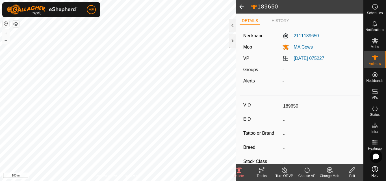
click at [353, 177] on div "Edit" at bounding box center [352, 176] width 23 height 5
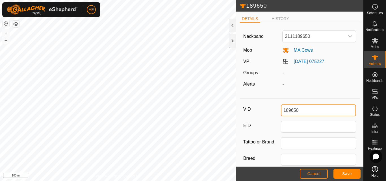
click at [309, 110] on input "189650" at bounding box center [318, 111] width 75 height 12
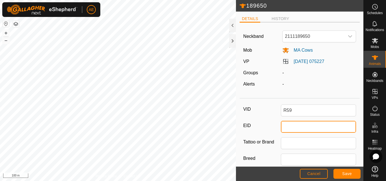
click at [288, 129] on input "EID" at bounding box center [318, 127] width 75 height 12
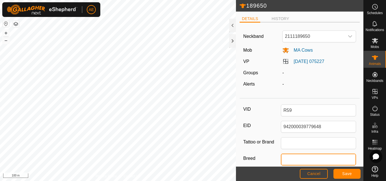
click at [283, 159] on input "Breed" at bounding box center [318, 160] width 75 height 12
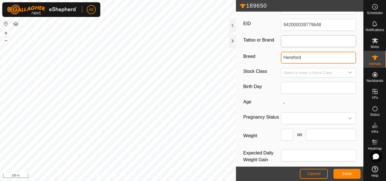
scroll to position [103, 0]
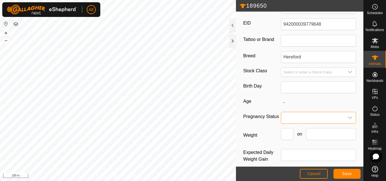
click at [288, 115] on span at bounding box center [312, 117] width 63 height 11
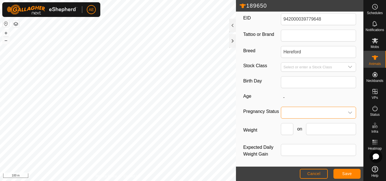
scroll to position [109, 0]
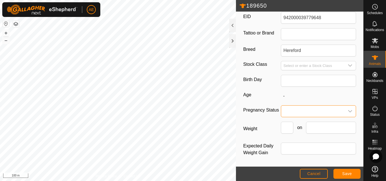
click at [290, 108] on span at bounding box center [312, 111] width 63 height 11
click at [288, 158] on li "Pregnant" at bounding box center [318, 159] width 72 height 11
click at [342, 175] on button "Save" at bounding box center [347, 174] width 27 height 10
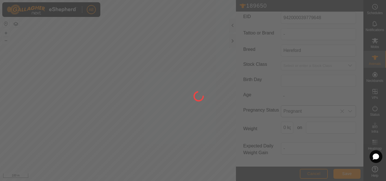
scroll to position [93, 0]
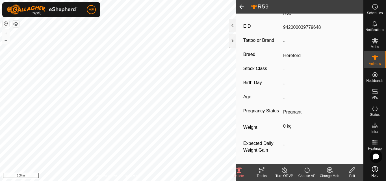
click at [243, 7] on span at bounding box center [241, 7] width 11 height 14
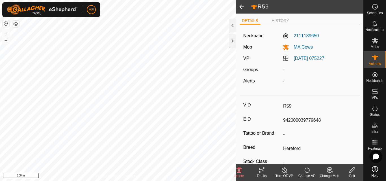
click at [242, 7] on span at bounding box center [241, 7] width 11 height 14
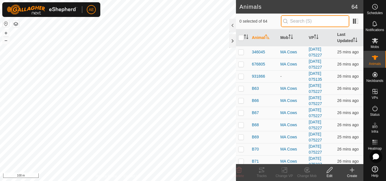
click at [305, 19] on input "text" at bounding box center [315, 21] width 68 height 12
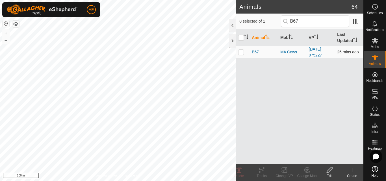
click at [255, 53] on span "B67" at bounding box center [255, 52] width 7 height 6
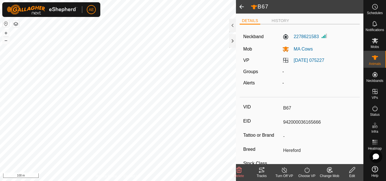
click at [242, 8] on span at bounding box center [241, 7] width 11 height 14
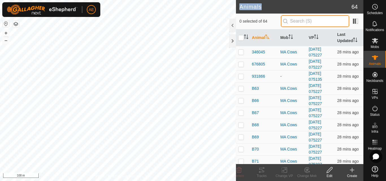
click at [295, 21] on input "text" at bounding box center [315, 21] width 68 height 12
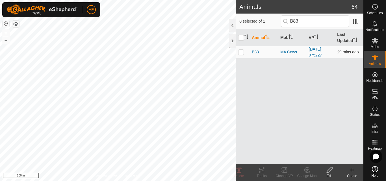
click at [287, 53] on div "MA Cows" at bounding box center [293, 52] width 24 height 6
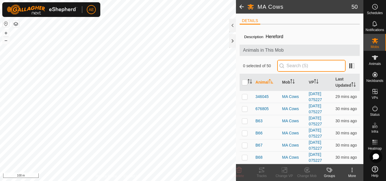
click at [286, 67] on input "text" at bounding box center [311, 66] width 68 height 12
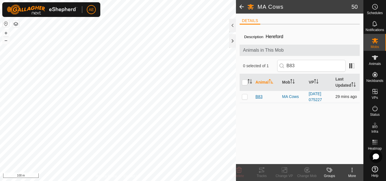
click at [259, 95] on span "B83" at bounding box center [259, 97] width 7 height 6
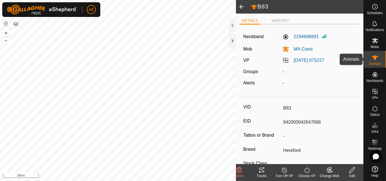
click at [376, 59] on icon at bounding box center [375, 57] width 6 height 5
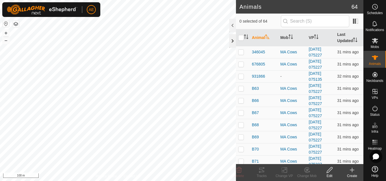
click at [234, 40] on div at bounding box center [232, 41] width 7 height 14
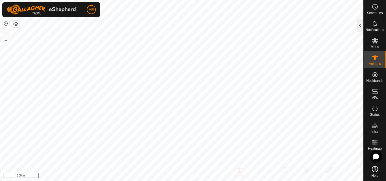
click at [359, 23] on div at bounding box center [360, 26] width 7 height 14
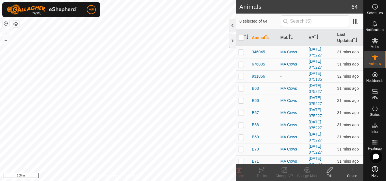
click at [234, 25] on div at bounding box center [232, 26] width 7 height 14
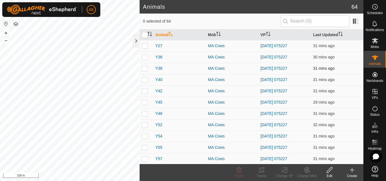
scroll to position [600, 0]
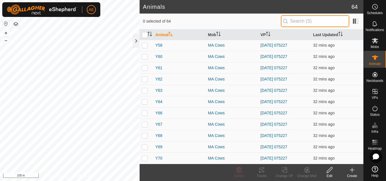
click at [316, 21] on input "text" at bounding box center [315, 21] width 68 height 12
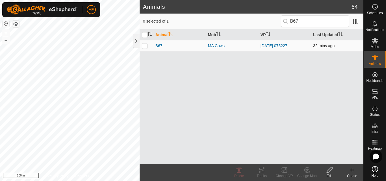
click at [143, 48] on td at bounding box center [147, 45] width 14 height 11
click at [159, 46] on span "B67" at bounding box center [159, 46] width 7 height 6
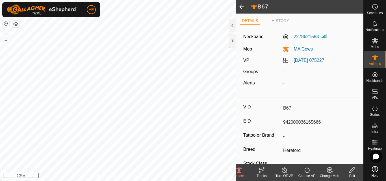
click at [242, 7] on span at bounding box center [241, 7] width 11 height 14
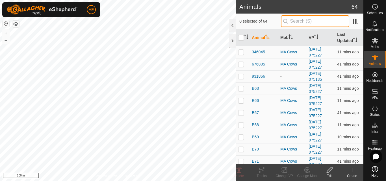
click at [320, 25] on input "text" at bounding box center [315, 21] width 68 height 12
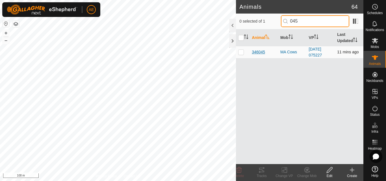
type input "045"
click at [258, 50] on span "346045" at bounding box center [258, 52] width 13 height 6
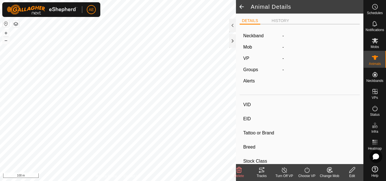
type input "346045"
type input "-"
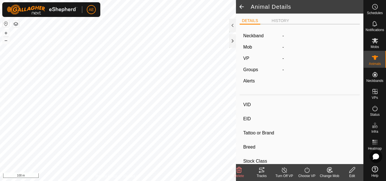
type input "-"
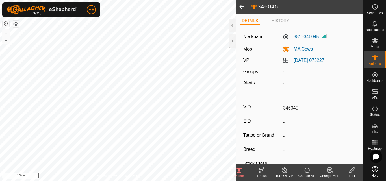
click at [352, 172] on icon at bounding box center [352, 170] width 7 height 7
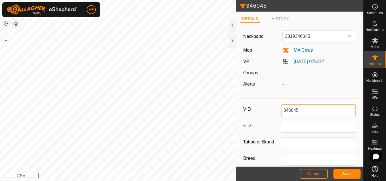
click at [327, 115] on input "346045" at bounding box center [318, 111] width 75 height 12
type input "67B"
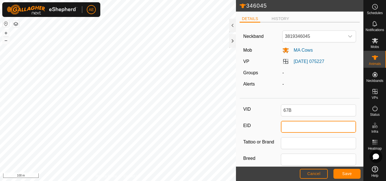
click at [307, 131] on input "EID" at bounding box center [318, 127] width 75 height 12
type input "942000036166161"
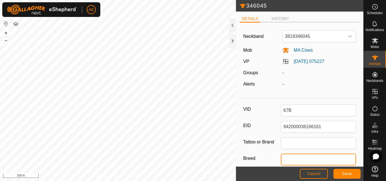
click at [294, 159] on input "Breed" at bounding box center [318, 160] width 75 height 12
type input "Hereford"
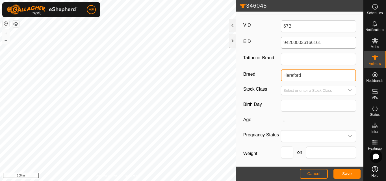
scroll to position [108, 0]
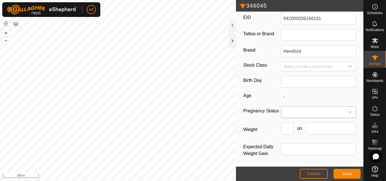
click at [292, 111] on span at bounding box center [312, 112] width 63 height 11
click at [294, 160] on li "Pregnant" at bounding box center [318, 160] width 72 height 11
click at [345, 174] on span "Save" at bounding box center [348, 174] width 10 height 5
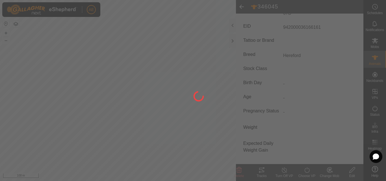
type input "346045"
type input "-"
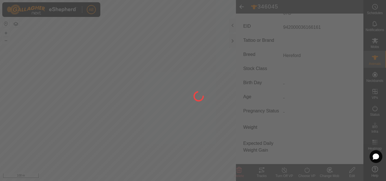
type input "-"
type input "67B"
type input "942000036166161"
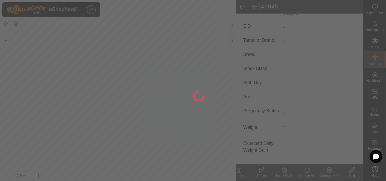
type input "Hereford"
type input "0 kg"
type input "Pregnant"
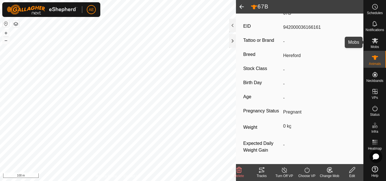
click at [377, 44] on es-mob-svg-icon at bounding box center [375, 40] width 10 height 9
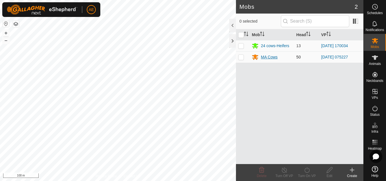
click at [267, 58] on div "MA Cows" at bounding box center [269, 57] width 17 height 6
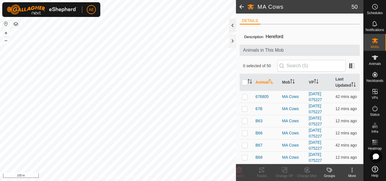
click at [232, 26] on div at bounding box center [232, 26] width 7 height 14
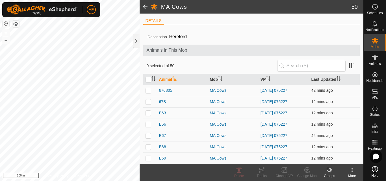
click at [164, 90] on span "676805" at bounding box center [165, 91] width 13 height 6
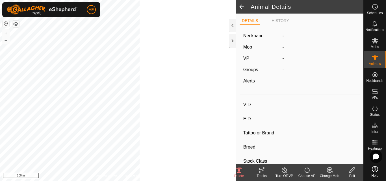
type input "676805"
type input "-"
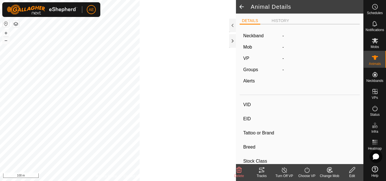
type input "-"
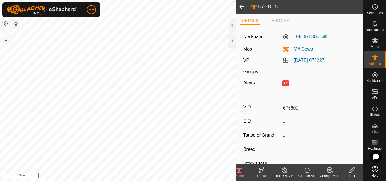
click at [6, 41] on button "–" at bounding box center [6, 40] width 7 height 7
click at [333, 173] on icon at bounding box center [329, 170] width 7 height 7
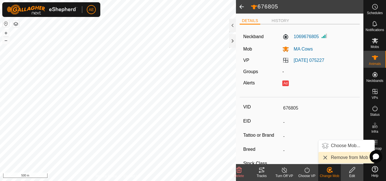
click at [336, 156] on link "Remove from Mob" at bounding box center [347, 157] width 56 height 11
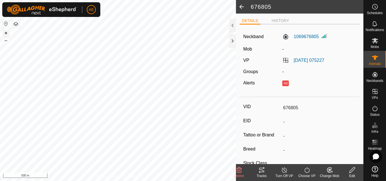
click at [7, 31] on button "+" at bounding box center [6, 33] width 7 height 7
click at [7, 33] on button "+" at bounding box center [6, 33] width 7 height 7
click at [7, 34] on button "+" at bounding box center [6, 33] width 7 height 7
click at [380, 44] on es-mob-svg-icon at bounding box center [375, 40] width 10 height 9
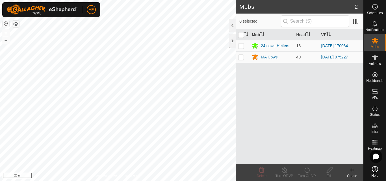
click at [274, 54] on div "MA Cows" at bounding box center [269, 57] width 17 height 6
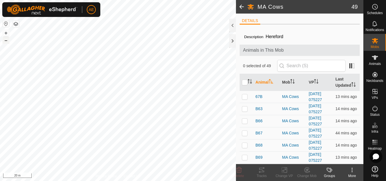
click at [5, 42] on button "–" at bounding box center [6, 40] width 7 height 7
click at [5, 33] on button "+" at bounding box center [6, 33] width 7 height 7
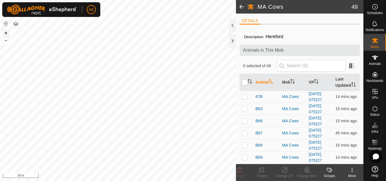
click at [6, 33] on button "+" at bounding box center [6, 33] width 7 height 7
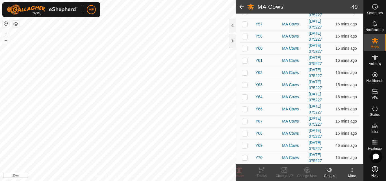
scroll to position [529, 0]
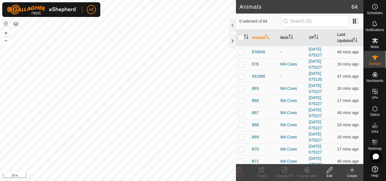
checkbox input "true"
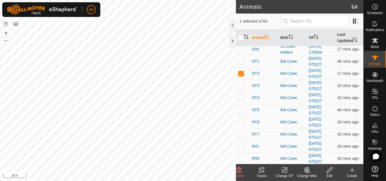
scroll to position [355, 0]
click at [288, 75] on div "MA Cows" at bounding box center [293, 74] width 24 height 6
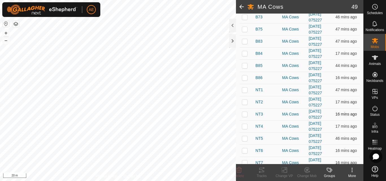
scroll to position [190, 0]
click at [290, 105] on div "MA Cows" at bounding box center [293, 102] width 22 height 6
click at [246, 104] on p-checkbox at bounding box center [245, 102] width 6 height 5
checkbox input "true"
click at [355, 173] on icon at bounding box center [352, 170] width 7 height 7
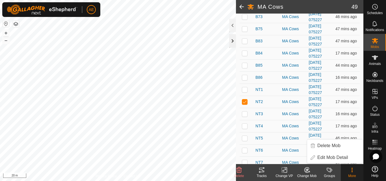
click at [234, 40] on div at bounding box center [232, 41] width 7 height 14
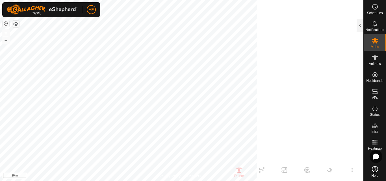
scroll to position [216, 0]
click at [360, 25] on div at bounding box center [360, 26] width 7 height 14
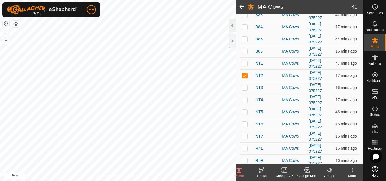
scroll to position [190, 0]
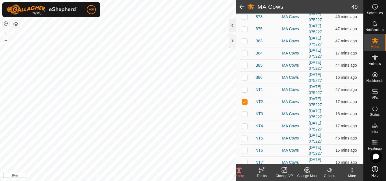
click at [234, 26] on div at bounding box center [232, 26] width 7 height 14
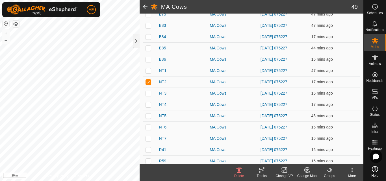
click at [145, 7] on span at bounding box center [145, 7] width 11 height 14
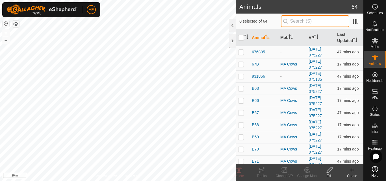
click at [290, 20] on input "text" at bounding box center [315, 21] width 68 height 12
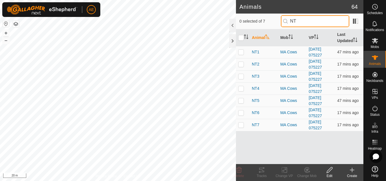
type input "NT2"
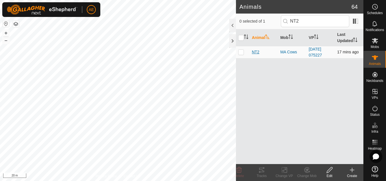
click at [255, 53] on span "NT2" at bounding box center [255, 52] width 7 height 6
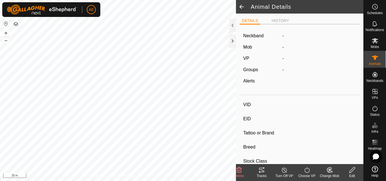
type input "NT2"
type input "942000040726826"
type input "-"
type input "Hereford"
type input "-"
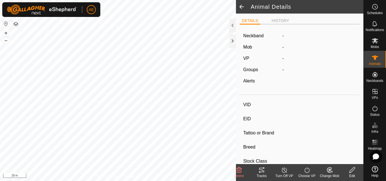
type input "Pregnant"
type input "0 kg"
type input "-"
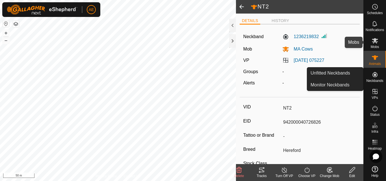
click at [379, 46] on span "Mobs" at bounding box center [375, 46] width 8 height 3
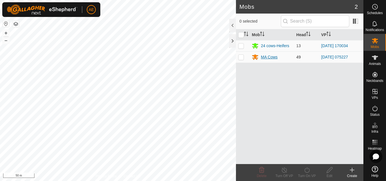
click at [277, 58] on div "MA Cows" at bounding box center [269, 57] width 17 height 6
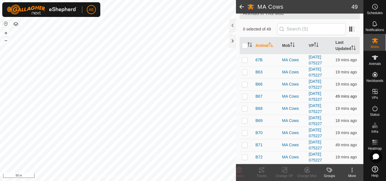
scroll to position [37, 0]
click at [293, 99] on div "MA Cows" at bounding box center [293, 96] width 22 height 6
click at [260, 99] on span "B67" at bounding box center [259, 96] width 7 height 6
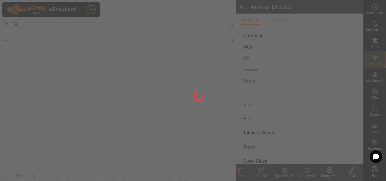
type input "B67"
type input "942000036165666"
type input "-"
type input "Hereford"
type input "-"
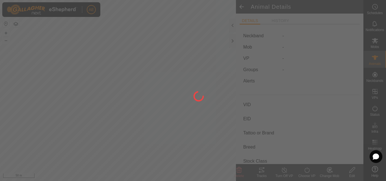
type input "Pregnant"
type input "0 kg"
type input "-"
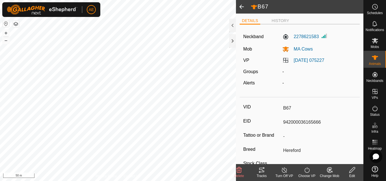
click at [244, 7] on span at bounding box center [241, 7] width 11 height 14
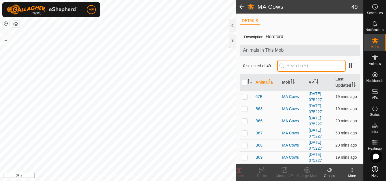
click at [321, 63] on input "text" at bounding box center [311, 66] width 68 height 12
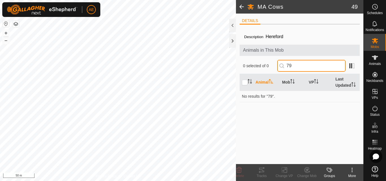
type input "7"
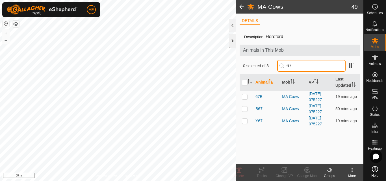
type input "67"
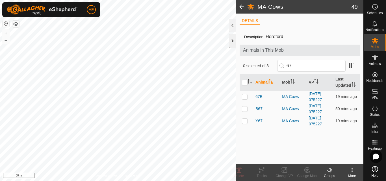
click at [232, 44] on div at bounding box center [232, 41] width 7 height 14
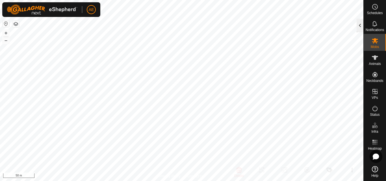
click at [360, 27] on div at bounding box center [360, 26] width 7 height 14
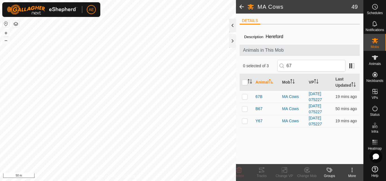
click at [234, 27] on div at bounding box center [232, 26] width 7 height 14
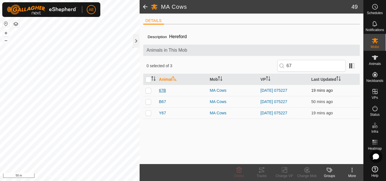
click at [165, 91] on span "67B" at bounding box center [162, 91] width 7 height 6
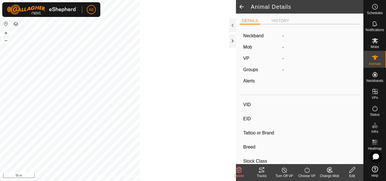
type input "67B"
type input "942000036166161"
type input "-"
type input "Hereford"
type input "-"
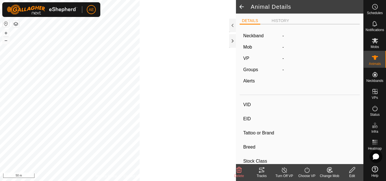
type input "Pregnant"
type input "0 kg"
type input "-"
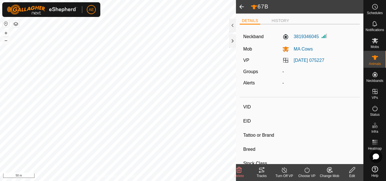
type input "NT2"
type input "942000040726826"
type input "-"
type input "Hereford"
type input "-"
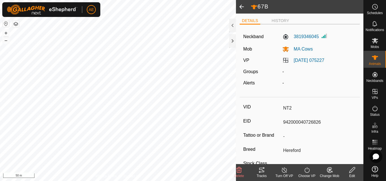
type input "0 kg"
type input "-"
click at [243, 8] on span at bounding box center [241, 7] width 11 height 14
type input "67B"
type input "942000036166161"
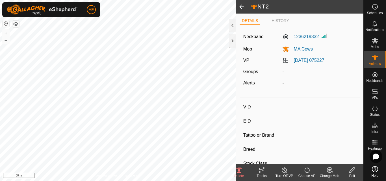
type input "-"
type input "Hereford"
type input "-"
type input "0 kg"
type input "-"
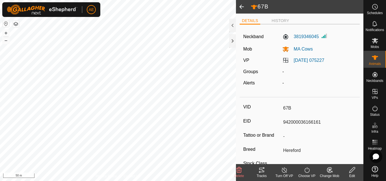
click at [240, 8] on span at bounding box center [241, 7] width 11 height 14
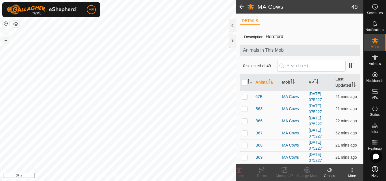
click at [7, 40] on button "–" at bounding box center [6, 40] width 7 height 7
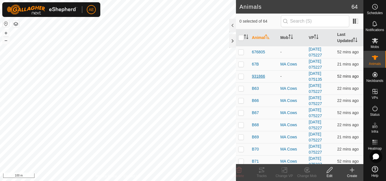
click at [260, 77] on span "931866" at bounding box center [258, 77] width 13 height 6
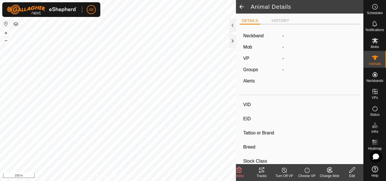
type input "931866"
type input "-"
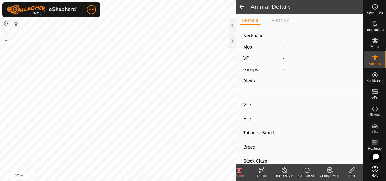
type input "-"
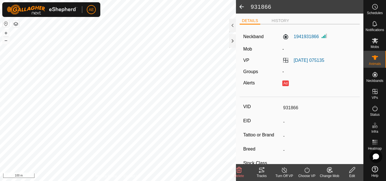
click at [241, 7] on span at bounding box center [241, 7] width 11 height 14
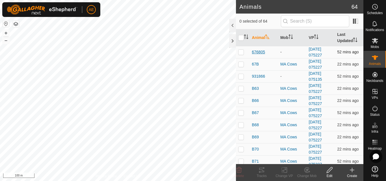
click at [258, 52] on span "676805" at bounding box center [258, 52] width 13 height 6
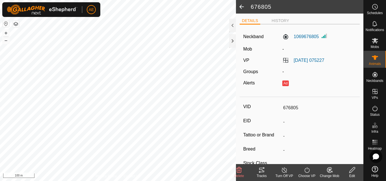
click at [244, 8] on span at bounding box center [241, 7] width 11 height 14
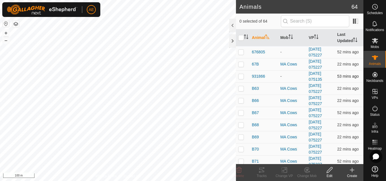
click at [241, 77] on p-checkbox at bounding box center [241, 76] width 6 height 5
checkbox input "true"
click at [240, 52] on p-checkbox at bounding box center [241, 52] width 6 height 5
checkbox input "true"
click at [310, 176] on div "Change Mob" at bounding box center [307, 176] width 23 height 5
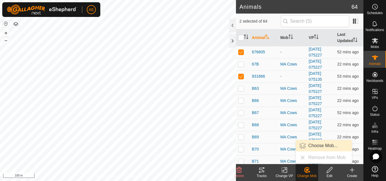
click at [318, 147] on link "Choose Mob..." at bounding box center [324, 145] width 56 height 11
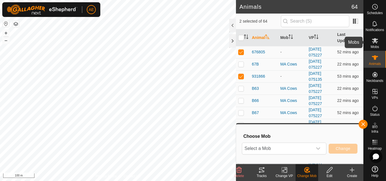
click at [375, 45] on span "Mobs" at bounding box center [375, 46] width 8 height 3
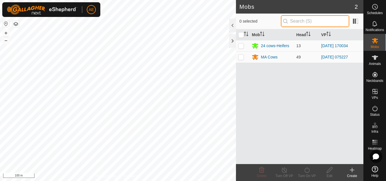
click at [309, 23] on input "text" at bounding box center [315, 21] width 68 height 12
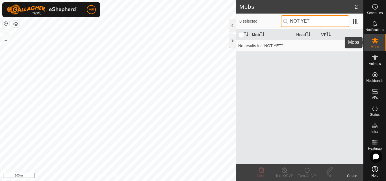
type input "NOT YET"
click at [375, 43] on icon at bounding box center [375, 40] width 7 height 7
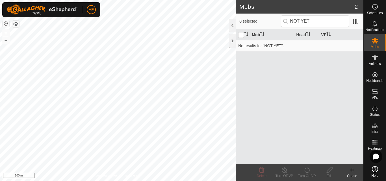
click at [375, 43] on icon at bounding box center [375, 40] width 7 height 7
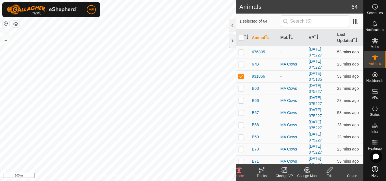
click at [241, 52] on p-checkbox at bounding box center [241, 52] width 6 height 5
click at [309, 177] on div "Change Mob" at bounding box center [307, 176] width 23 height 5
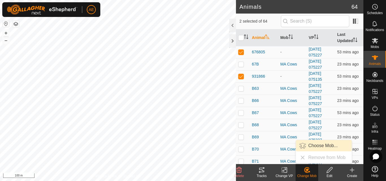
click at [322, 147] on link "Choose Mob..." at bounding box center [324, 145] width 56 height 11
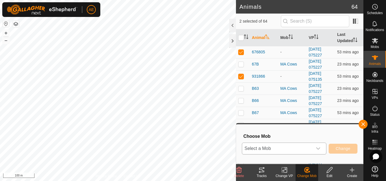
click at [321, 148] on div "dropdown trigger" at bounding box center [318, 148] width 11 height 11
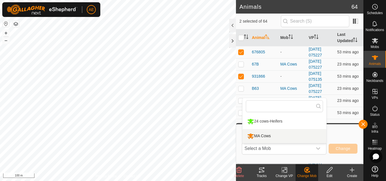
click at [337, 136] on h3 "Choose Mob" at bounding box center [301, 136] width 114 height 5
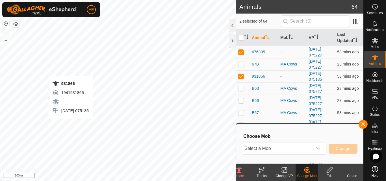
checkbox input "false"
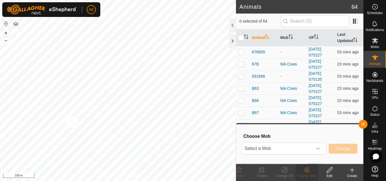
checkbox input "true"
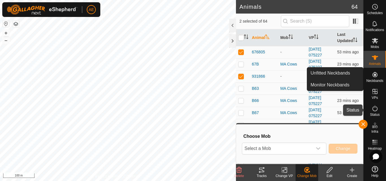
click at [376, 109] on icon at bounding box center [375, 108] width 7 height 7
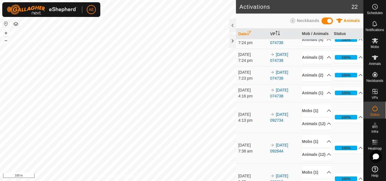
scroll to position [268, 0]
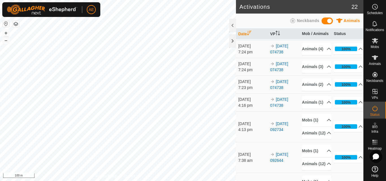
click at [292, 23] on icon at bounding box center [292, 20] width 5 height 5
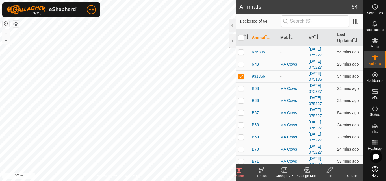
click at [241, 173] on icon at bounding box center [239, 170] width 7 height 7
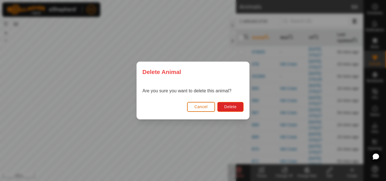
click at [210, 111] on button "Cancel" at bounding box center [201, 107] width 28 height 10
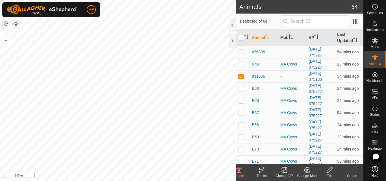
click at [307, 171] on icon at bounding box center [307, 170] width 4 height 3
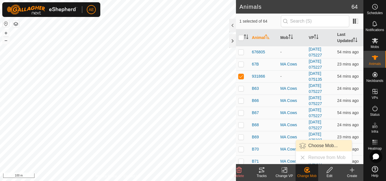
click at [322, 143] on span "Choose Mob..." at bounding box center [323, 146] width 29 height 7
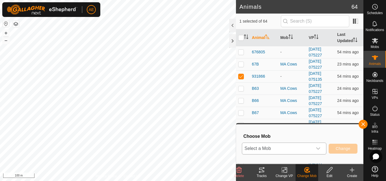
click at [319, 146] on div "dropdown trigger" at bounding box center [318, 148] width 11 height 11
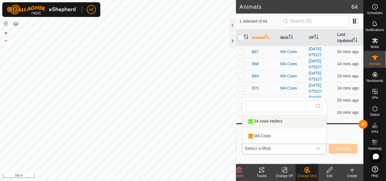
scroll to position [61, 0]
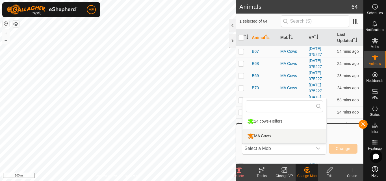
click at [316, 150] on icon "dropdown trigger" at bounding box center [318, 149] width 5 height 5
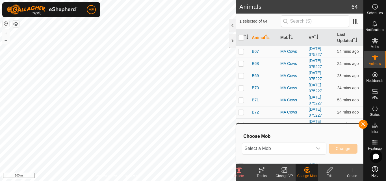
click at [354, 172] on icon at bounding box center [352, 170] width 7 height 7
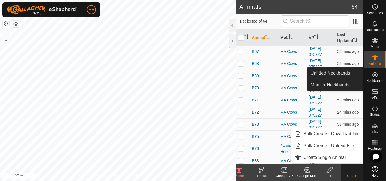
click at [377, 76] on icon at bounding box center [375, 74] width 7 height 7
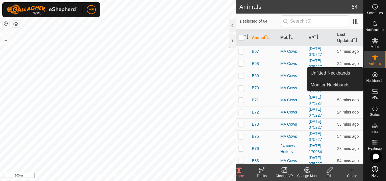
click at [377, 76] on icon at bounding box center [375, 74] width 7 height 7
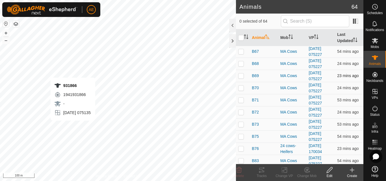
checkbox input "true"
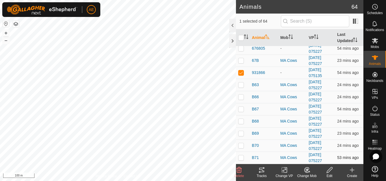
scroll to position [0, 0]
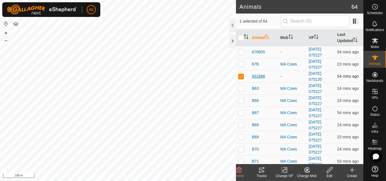
click at [258, 76] on span "931866" at bounding box center [258, 77] width 13 height 6
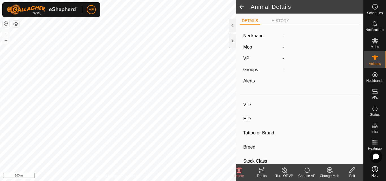
type input "931866"
type input "-"
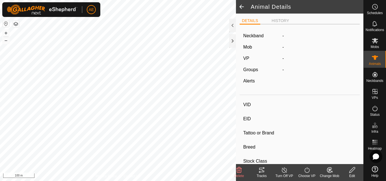
type input "-"
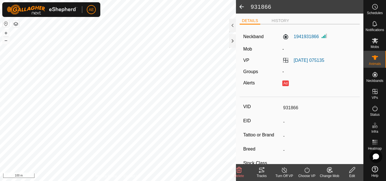
click at [352, 172] on icon at bounding box center [353, 170] width 6 height 6
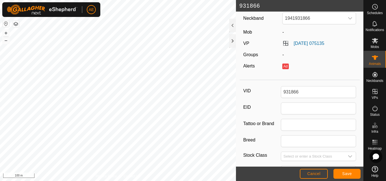
scroll to position [16, 0]
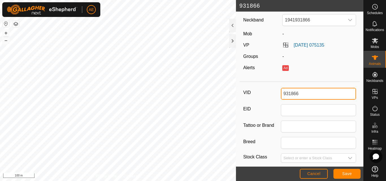
click at [327, 93] on input "931866" at bounding box center [318, 94] width 75 height 12
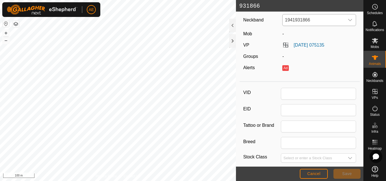
click at [349, 20] on icon "dropdown trigger" at bounding box center [351, 20] width 4 height 2
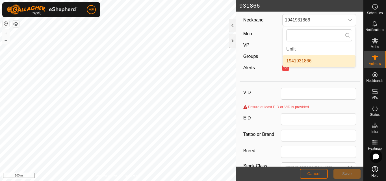
click at [322, 176] on button "Cancel" at bounding box center [314, 174] width 28 height 10
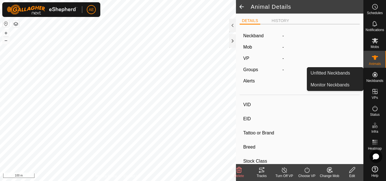
type input "931866"
type input "-"
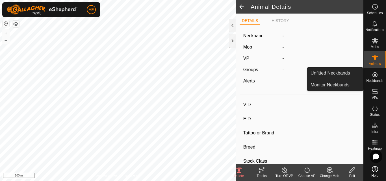
type input "-"
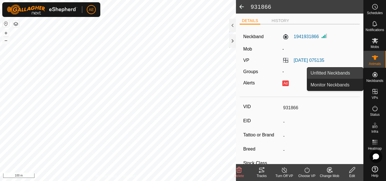
click at [345, 74] on link "Unfitted Neckbands" at bounding box center [335, 73] width 56 height 11
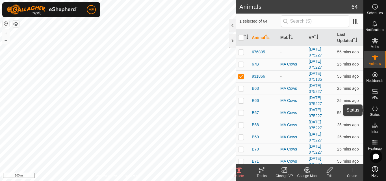
click at [374, 109] on icon at bounding box center [375, 108] width 7 height 7
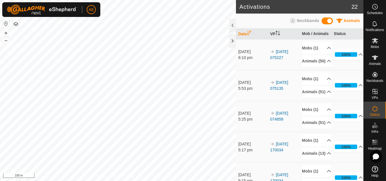
click at [324, 21] on span at bounding box center [327, 21] width 11 height 7
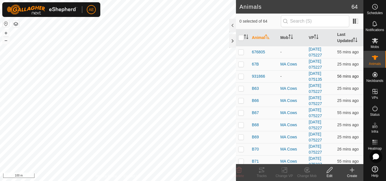
click at [242, 78] on p-checkbox at bounding box center [241, 76] width 6 height 5
checkbox input "true"
click at [240, 54] on p-checkbox at bounding box center [241, 52] width 6 height 5
checkbox input "true"
click at [331, 172] on icon at bounding box center [329, 170] width 7 height 7
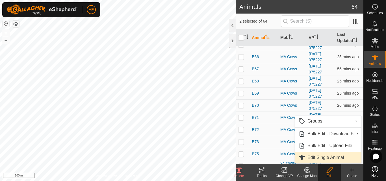
scroll to position [44, 0]
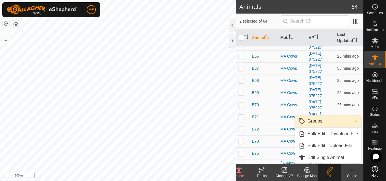
click at [317, 120] on link "Groups" at bounding box center [328, 121] width 66 height 11
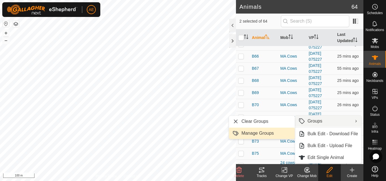
click at [276, 134] on link "Manage Groups" at bounding box center [262, 133] width 66 height 11
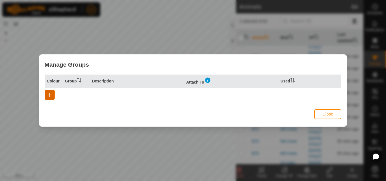
click at [49, 96] on span "button" at bounding box center [50, 95] width 5 height 5
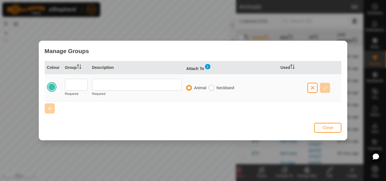
click at [214, 87] on input "radio" at bounding box center [212, 88] width 6 height 6
radio input "true"
radio input "false"
click at [113, 82] on input "text" at bounding box center [137, 85] width 90 height 12
click at [324, 126] on span "Close" at bounding box center [328, 128] width 11 height 5
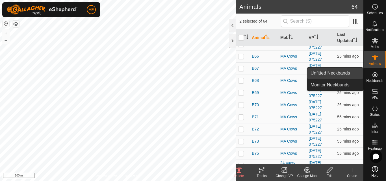
click at [352, 74] on link "Unfitted Neckbands" at bounding box center [335, 73] width 56 height 11
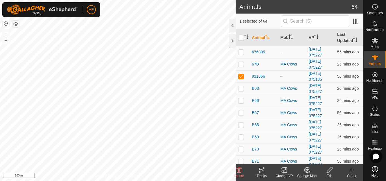
click at [240, 53] on p-checkbox at bounding box center [241, 52] width 6 height 5
checkbox input "true"
click at [373, 44] on es-mob-svg-icon at bounding box center [375, 40] width 10 height 9
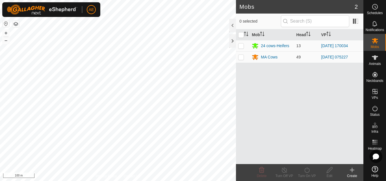
click at [353, 171] on icon at bounding box center [352, 170] width 7 height 7
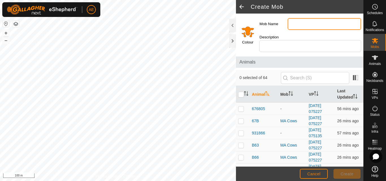
click at [317, 23] on input "Mob Name" at bounding box center [325, 24] width 74 height 12
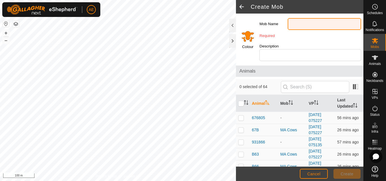
click at [302, 22] on input "Mob Name" at bounding box center [325, 24] width 74 height 12
click at [306, 29] on input "Mob Name" at bounding box center [325, 24] width 74 height 12
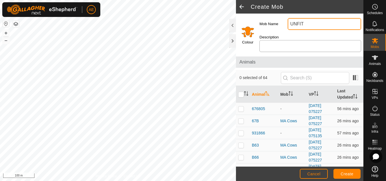
type input "UNFIT"
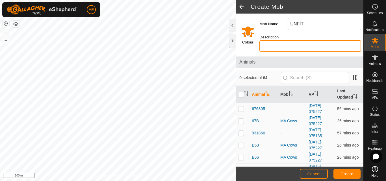
click at [301, 48] on input "Description" at bounding box center [311, 46] width 102 height 12
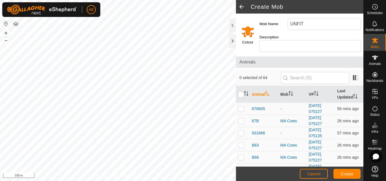
click at [249, 29] on input "Select a color" at bounding box center [248, 32] width 14 height 14
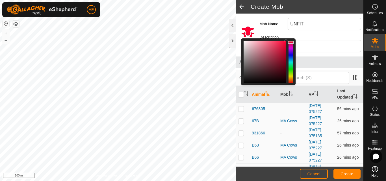
click at [292, 42] on div at bounding box center [291, 62] width 5 height 42
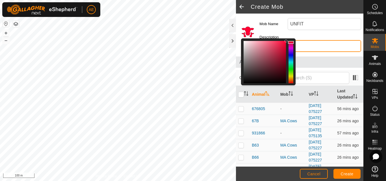
click at [324, 49] on input "Description" at bounding box center [311, 46] width 102 height 12
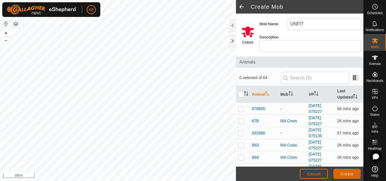
click at [348, 177] on button "Create" at bounding box center [347, 174] width 27 height 10
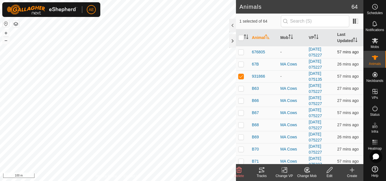
click at [242, 51] on p-checkbox at bounding box center [241, 52] width 6 height 5
click at [306, 173] on icon at bounding box center [307, 170] width 7 height 7
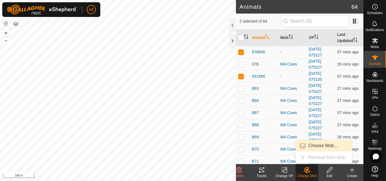
click at [322, 148] on link "Choose Mob..." at bounding box center [324, 145] width 56 height 11
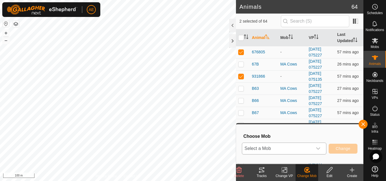
click at [321, 148] on div "dropdown trigger" at bounding box center [318, 148] width 11 height 11
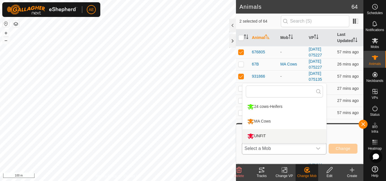
click at [303, 134] on li "UNFIT" at bounding box center [285, 136] width 84 height 14
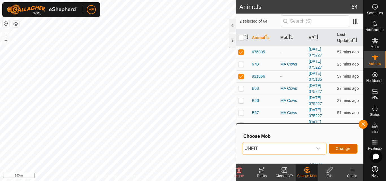
click at [340, 151] on span "Change" at bounding box center [343, 149] width 15 height 5
checkbox input "false"
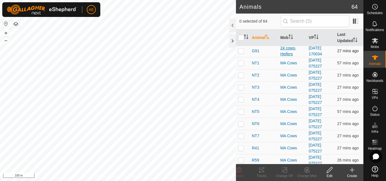
scroll to position [348, 0]
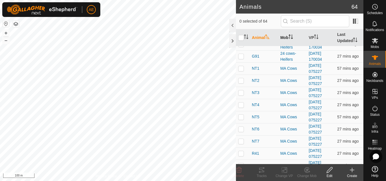
click at [290, 37] on icon "Activate to sort" at bounding box center [290, 37] width 1 height 5
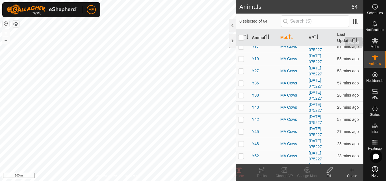
scroll to position [467, 0]
click at [373, 45] on es-mob-svg-icon at bounding box center [375, 40] width 10 height 9
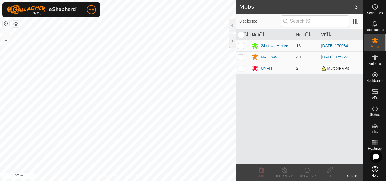
click at [268, 68] on div "UNFIT" at bounding box center [267, 69] width 12 height 6
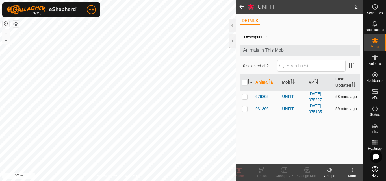
click at [247, 97] on p-checkbox at bounding box center [245, 96] width 6 height 5
checkbox input "true"
click at [246, 105] on td at bounding box center [247, 109] width 14 height 12
checkbox input "true"
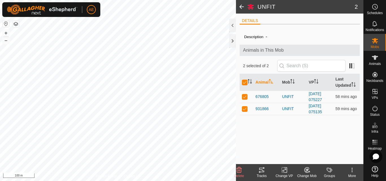
click at [283, 173] on icon at bounding box center [284, 170] width 7 height 7
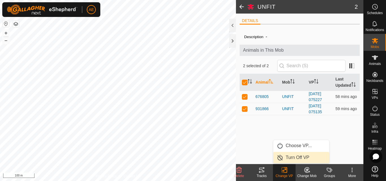
click at [288, 158] on link "Turn Off VP" at bounding box center [302, 157] width 56 height 11
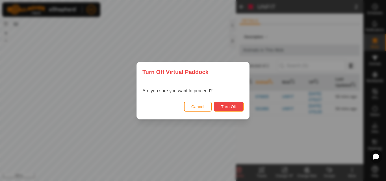
click at [241, 105] on button "Turn Off" at bounding box center [229, 107] width 30 height 10
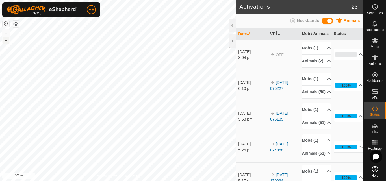
click at [6, 40] on button "–" at bounding box center [6, 40] width 7 height 7
click at [374, 44] on es-mob-svg-icon at bounding box center [375, 40] width 10 height 9
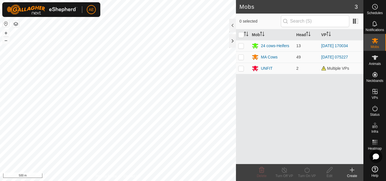
click at [16, 24] on button "button" at bounding box center [15, 24] width 7 height 7
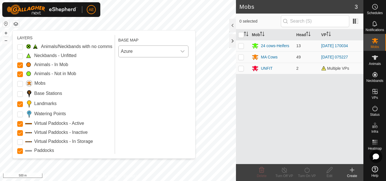
click at [182, 50] on icon "dropdown trigger" at bounding box center [182, 51] width 5 height 5
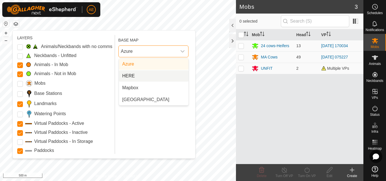
click at [168, 75] on li "HERE" at bounding box center [154, 75] width 70 height 11
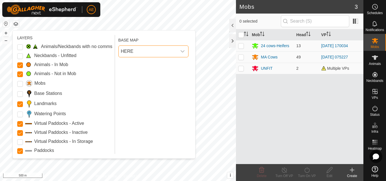
click at [184, 51] on icon "dropdown trigger" at bounding box center [182, 51] width 5 height 5
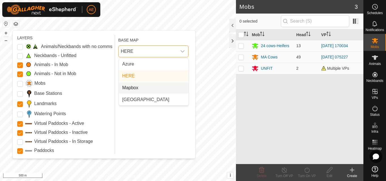
click at [170, 87] on li "Mapbox" at bounding box center [154, 87] width 70 height 11
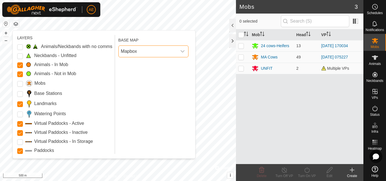
click at [184, 54] on div "dropdown trigger" at bounding box center [182, 51] width 11 height 11
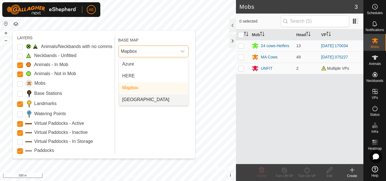
click at [171, 97] on li "[GEOGRAPHIC_DATA]" at bounding box center [154, 99] width 70 height 11
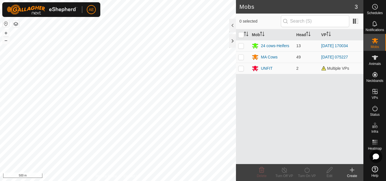
click at [17, 23] on button "button" at bounding box center [15, 24] width 7 height 7
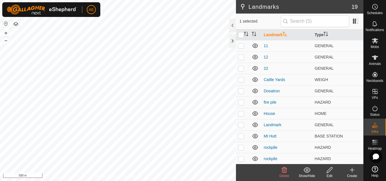
click at [308, 172] on icon at bounding box center [307, 170] width 7 height 7
checkbox input "false"
checkbox input "true"
click at [304, 174] on div "Show/Hide" at bounding box center [307, 176] width 23 height 5
checkbox input "true"
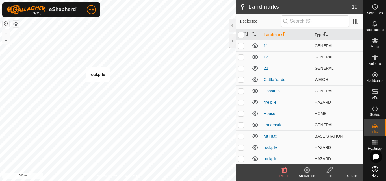
checkbox input "false"
click at [303, 178] on div "Show/Hide" at bounding box center [307, 176] width 23 height 5
click at [16, 24] on button "button" at bounding box center [15, 24] width 7 height 7
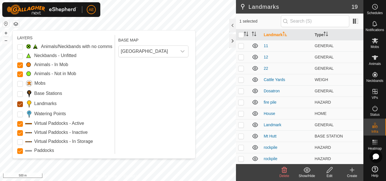
click at [19, 104] on input "Landmarks" at bounding box center [20, 105] width 6 height 6
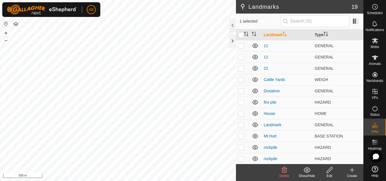
click at [17, 25] on button "button" at bounding box center [15, 24] width 7 height 7
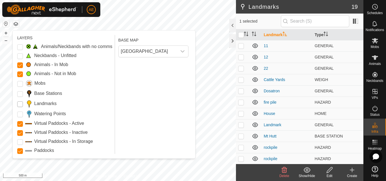
click at [18, 105] on input "Landmarks" at bounding box center [20, 105] width 6 height 6
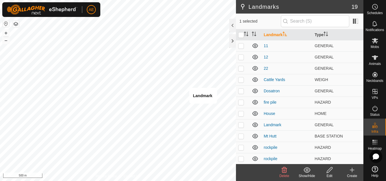
checkbox input "true"
checkbox input "false"
click at [232, 27] on div at bounding box center [232, 26] width 7 height 14
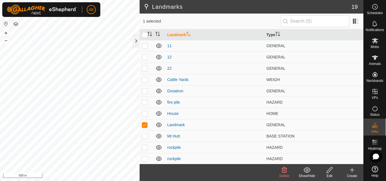
click at [284, 176] on span "Delete" at bounding box center [285, 176] width 10 height 4
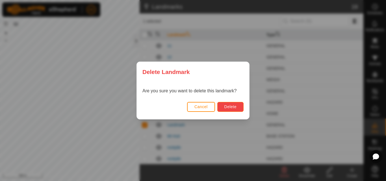
click at [232, 109] on span "Delete" at bounding box center [231, 107] width 12 height 5
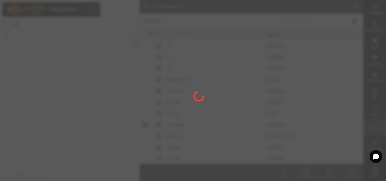
checkbox input "false"
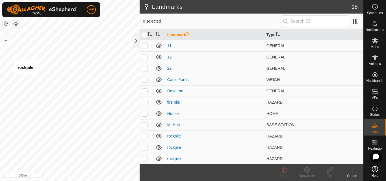
checkbox input "true"
click at [309, 174] on div "Show/Hide" at bounding box center [307, 176] width 23 height 5
checkbox input "true"
checkbox input "false"
click at [310, 173] on icon at bounding box center [307, 170] width 7 height 7
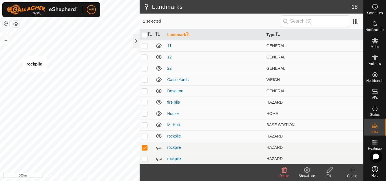
checkbox input "true"
checkbox input "false"
click at [310, 175] on div "Show/Hide" at bounding box center [307, 176] width 23 height 5
checkbox input "true"
checkbox input "false"
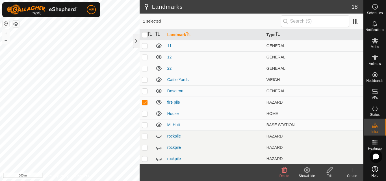
click at [306, 173] on icon at bounding box center [307, 170] width 7 height 7
click at [8, 33] on button "+" at bounding box center [6, 33] width 7 height 7
click at [137, 43] on div at bounding box center [136, 41] width 7 height 14
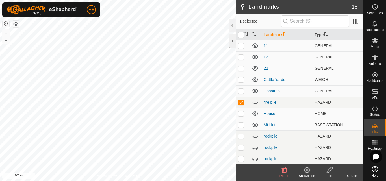
click at [234, 41] on div at bounding box center [232, 41] width 7 height 14
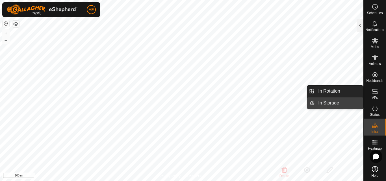
click at [345, 102] on link "In Storage" at bounding box center [339, 103] width 48 height 11
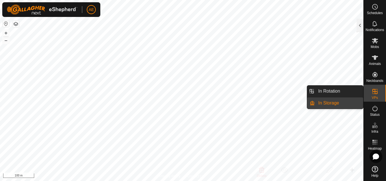
click at [348, 101] on link "In Storage" at bounding box center [339, 103] width 48 height 11
click at [325, 102] on link "In Storage" at bounding box center [339, 103] width 48 height 11
click at [344, 90] on link "In Rotation" at bounding box center [339, 91] width 48 height 11
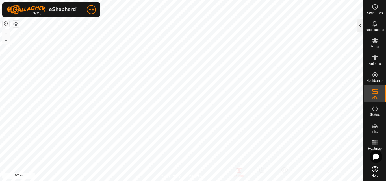
click at [361, 23] on div at bounding box center [360, 26] width 7 height 14
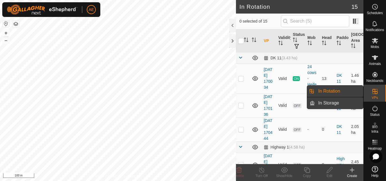
click at [342, 102] on link "In Storage" at bounding box center [339, 103] width 48 height 11
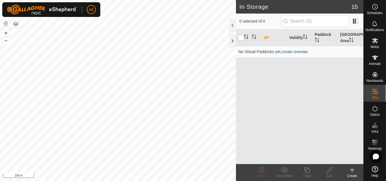
click at [351, 176] on div "Create" at bounding box center [352, 176] width 23 height 5
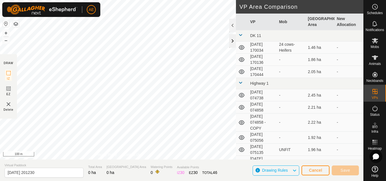
click at [233, 40] on div at bounding box center [232, 41] width 7 height 14
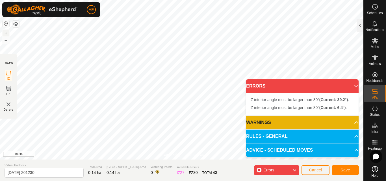
click at [6, 31] on button "+" at bounding box center [6, 33] width 7 height 7
click at [320, 169] on span "Cancel" at bounding box center [315, 170] width 13 height 5
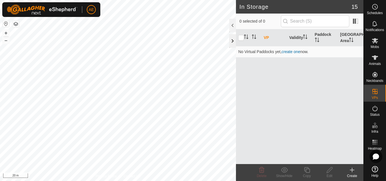
click at [235, 45] on div at bounding box center [232, 41] width 7 height 14
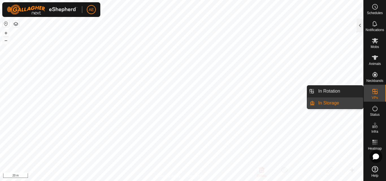
click at [330, 103] on link "In Storage" at bounding box center [339, 103] width 48 height 11
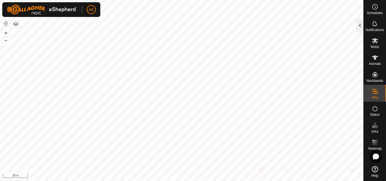
click at [361, 28] on div at bounding box center [360, 26] width 7 height 14
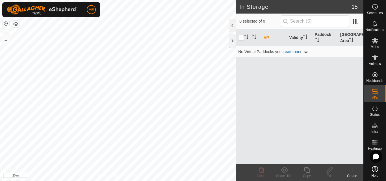
click at [354, 175] on div "Create" at bounding box center [352, 176] width 23 height 5
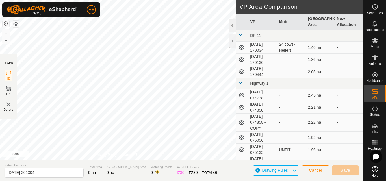
click at [234, 25] on div at bounding box center [232, 26] width 7 height 14
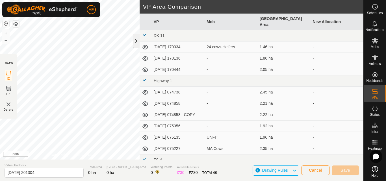
click at [137, 44] on div at bounding box center [136, 41] width 7 height 14
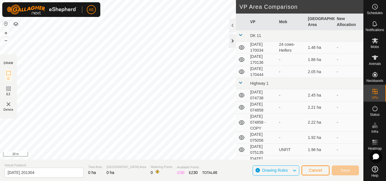
click at [231, 42] on div at bounding box center [232, 41] width 7 height 14
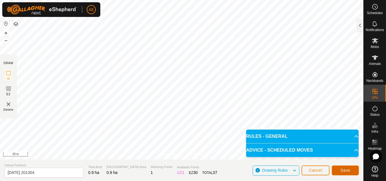
click at [348, 171] on span "Save" at bounding box center [346, 170] width 10 height 5
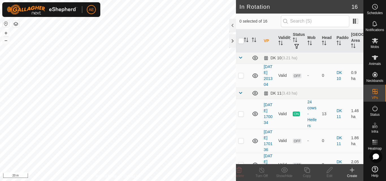
click at [355, 175] on div "Create" at bounding box center [352, 176] width 23 height 5
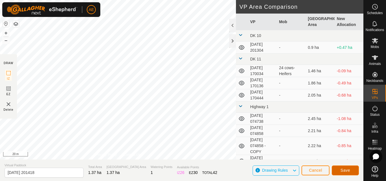
click at [343, 171] on span "Save" at bounding box center [346, 170] width 10 height 5
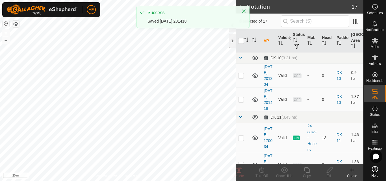
checkbox input "true"
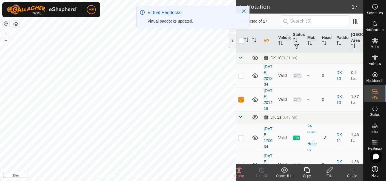
click at [307, 172] on icon at bounding box center [307, 170] width 7 height 7
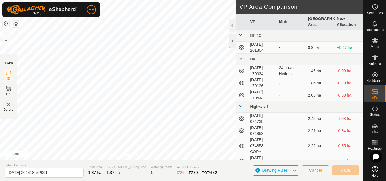
click at [234, 40] on div at bounding box center [232, 41] width 7 height 14
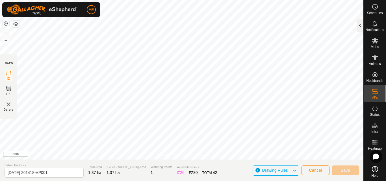
click at [362, 26] on div at bounding box center [360, 26] width 7 height 14
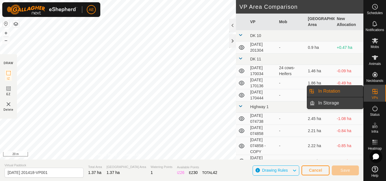
click at [334, 103] on link "In Storage" at bounding box center [339, 103] width 48 height 11
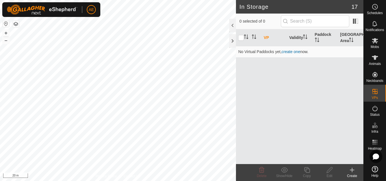
click at [354, 175] on div "Create" at bounding box center [352, 176] width 23 height 5
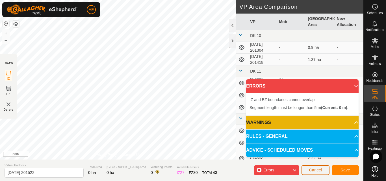
click at [316, 171] on span "Cancel" at bounding box center [315, 170] width 13 height 5
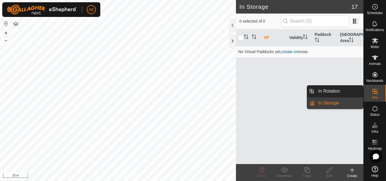
click at [333, 102] on link "In Storage" at bounding box center [339, 103] width 48 height 11
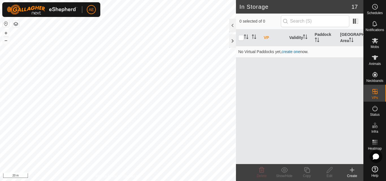
click at [242, 81] on div "In Storage 17 0 selected of 0 VP Validity Paddock Grazing Area No Virtual Paddo…" at bounding box center [182, 90] width 364 height 181
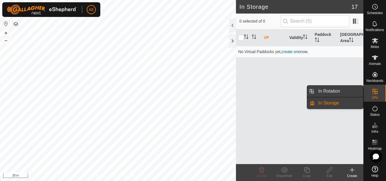
click at [332, 89] on link "In Rotation" at bounding box center [339, 91] width 48 height 11
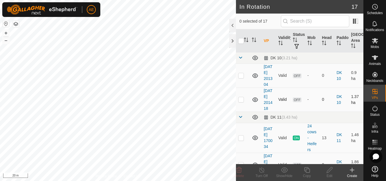
checkbox input "true"
click at [309, 171] on icon at bounding box center [307, 170] width 7 height 7
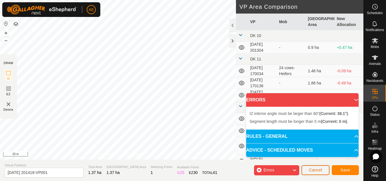
click at [317, 170] on span "Cancel" at bounding box center [315, 170] width 13 height 5
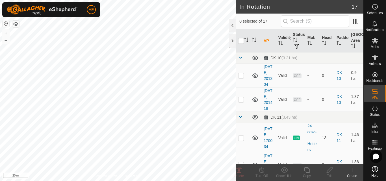
click at [355, 173] on icon at bounding box center [352, 170] width 7 height 7
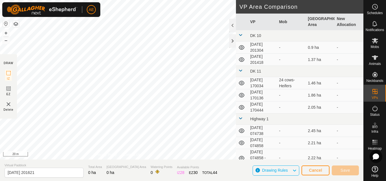
click at [247, 82] on div "DRAW IZ EZ Delete Privacy Policy Contact Us + – ⇧ i 20 m VP Area Comparison VP …" at bounding box center [182, 80] width 364 height 160
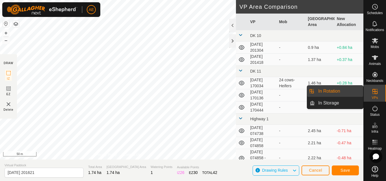
click at [336, 92] on link "In Rotation" at bounding box center [339, 91] width 48 height 11
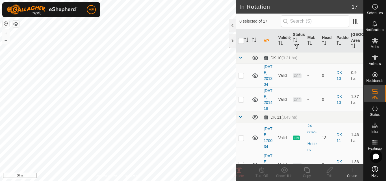
click at [355, 173] on icon at bounding box center [352, 170] width 7 height 7
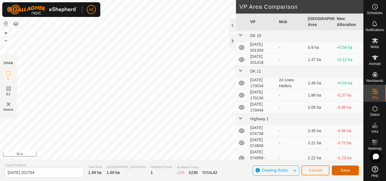
click at [352, 173] on button "Save" at bounding box center [345, 171] width 27 height 10
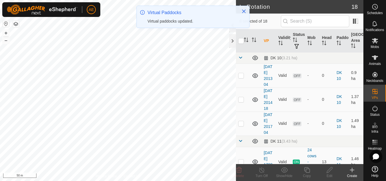
click at [353, 175] on div "Create" at bounding box center [352, 176] width 23 height 5
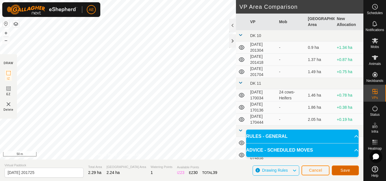
click at [344, 169] on span "Save" at bounding box center [346, 170] width 10 height 5
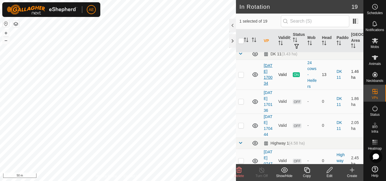
scroll to position [109, 0]
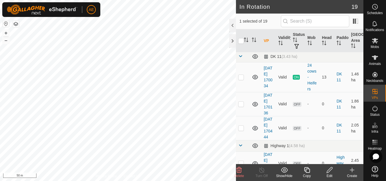
checkbox input "false"
checkbox input "true"
checkbox input "false"
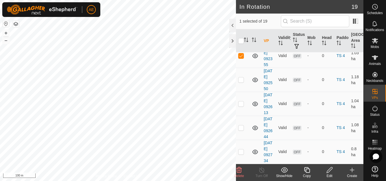
scroll to position [439, 0]
click at [240, 34] on p-checkbox at bounding box center [241, 31] width 6 height 5
checkbox input "true"
click at [242, 82] on p-checkbox at bounding box center [241, 79] width 6 height 5
checkbox input "true"
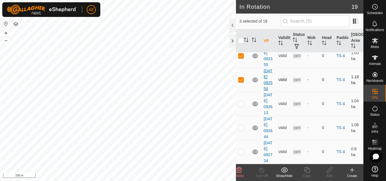
scroll to position [512, 0]
click at [240, 102] on p-checkbox at bounding box center [241, 104] width 6 height 5
checkbox input "true"
click at [243, 126] on p-checkbox at bounding box center [241, 128] width 6 height 5
checkbox input "true"
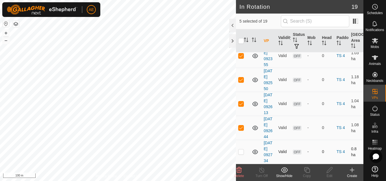
click at [243, 154] on p-checkbox at bounding box center [241, 152] width 6 height 5
checkbox input "true"
click at [240, 173] on icon at bounding box center [239, 170] width 7 height 7
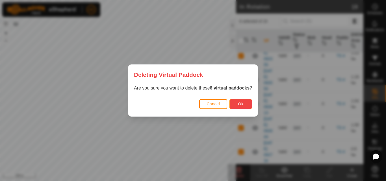
click at [243, 104] on span "Ok" at bounding box center [240, 104] width 5 height 5
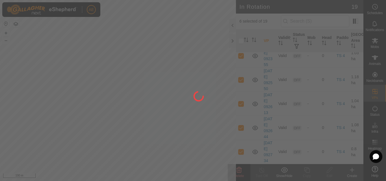
checkbox input "false"
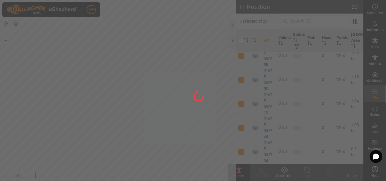
checkbox input "false"
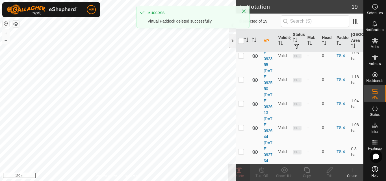
scroll to position [0, 0]
